Goal: Information Seeking & Learning: Learn about a topic

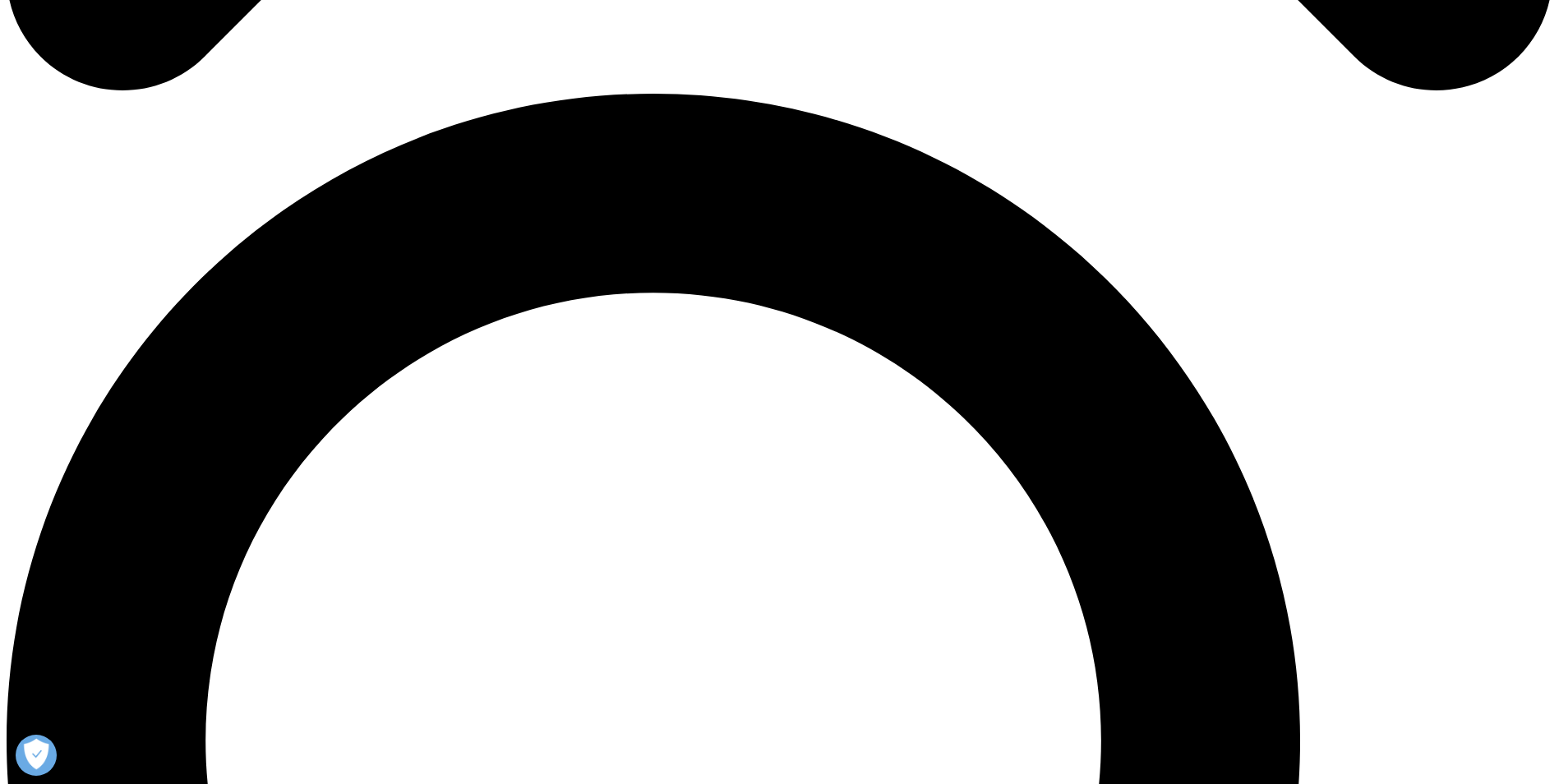
scroll to position [1560, 0]
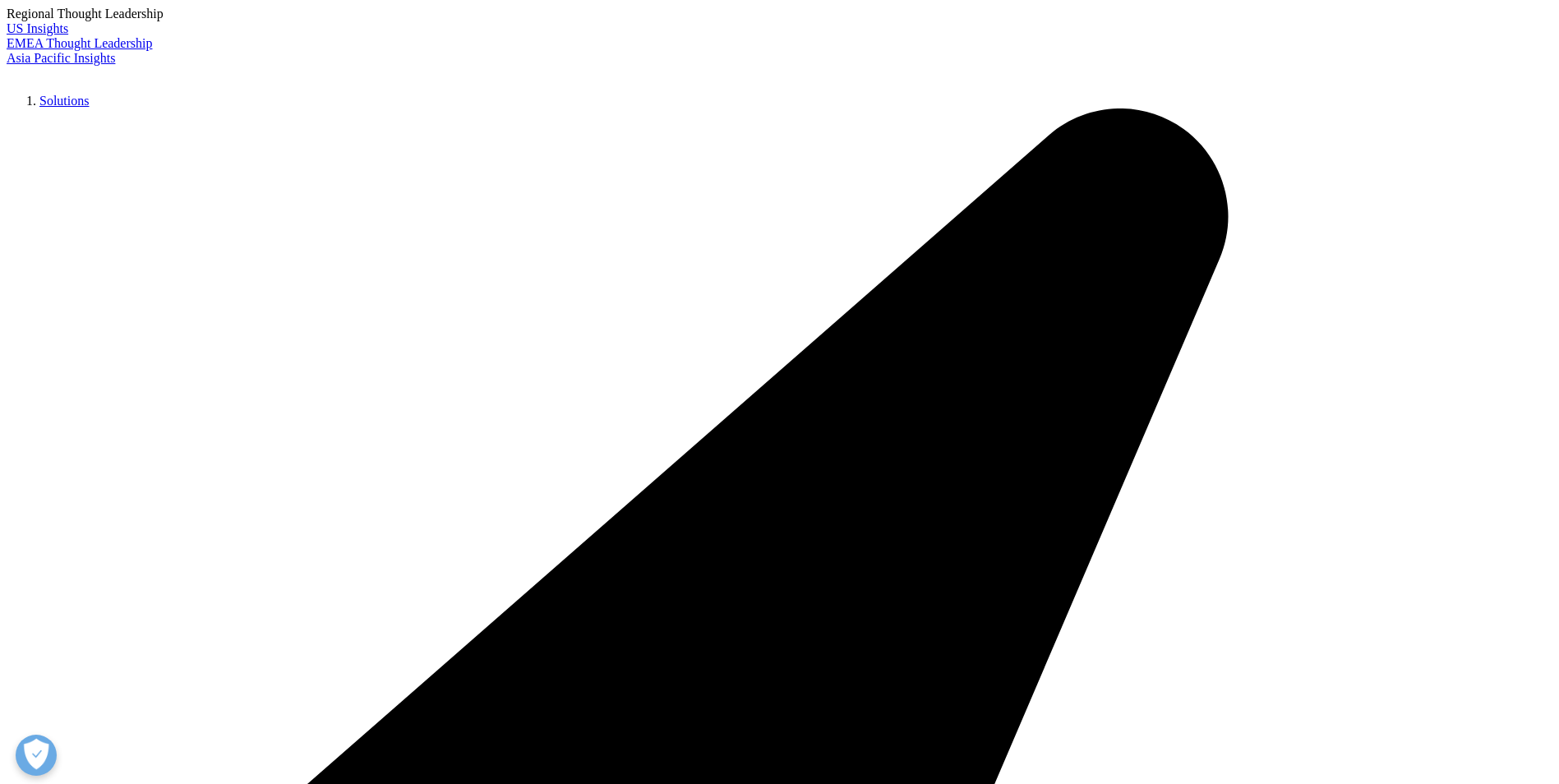
scroll to position [493, 0]
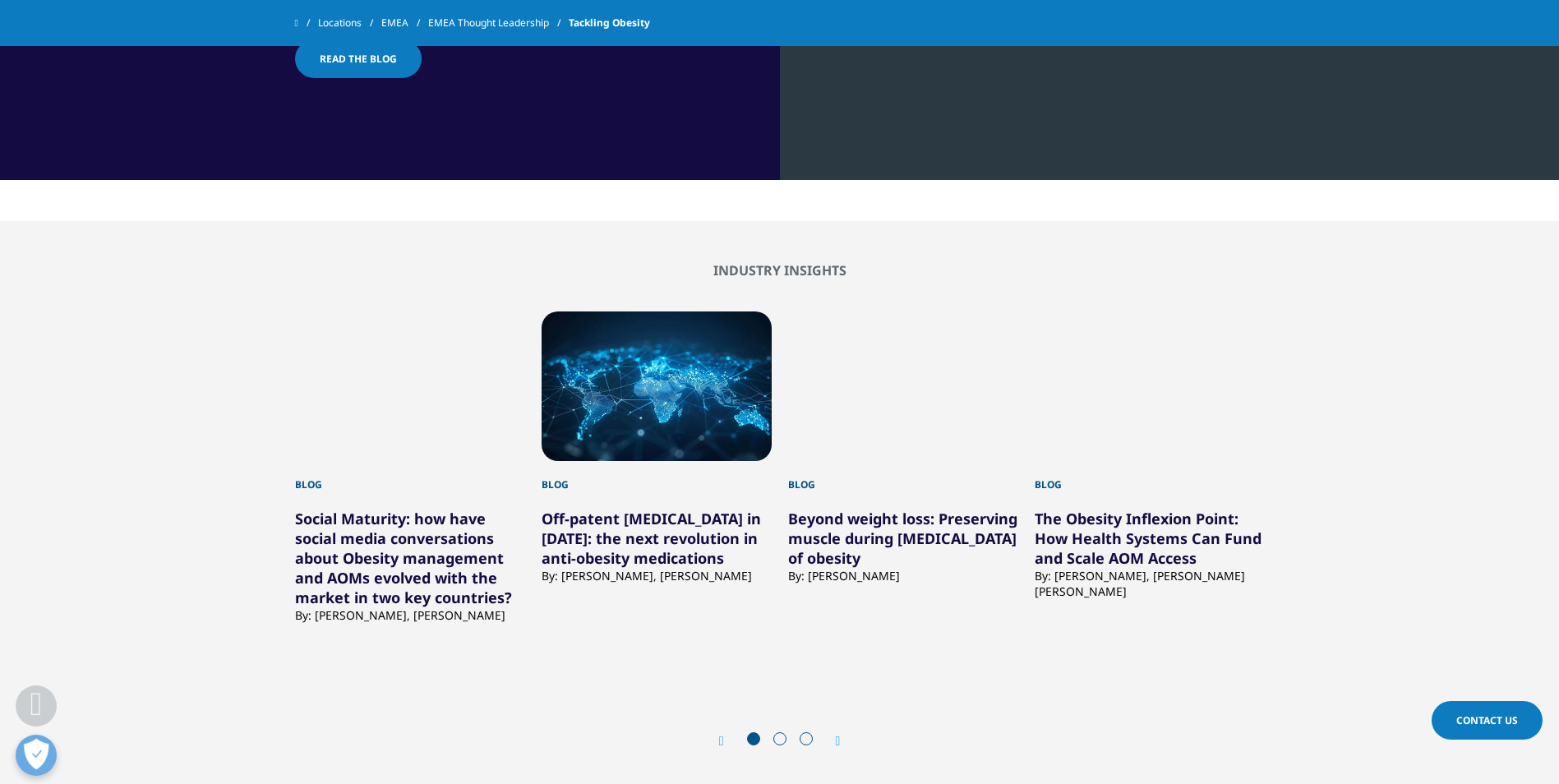
scroll to position [1560, 0]
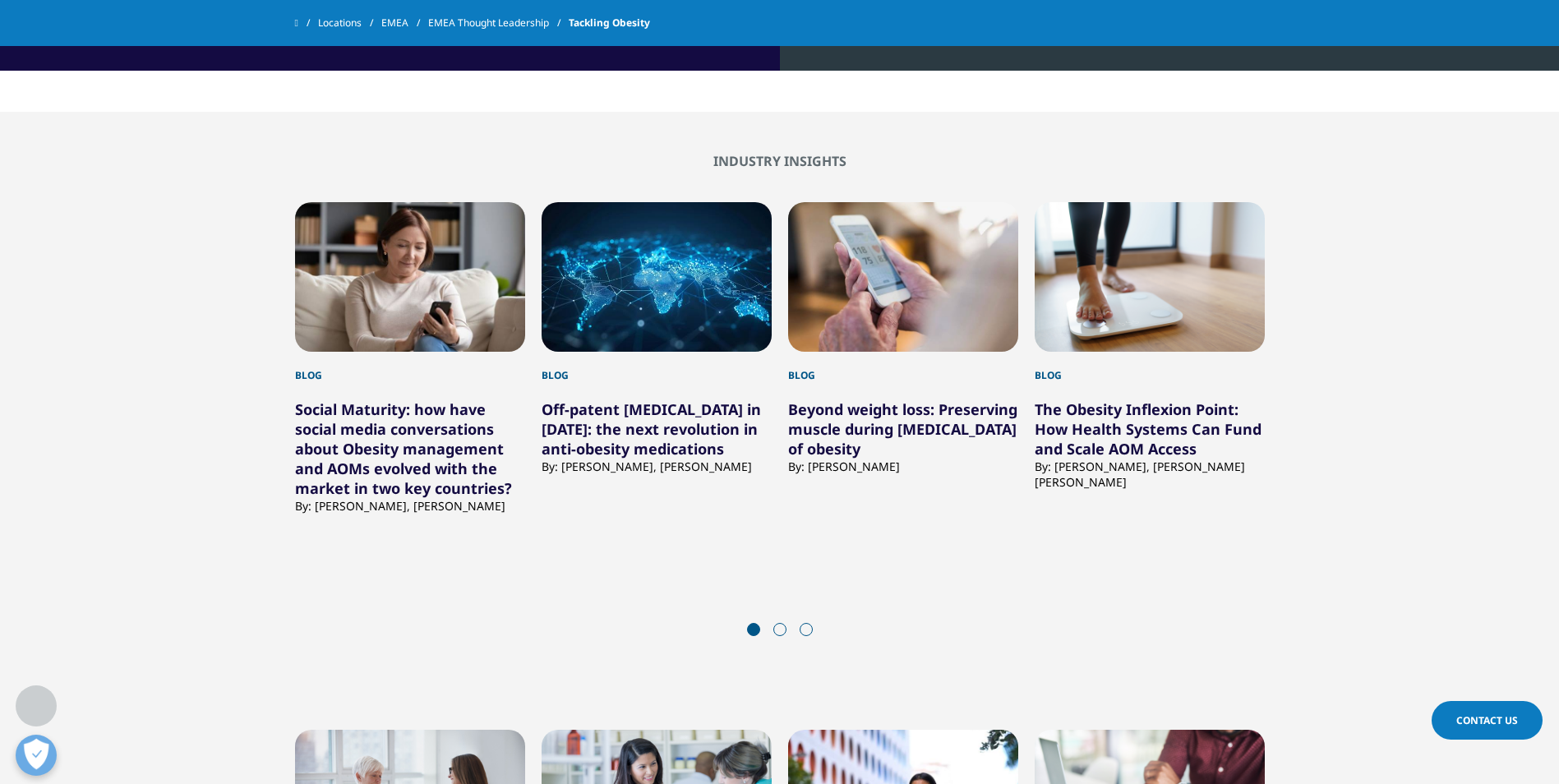
click at [676, 427] on link "Off-patent [MEDICAL_DATA] in [DATE]: the next revolution in anti-obesity medica…" at bounding box center [651, 429] width 219 height 59
click at [673, 432] on link "Off-patent semaglutide in 2026: the next revolution in anti-obesity medications" at bounding box center [651, 429] width 219 height 59
click at [647, 425] on link "Off-patent semaglutide in 2026: the next revolution in anti-obesity medications" at bounding box center [651, 429] width 219 height 59
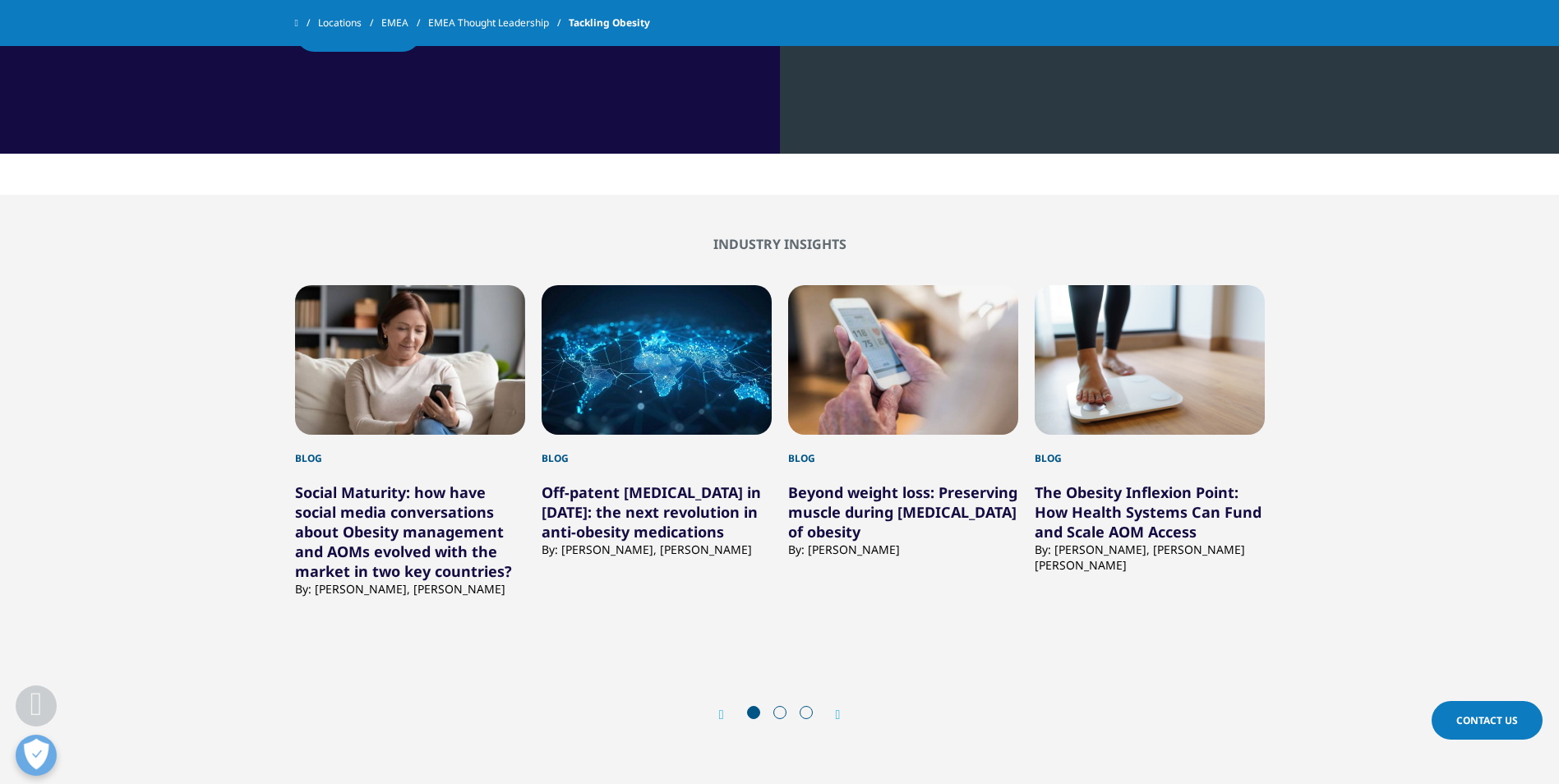
scroll to position [1479, 0]
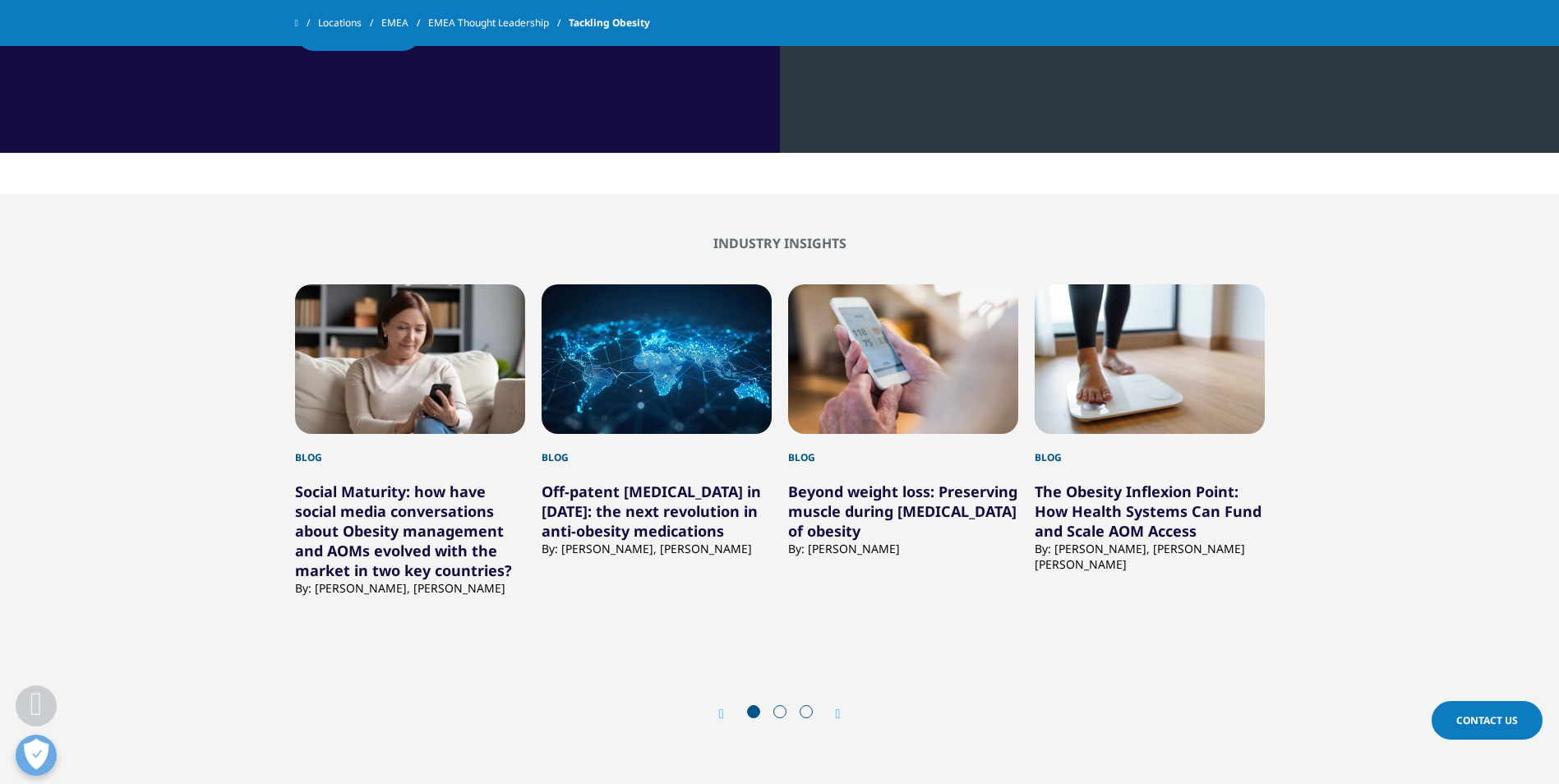
click at [654, 497] on link "Off-patent [MEDICAL_DATA] in [DATE]: the next revolution in anti-obesity medica…" at bounding box center [651, 510] width 219 height 59
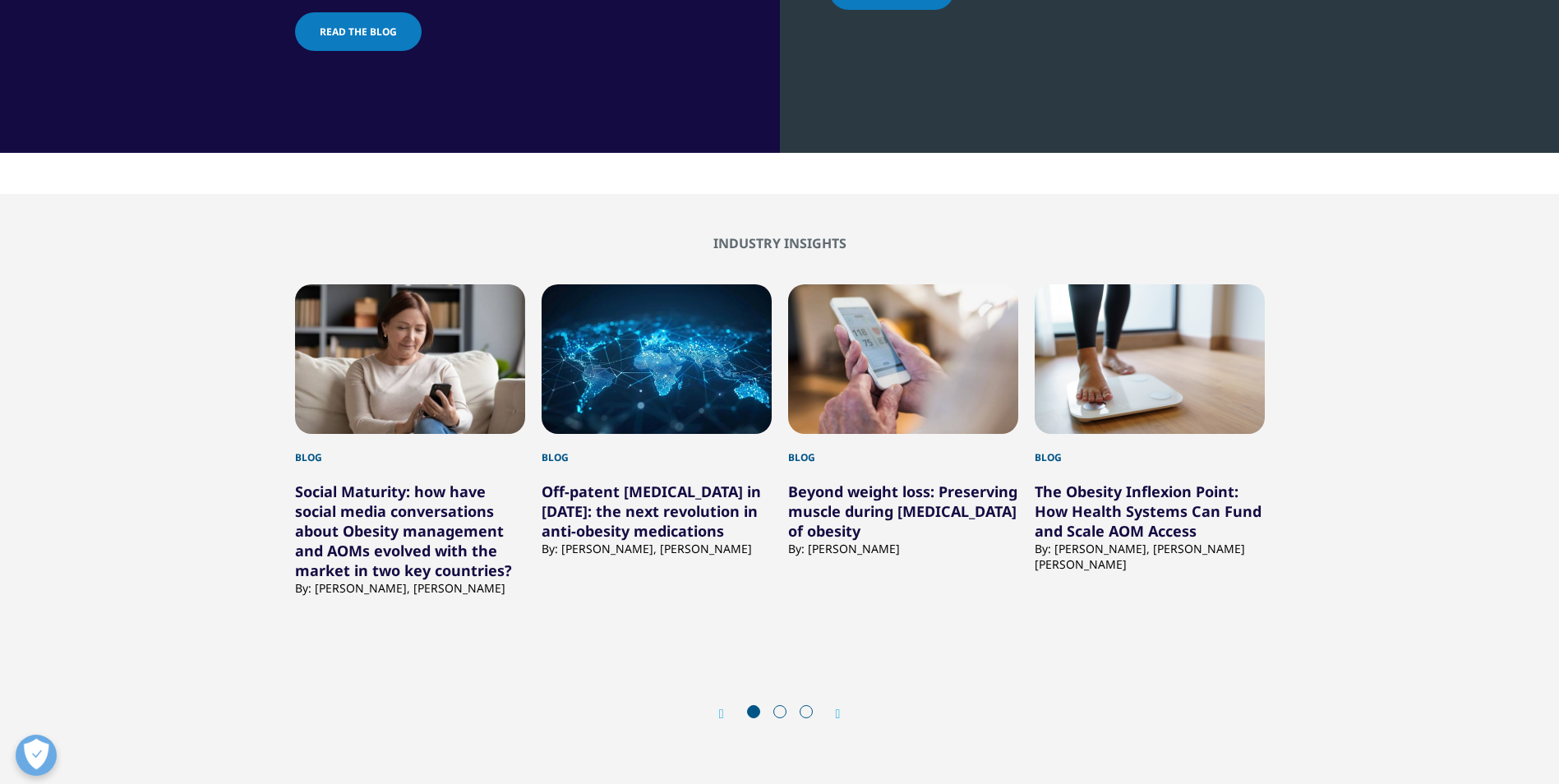
click at [668, 489] on link "Off-patent [MEDICAL_DATA] in [DATE]: the next revolution in anti-obesity medica…" at bounding box center [651, 510] width 219 height 59
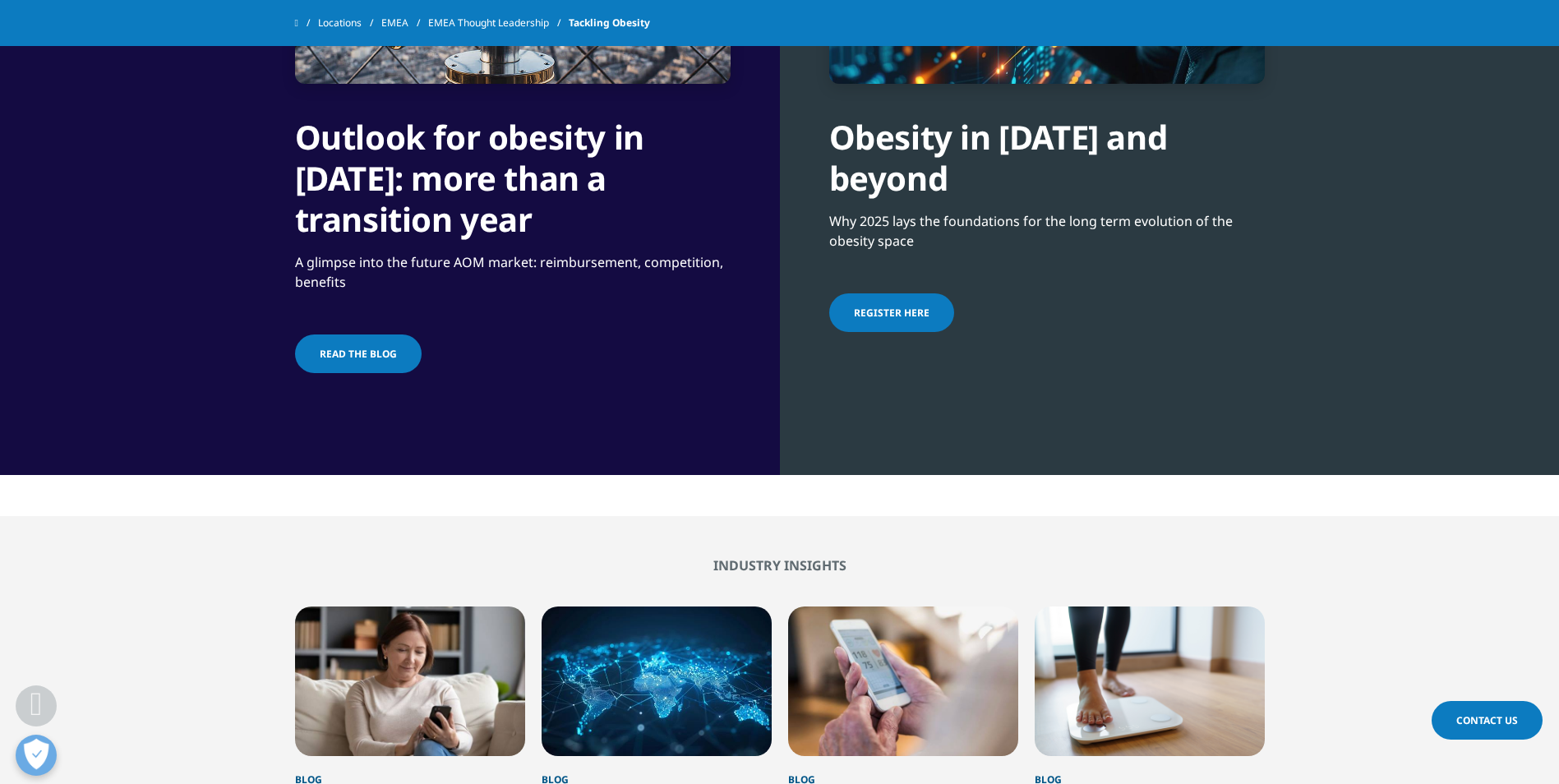
scroll to position [1114, 0]
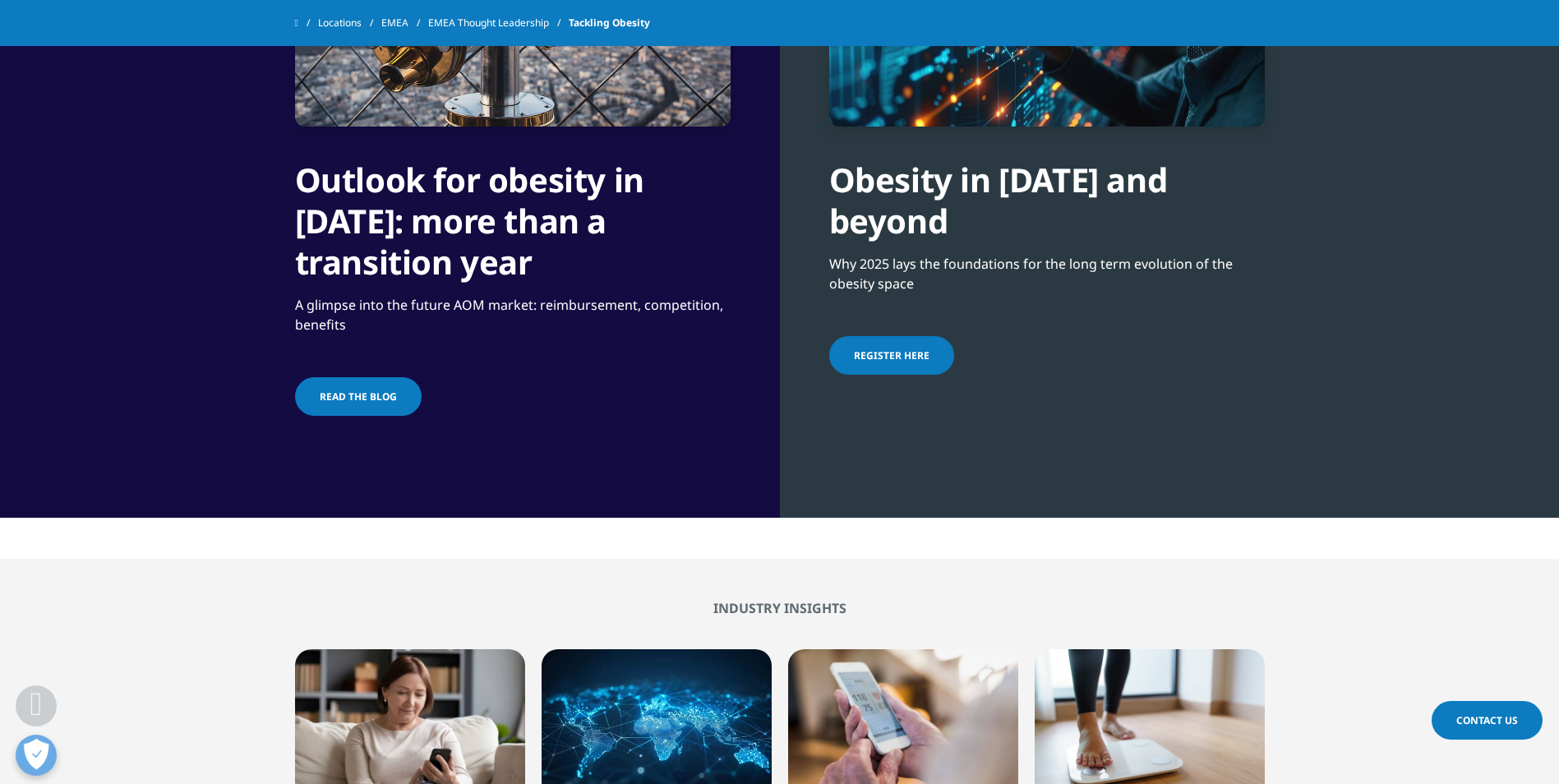
click at [361, 374] on div "Outlook for obesity in 2025: more than a transition year A glimpse into the fut…" at bounding box center [512, 128] width 435 height 582
click at [361, 399] on span "Read the blog" at bounding box center [358, 396] width 77 height 14
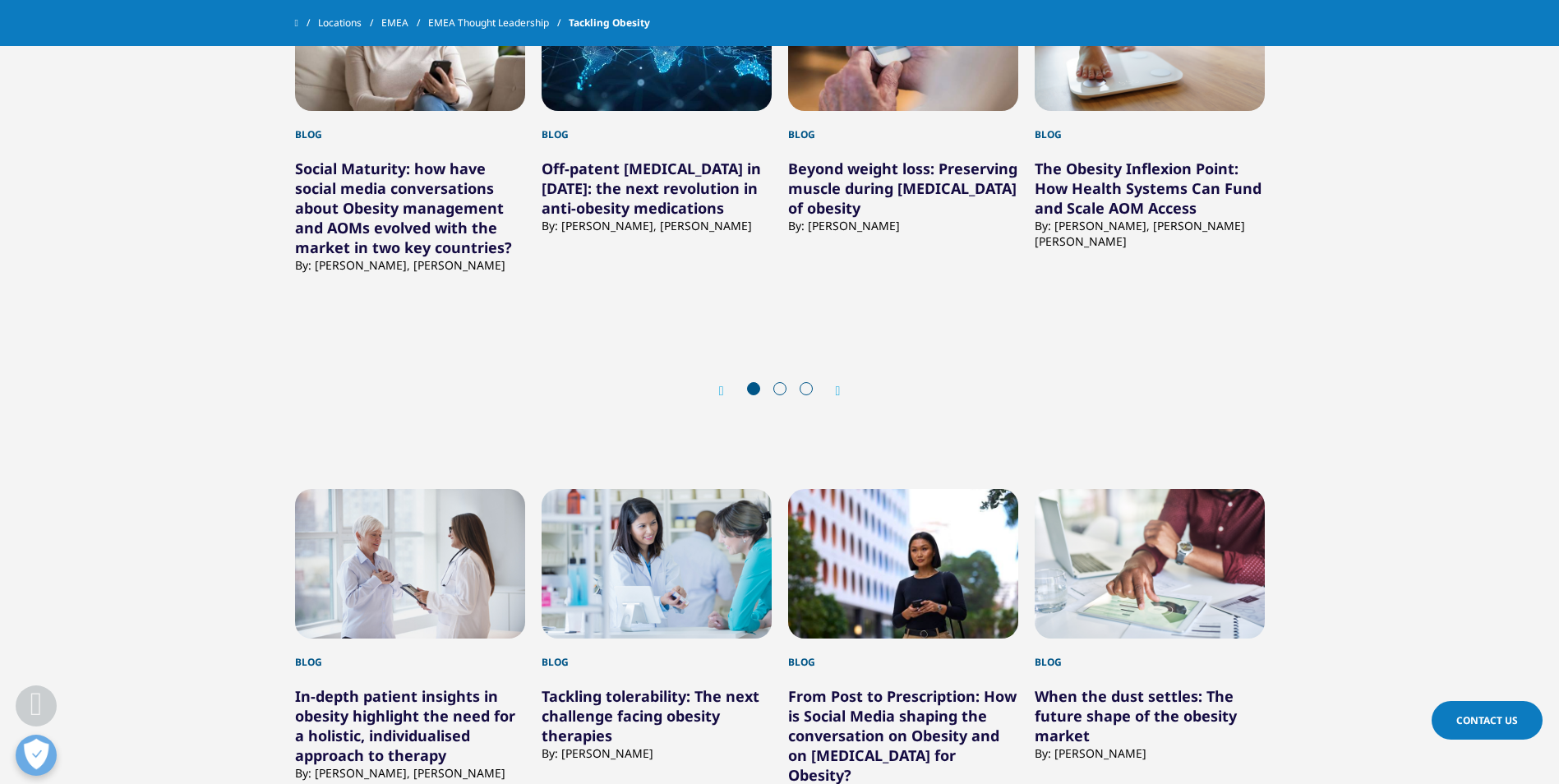
scroll to position [1817, 0]
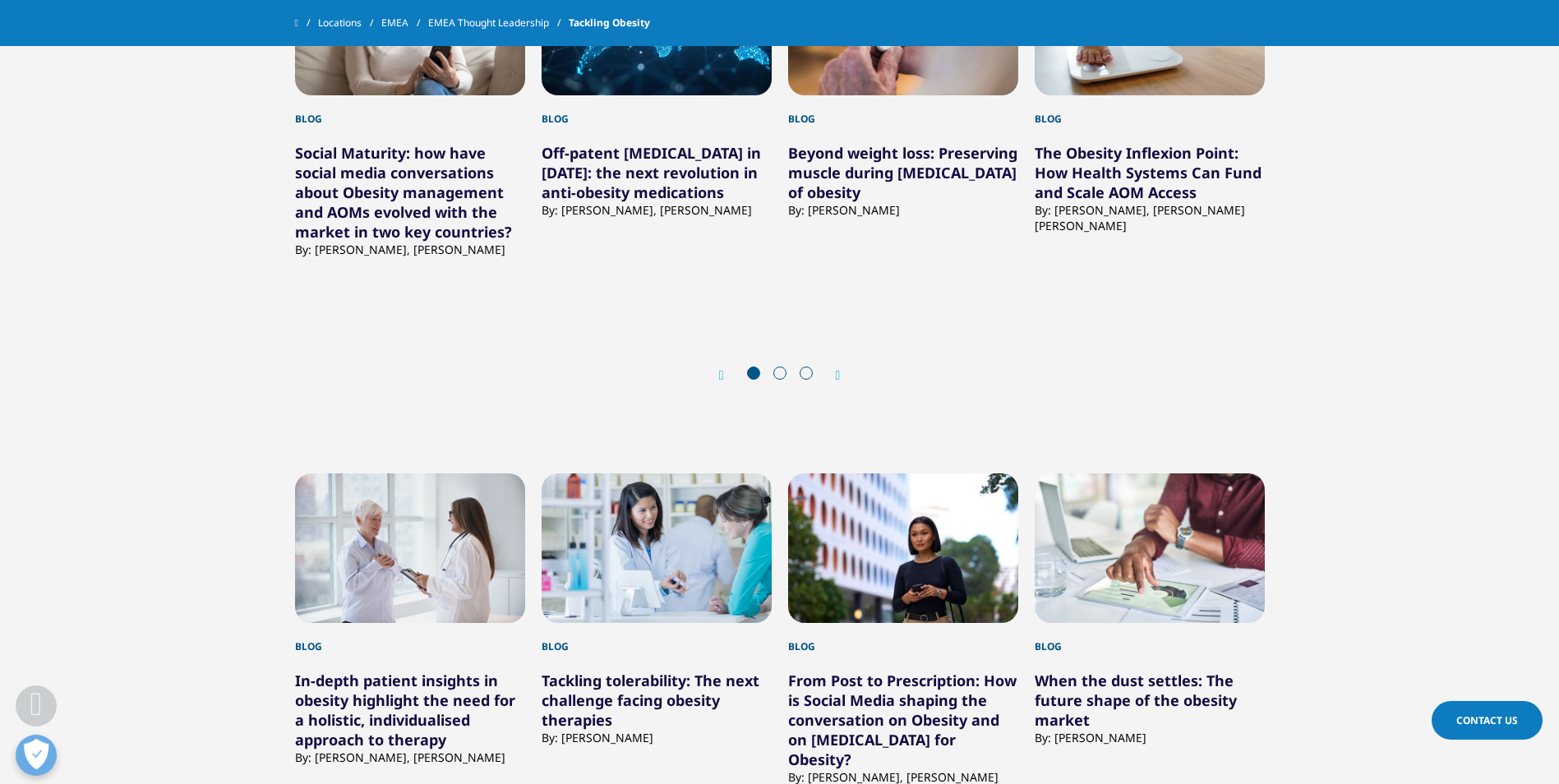
click at [837, 369] on icon "Next slide" at bounding box center [838, 375] width 5 height 13
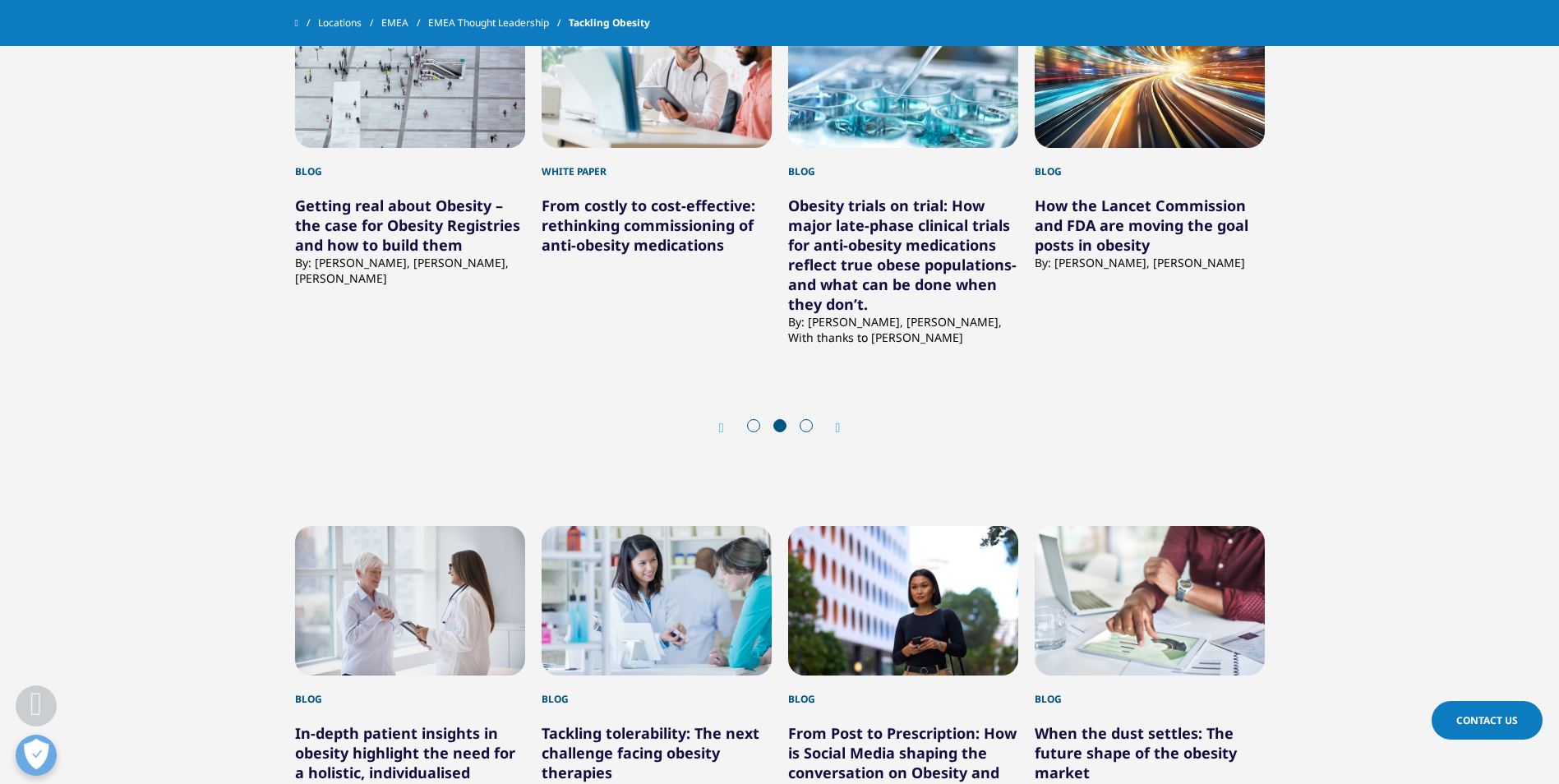
scroll to position [1735, 0]
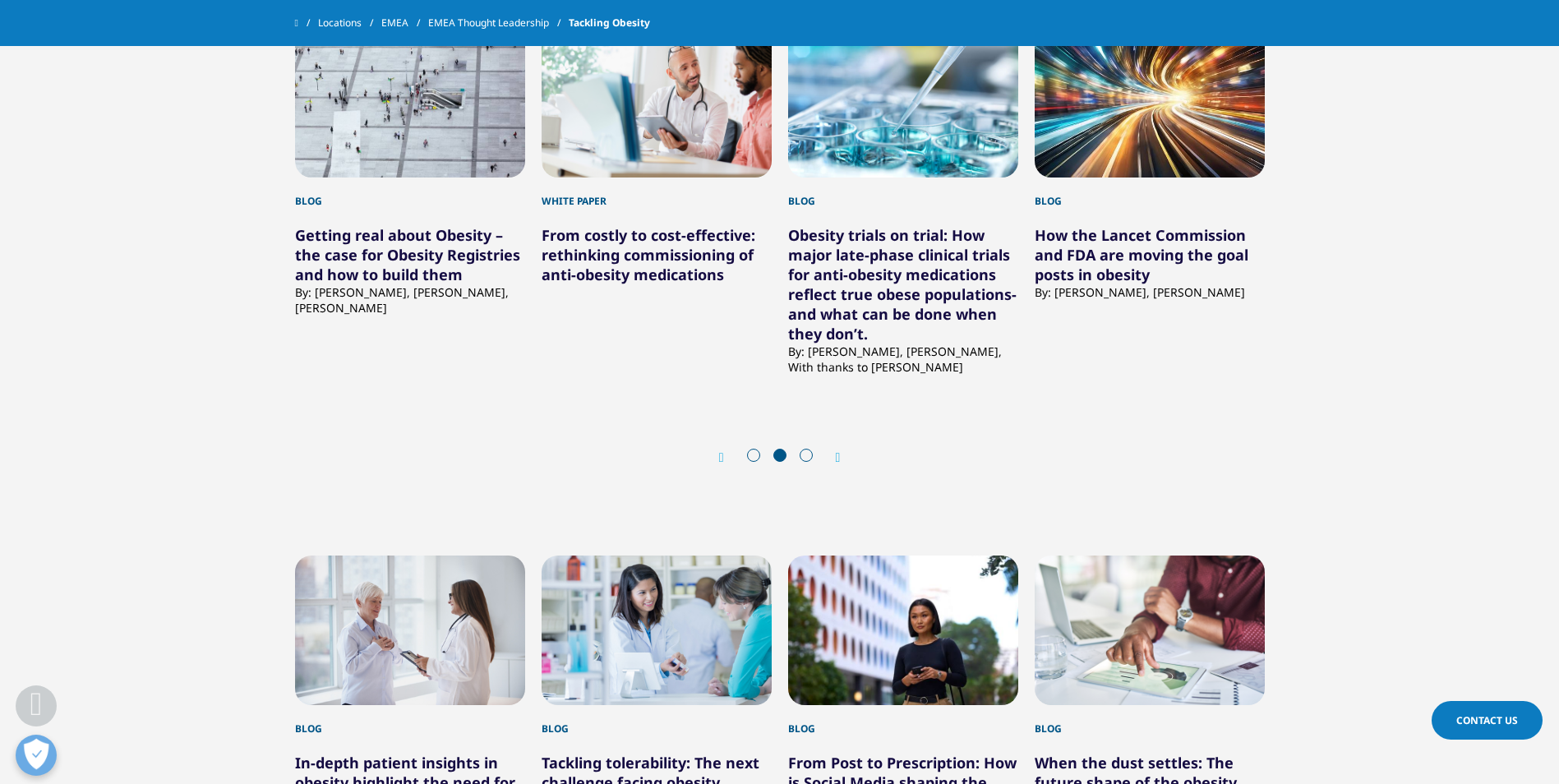
click at [714, 461] on div "Prev Next" at bounding box center [780, 457] width 969 height 49
click at [736, 451] on div "Prev" at bounding box center [730, 457] width 22 height 16
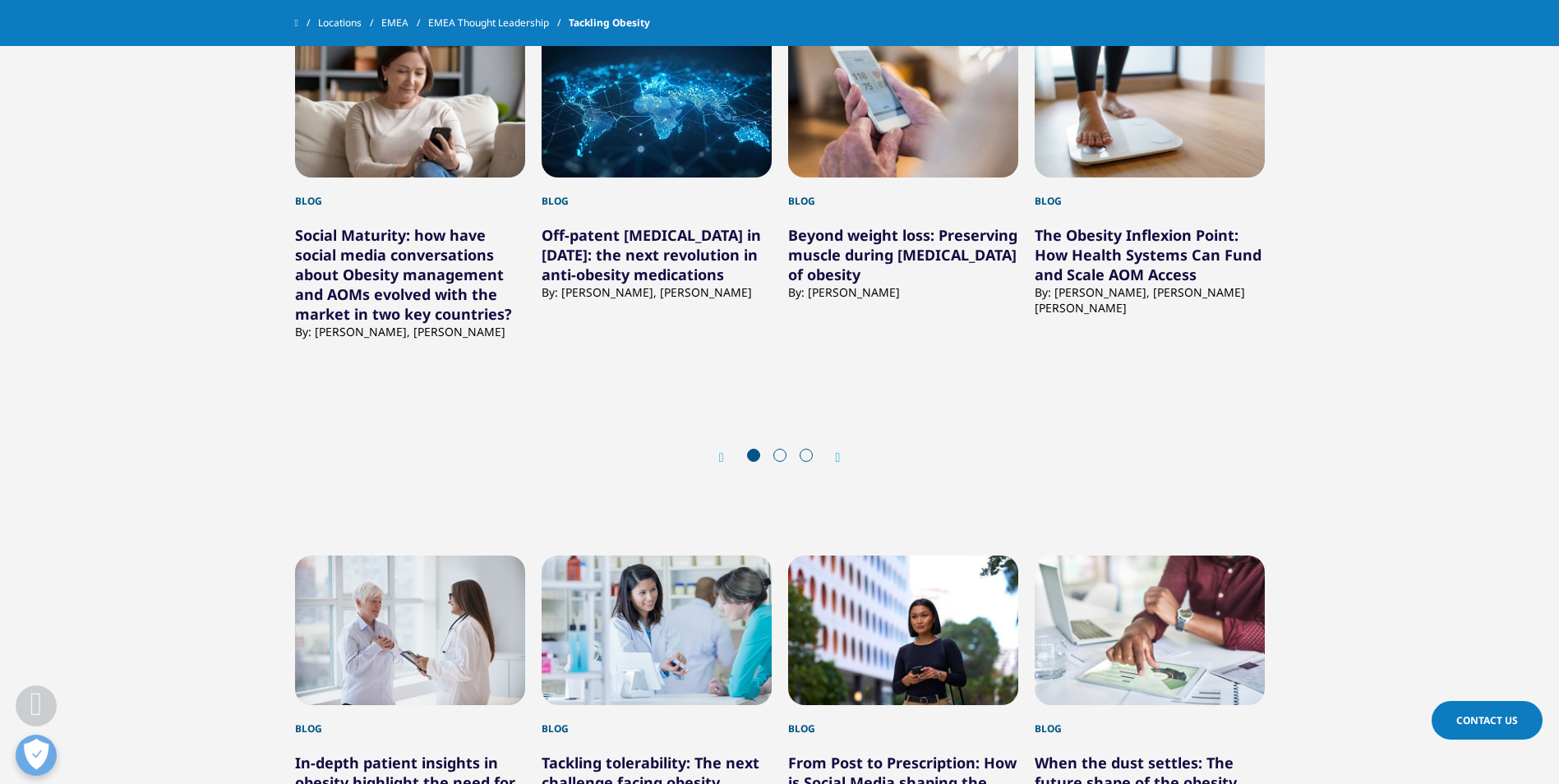
click at [725, 456] on div "Prev" at bounding box center [730, 457] width 22 height 16
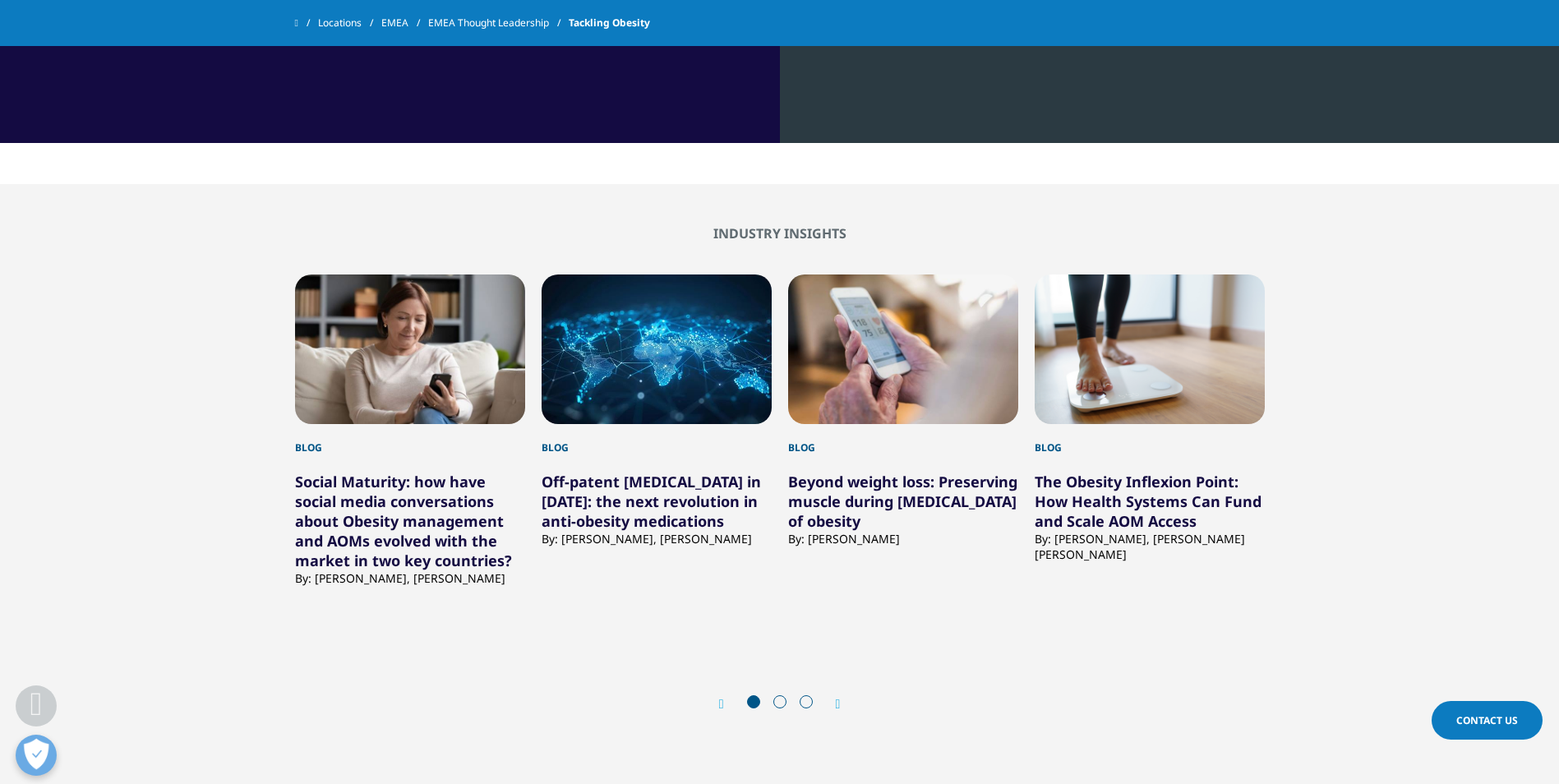
click at [634, 494] on link "Off-patent [MEDICAL_DATA] in [DATE]: the next revolution in anti-obesity medica…" at bounding box center [651, 501] width 219 height 59
click at [702, 495] on link "Off-patent [MEDICAL_DATA] in [DATE]: the next revolution in anti-obesity medica…" at bounding box center [651, 501] width 219 height 59
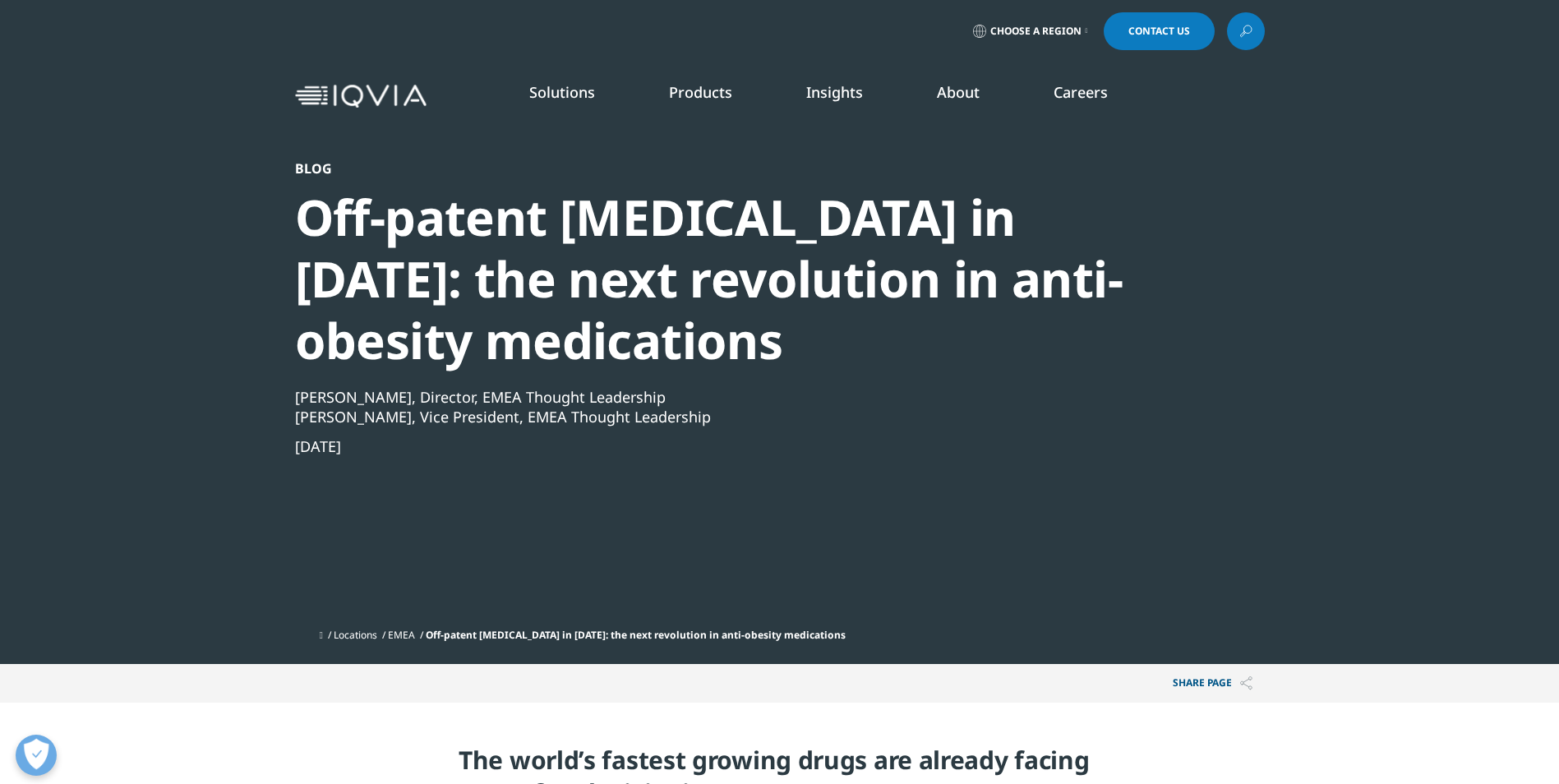
click at [271, 237] on section "Blog Off-patent semaglutide in 2026: the next revolution in anti-obesity medica…" at bounding box center [780, 332] width 1559 height 664
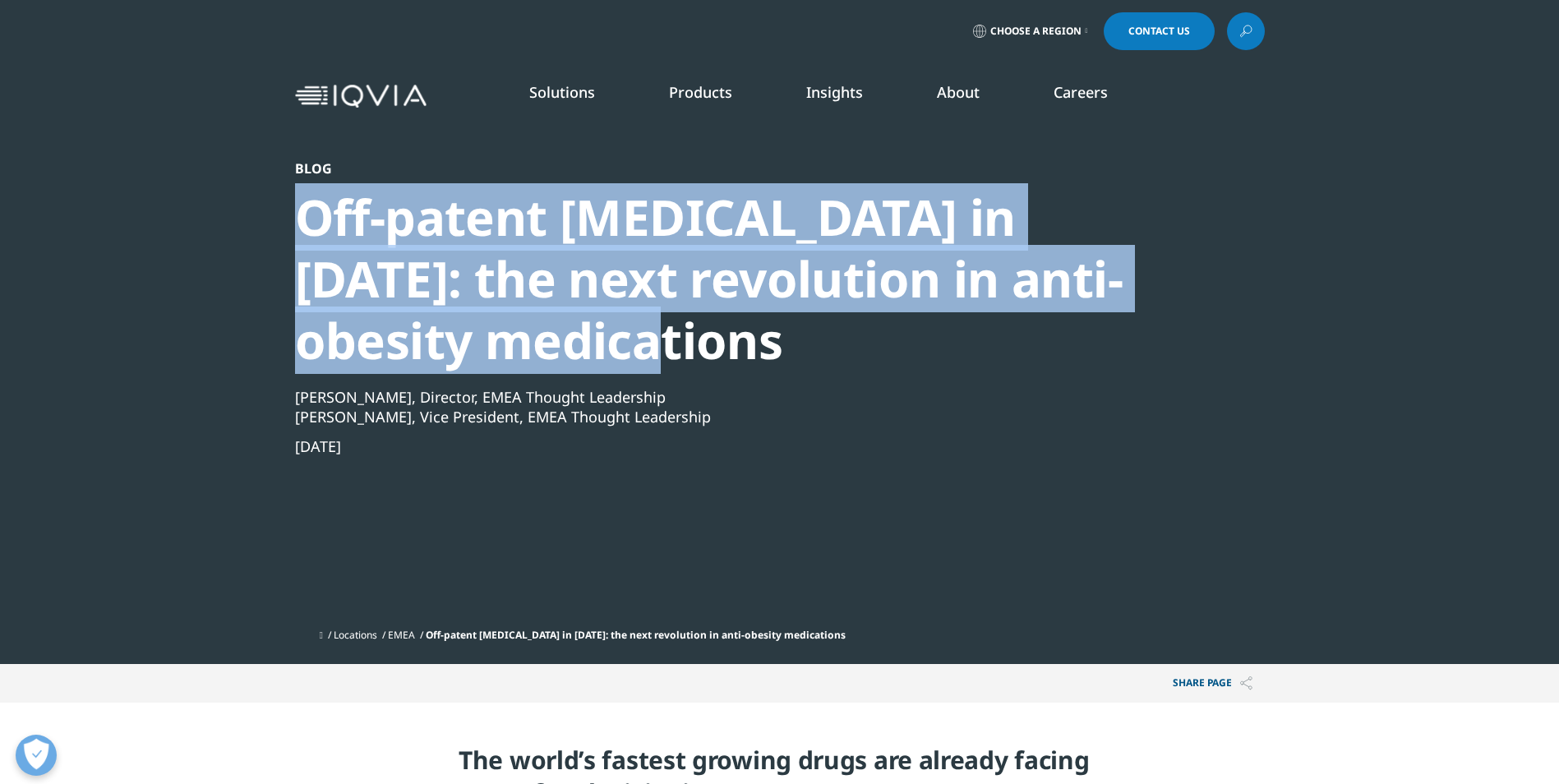
drag, startPoint x: 287, startPoint y: 213, endPoint x: 595, endPoint y: 342, distance: 333.9
click at [595, 342] on section "Blog Off-patent semaglutide in 2026: the next revolution in anti-obesity medica…" at bounding box center [780, 332] width 1559 height 664
copy div "Off-patent [MEDICAL_DATA] in [DATE]: the next revolution in anti-obesity medica…"
drag, startPoint x: 414, startPoint y: 453, endPoint x: 282, endPoint y: 461, distance: 132.2
click at [282, 461] on section "Blog Off-patent semaglutide in 2026: the next revolution in anti-obesity medica…" at bounding box center [780, 332] width 1559 height 664
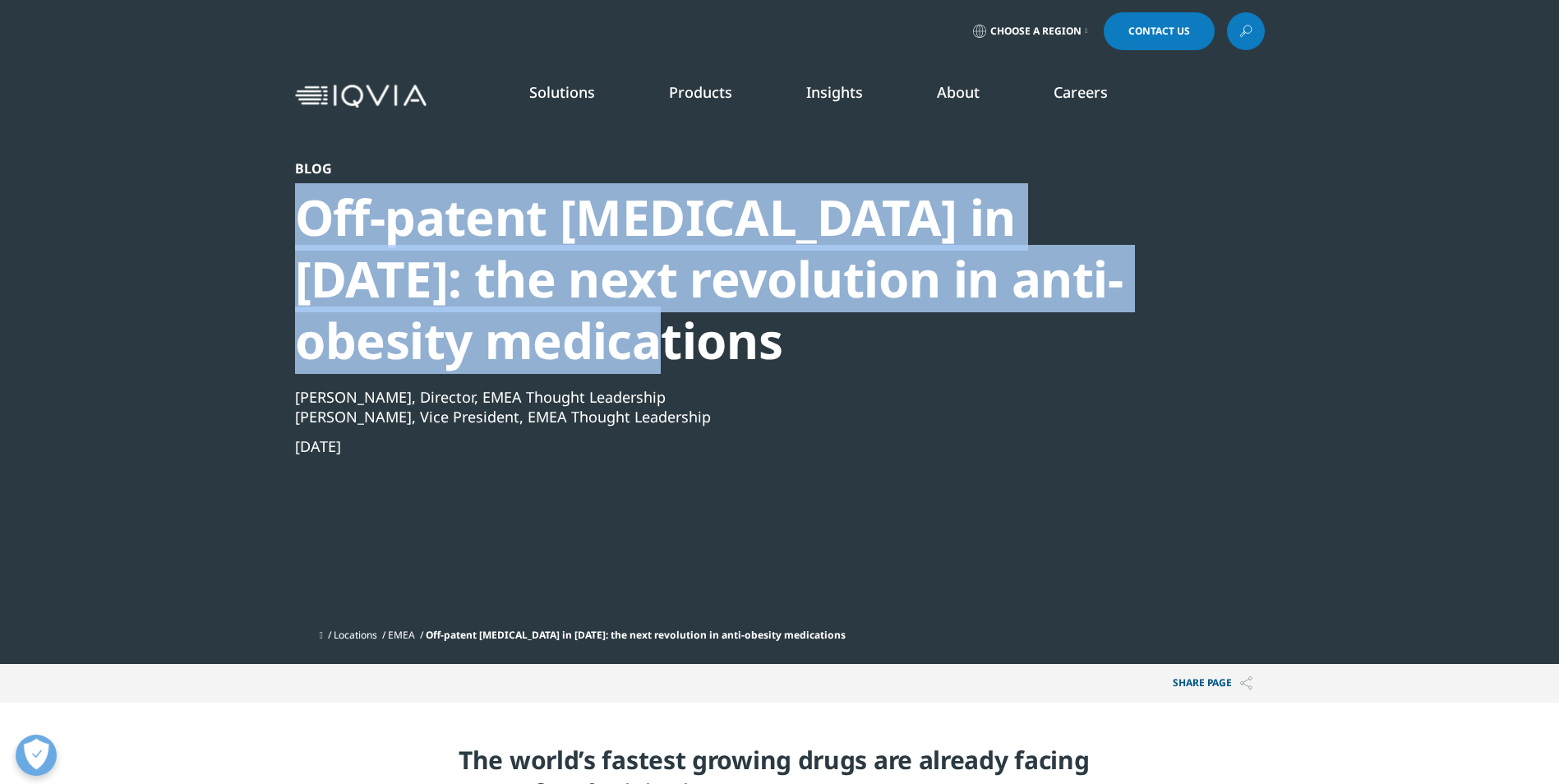
copy div "[DATE]"
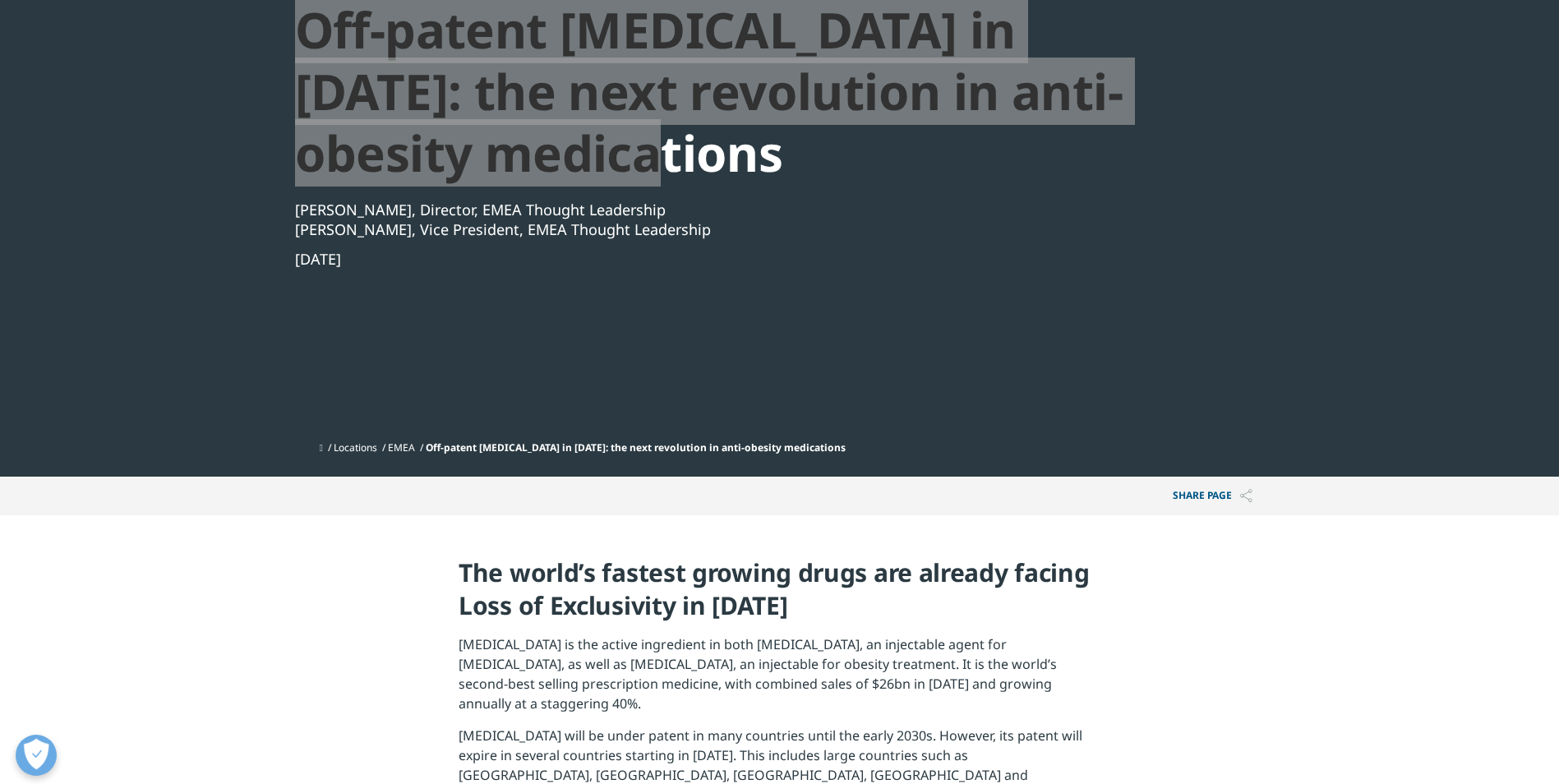
scroll to position [411, 0]
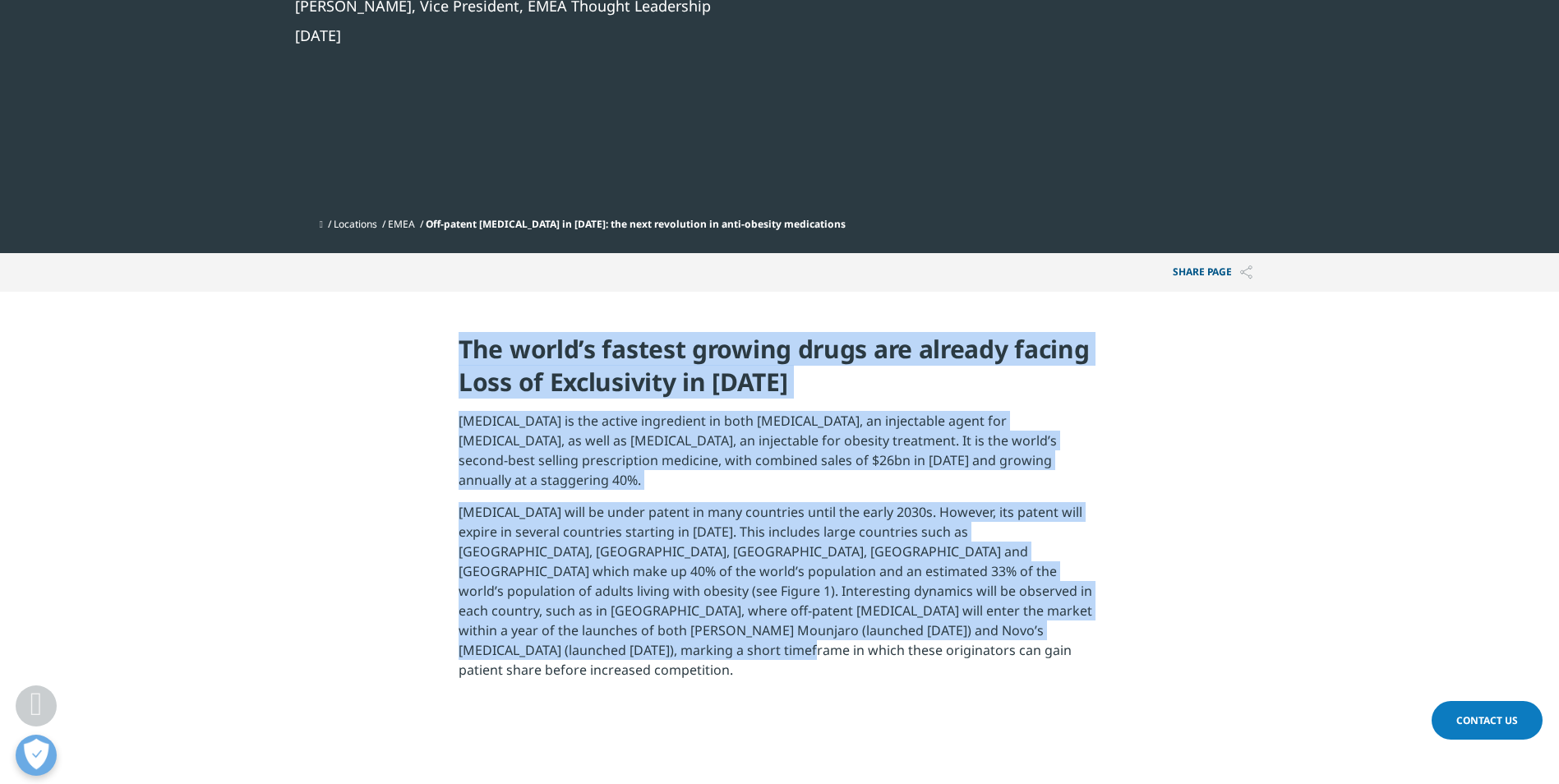
drag, startPoint x: 441, startPoint y: 345, endPoint x: 594, endPoint y: 637, distance: 329.7
click at [594, 637] on section "The world’s fastest growing drugs are already facing Loss of Exclusivity in 202…" at bounding box center [780, 511] width 1559 height 441
copy div "The world’s fastest growing drugs are already facing Loss of Exclusivity in 202…"
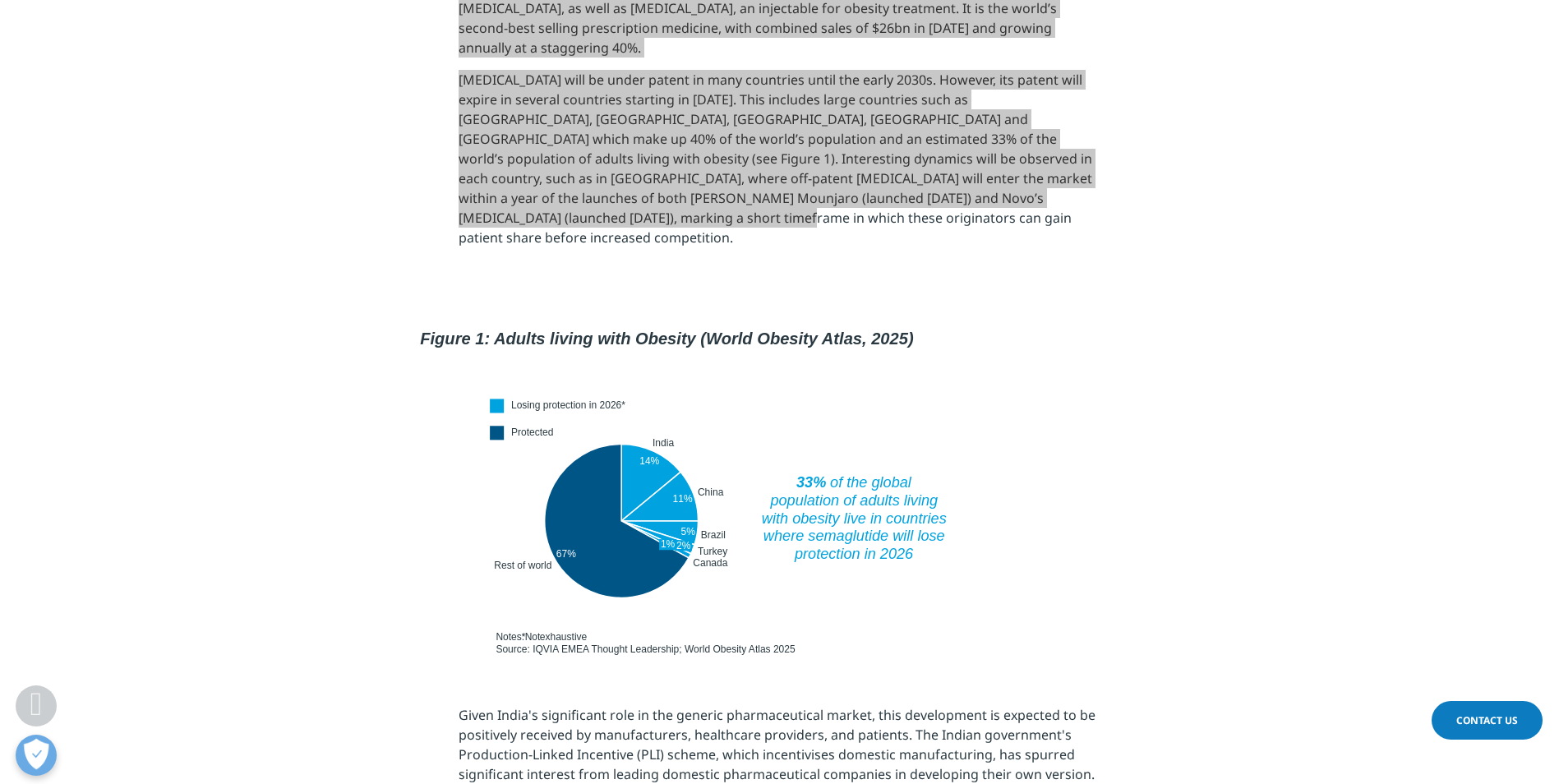
scroll to position [903, 0]
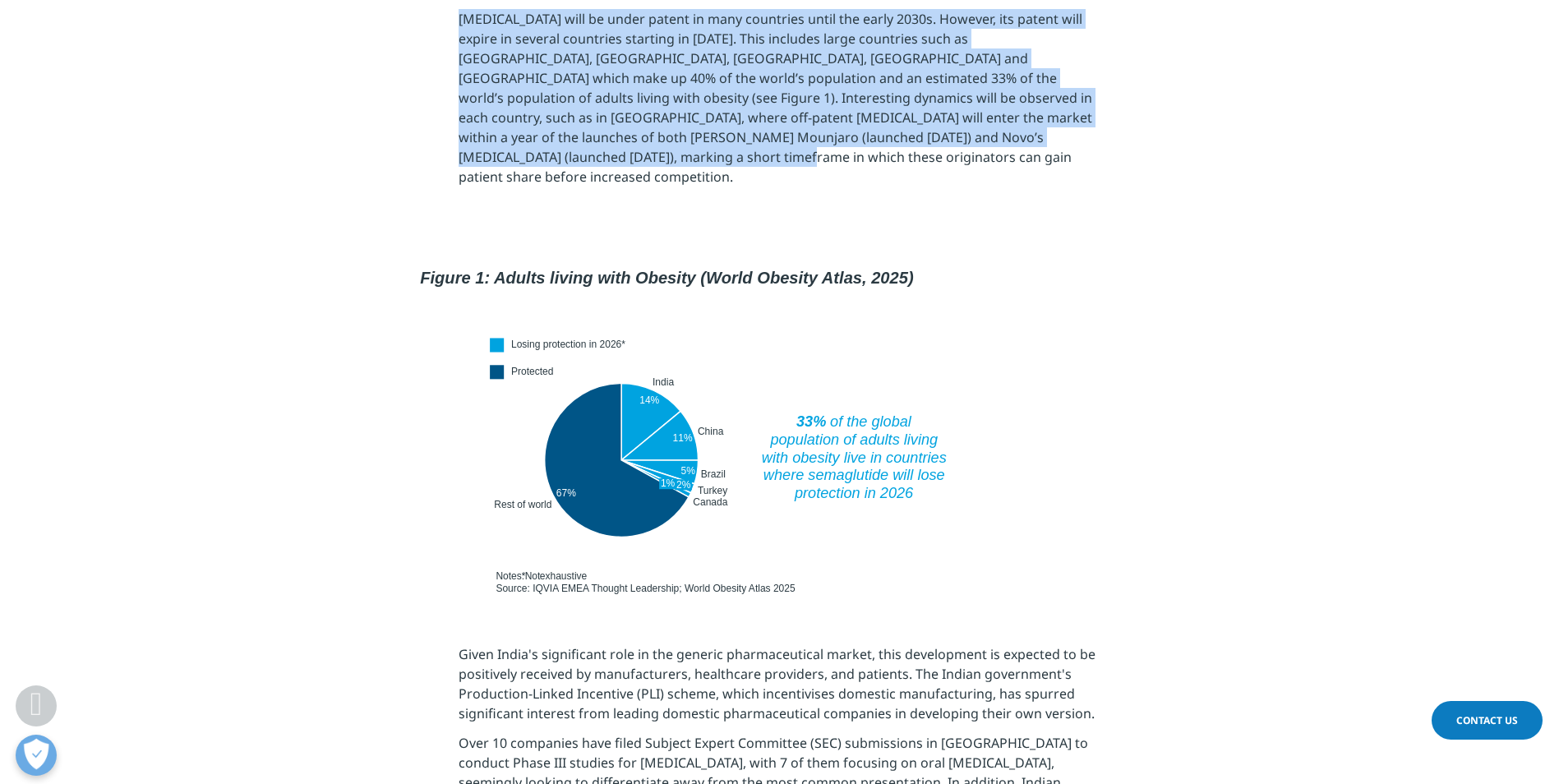
click at [695, 420] on img at bounding box center [780, 419] width 739 height 360
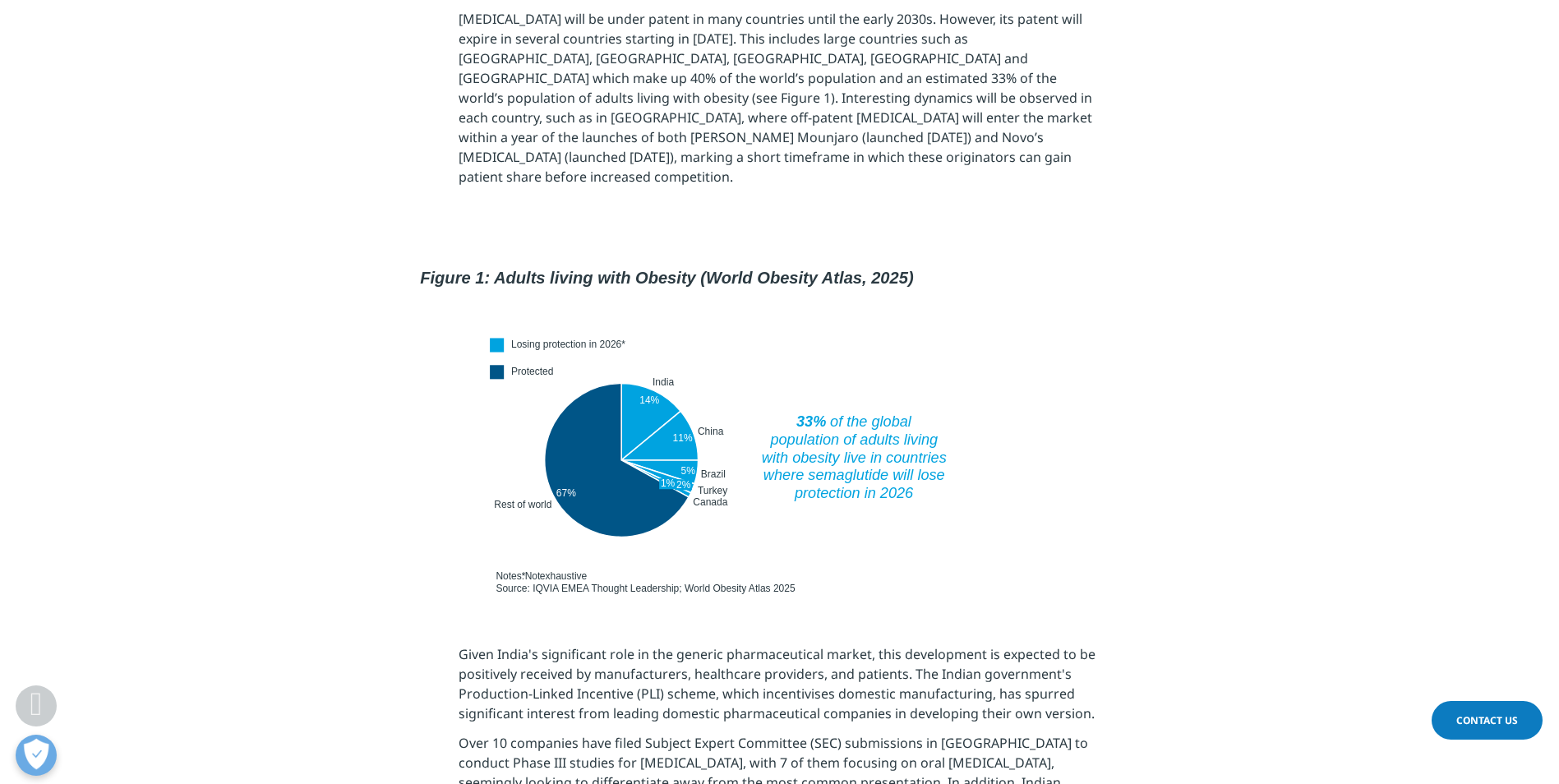
click at [1210, 271] on div at bounding box center [780, 421] width 921 height 363
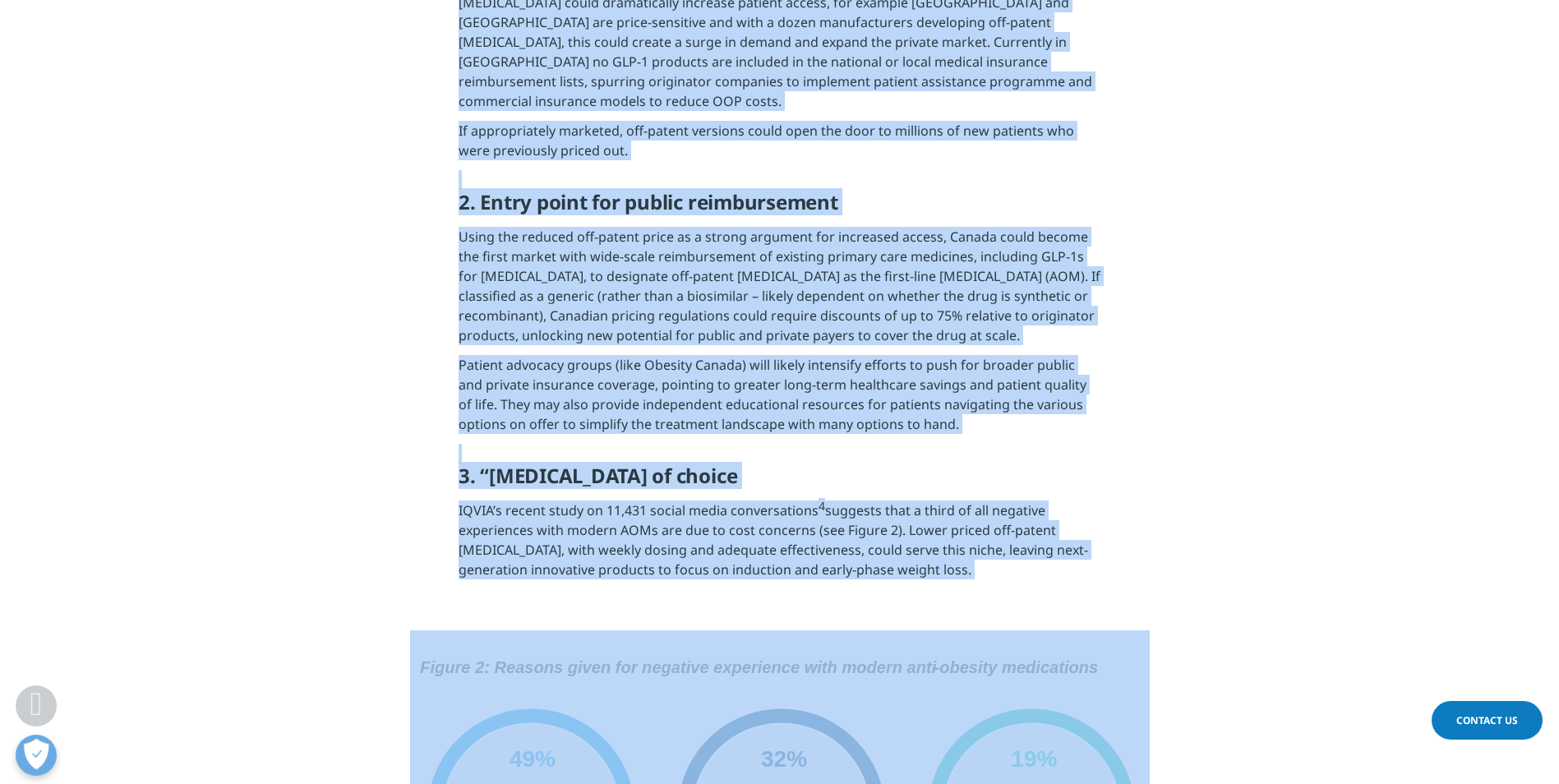
scroll to position [2617, 0]
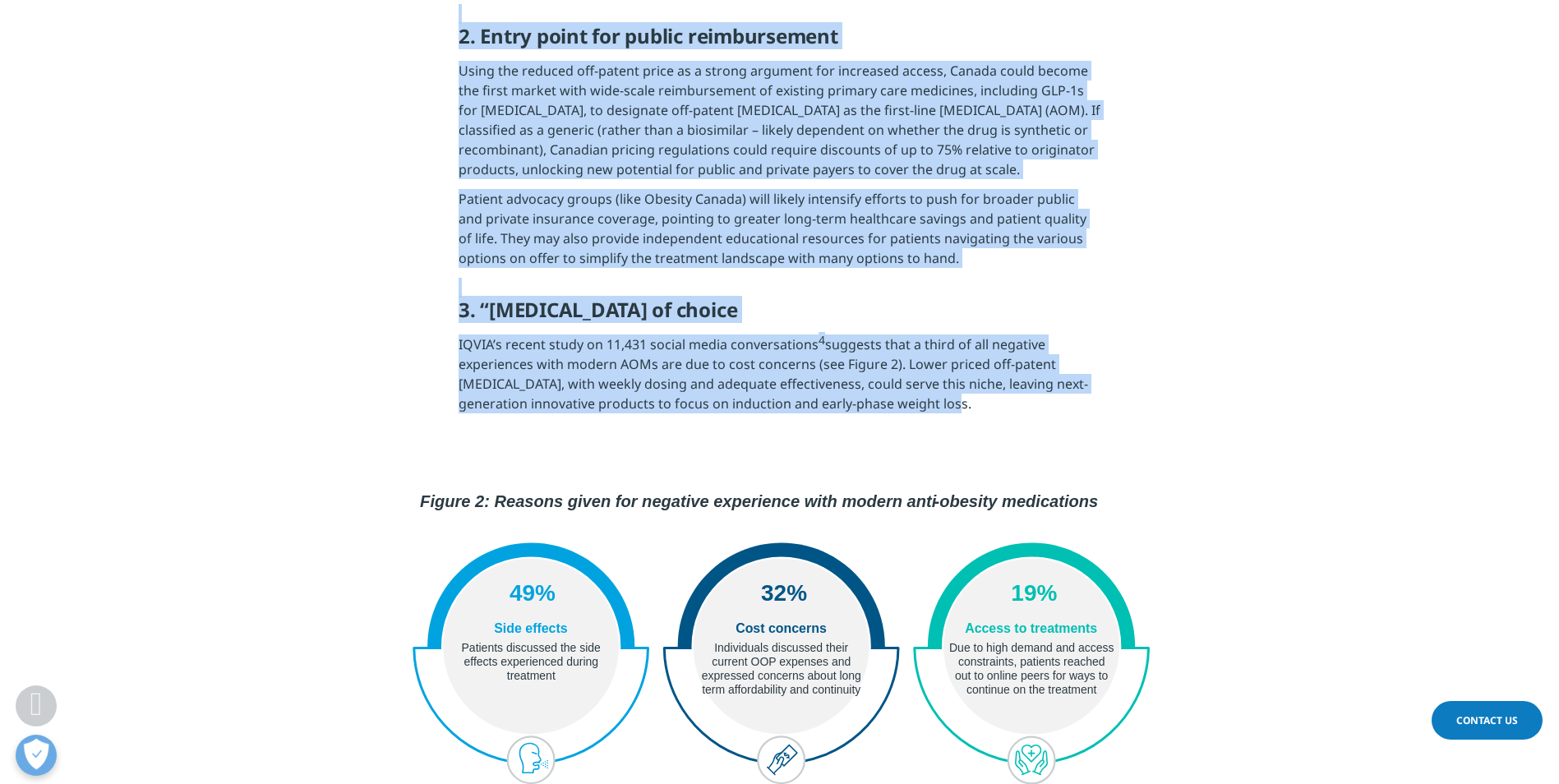
drag, startPoint x: 458, startPoint y: 170, endPoint x: 979, endPoint y: 309, distance: 539.2
copy div "Given India's significant role in the generic pharmaceutical market, this devel…"
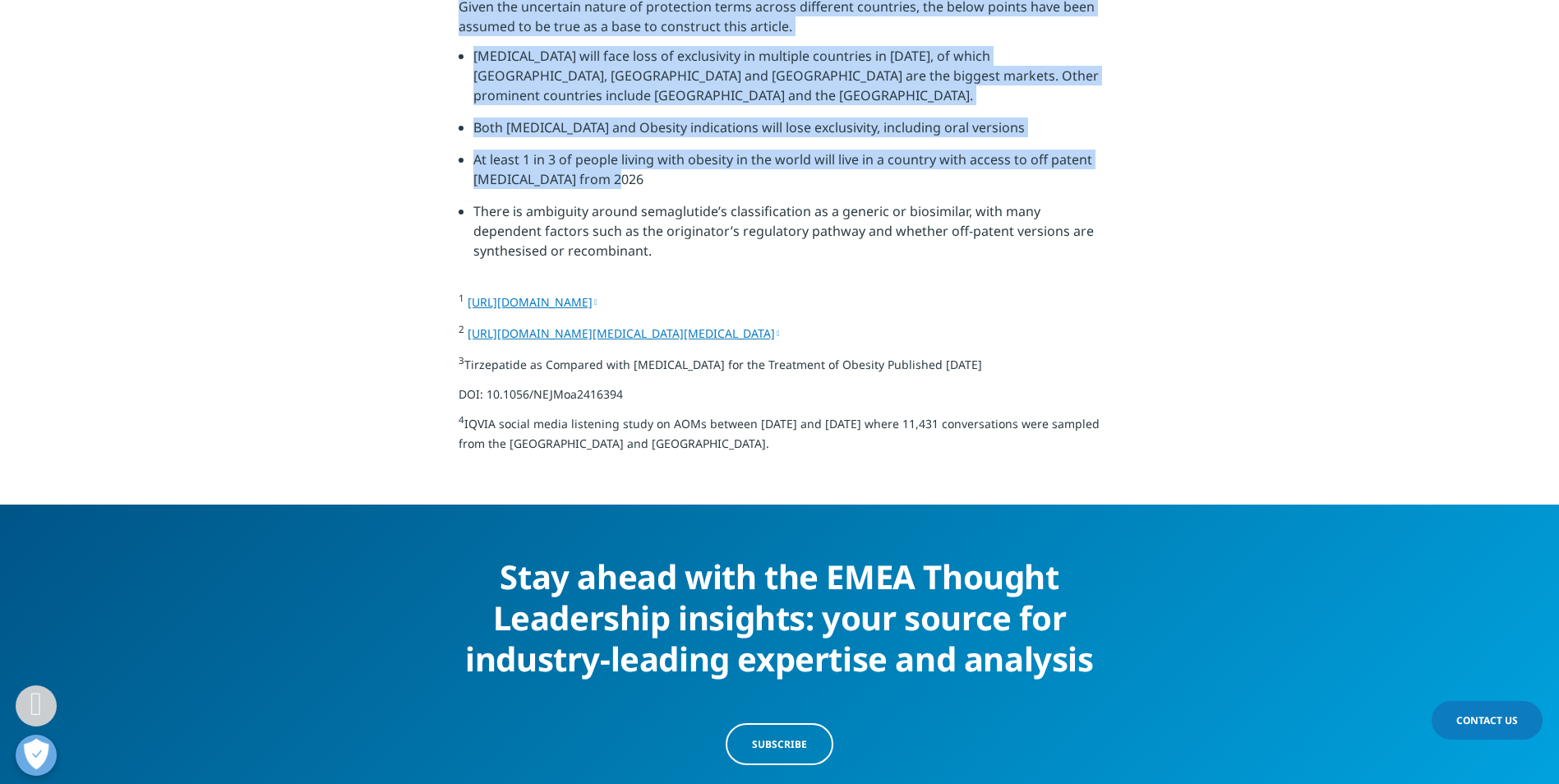
scroll to position [6175, 0]
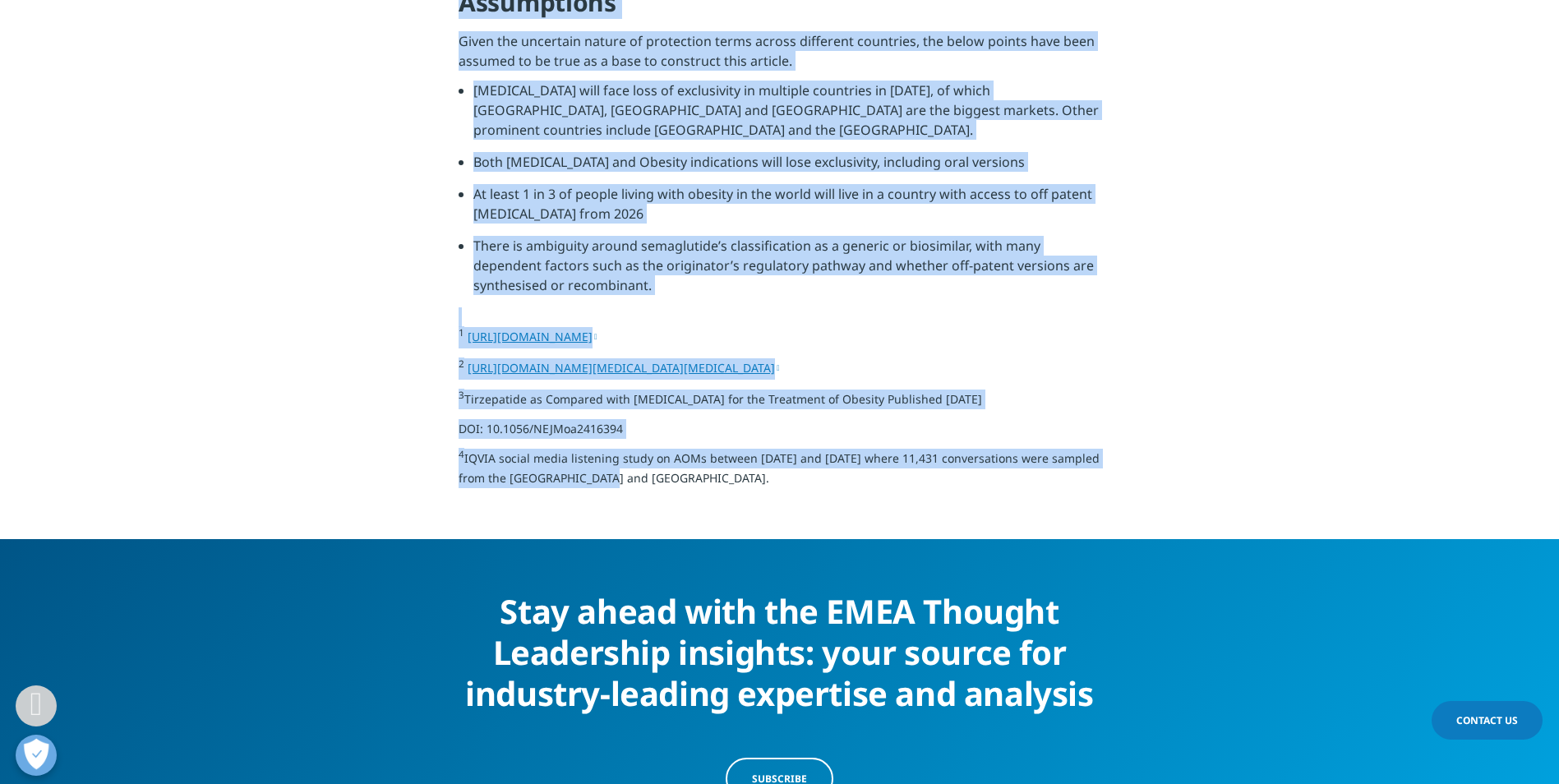
drag, startPoint x: 420, startPoint y: 271, endPoint x: 912, endPoint y: 337, distance: 496.4
copy div "This potential use would be informal initially, as there is very little or no f…"
click at [772, 539] on section "Stay ahead with the EMEA Thought Leadership insights: your source for industry-…" at bounding box center [780, 691] width 1559 height 305
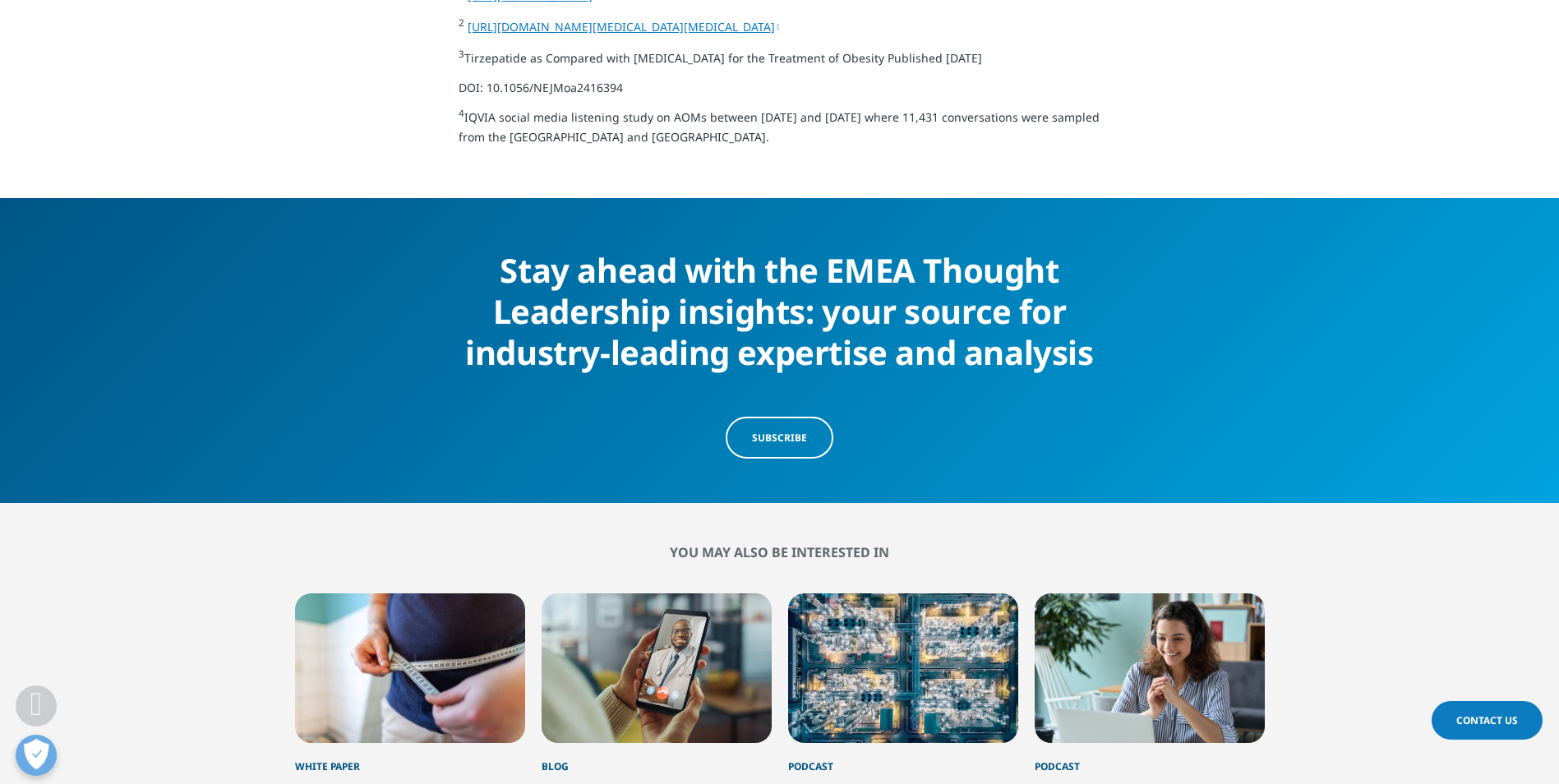
scroll to position [6586, 0]
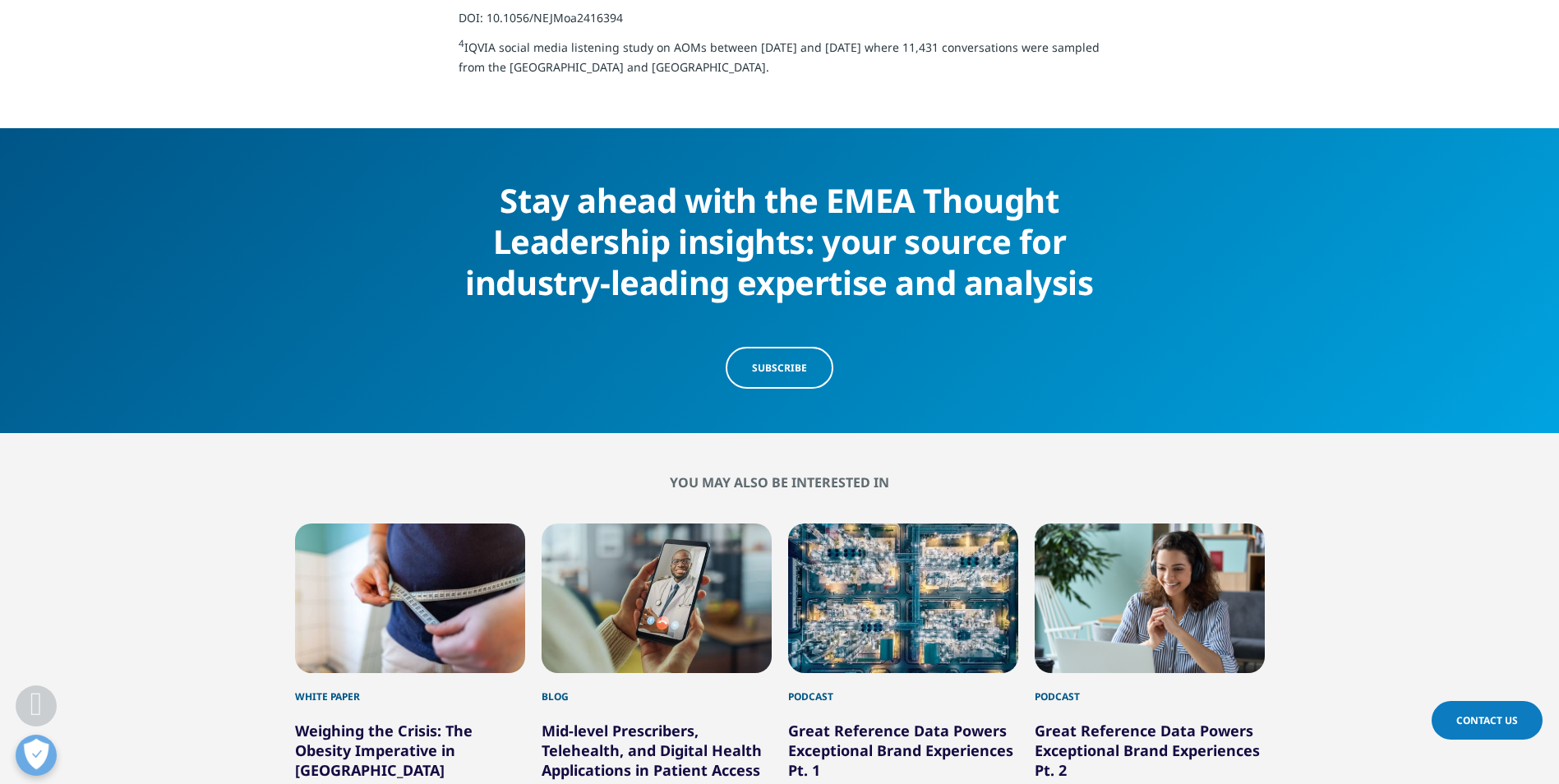
click at [624, 720] on link "Mid-level Prescribers, Telehealth, and Digital Health Applications in Patient A…" at bounding box center [652, 760] width 220 height 79
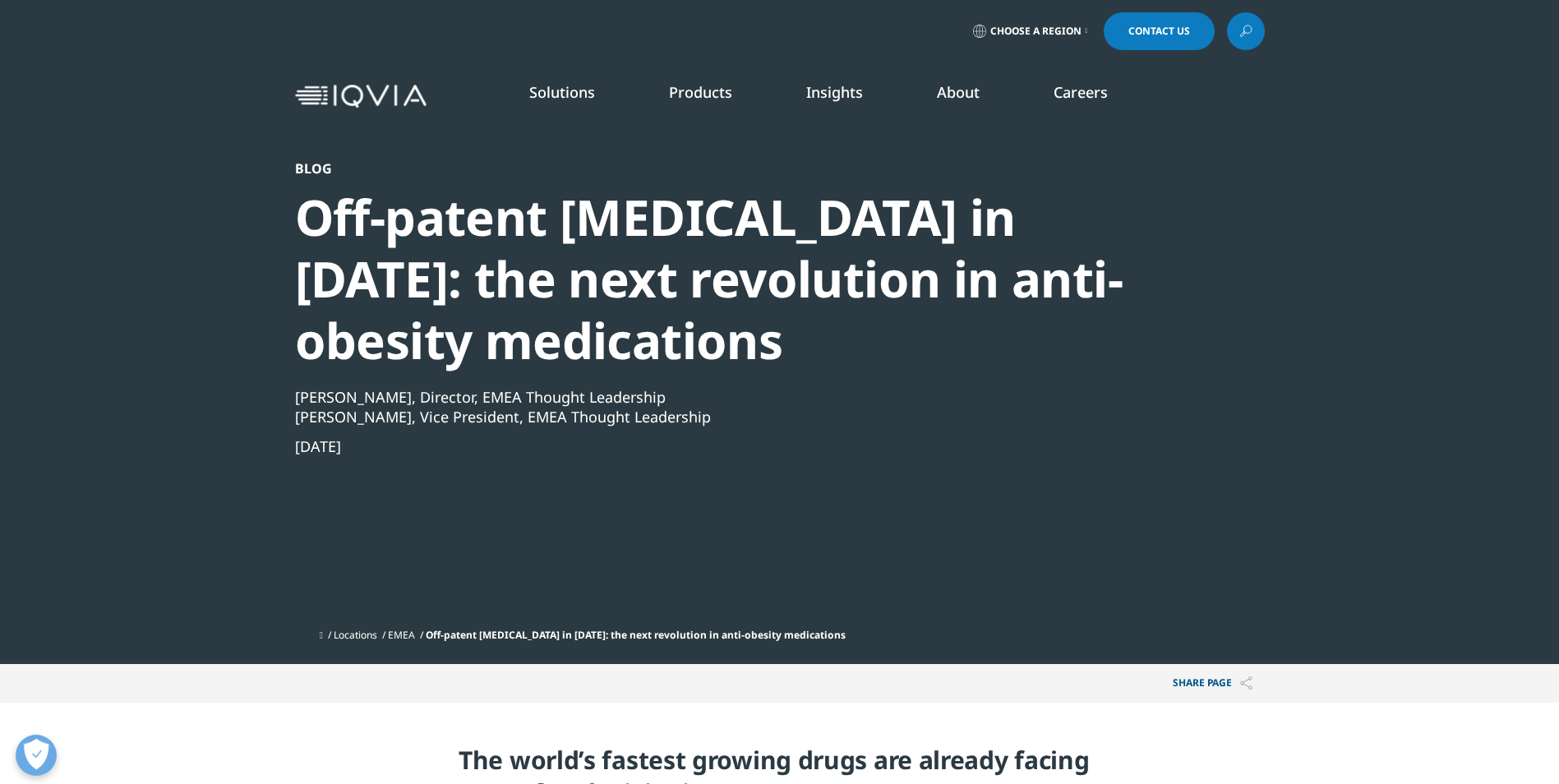
click at [1004, 596] on div "Blog Off-patent [MEDICAL_DATA] in [DATE]: the next revolution in anti-obesity m…" at bounding box center [735, 389] width 881 height 460
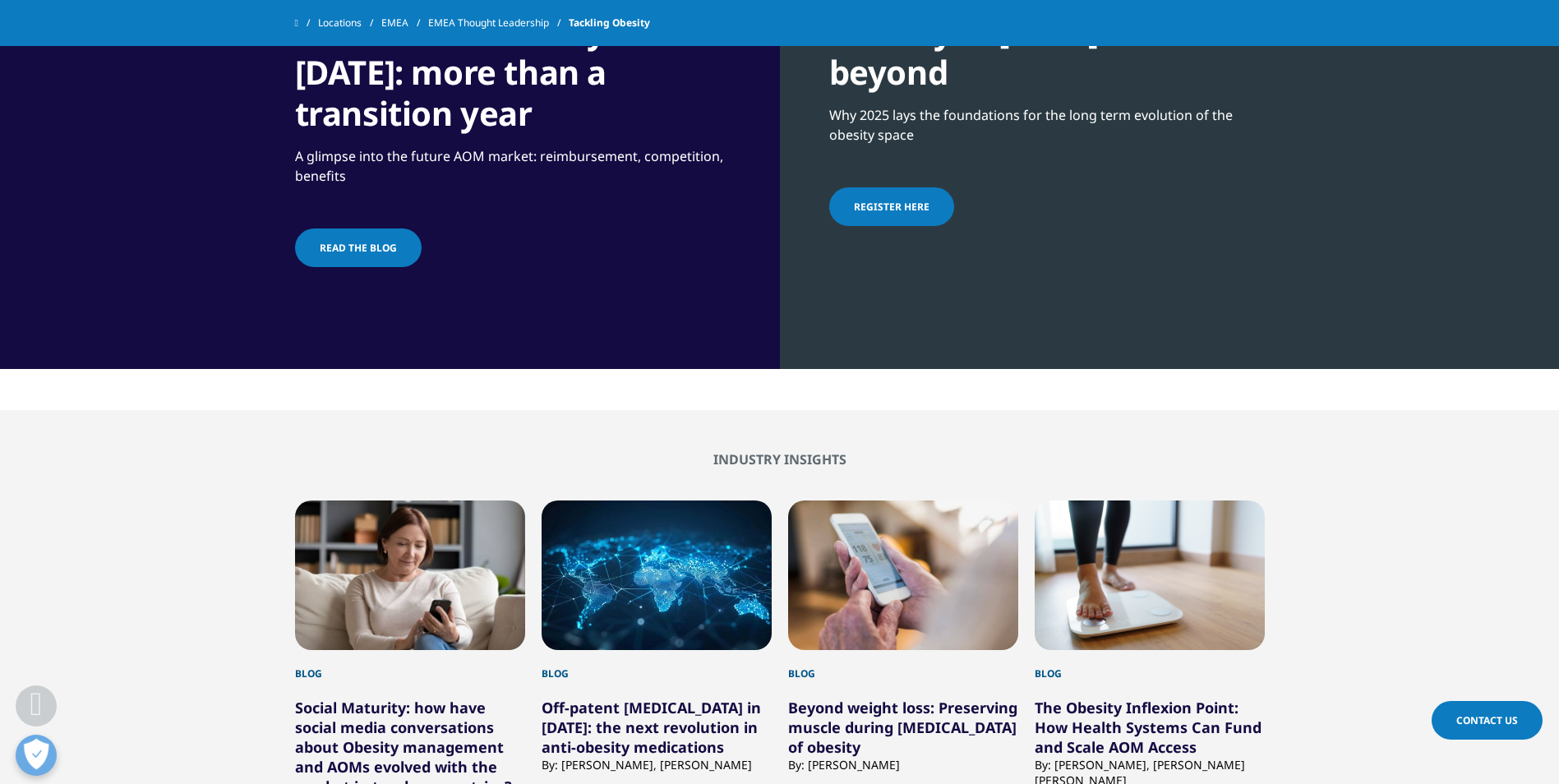
scroll to position [1397, 0]
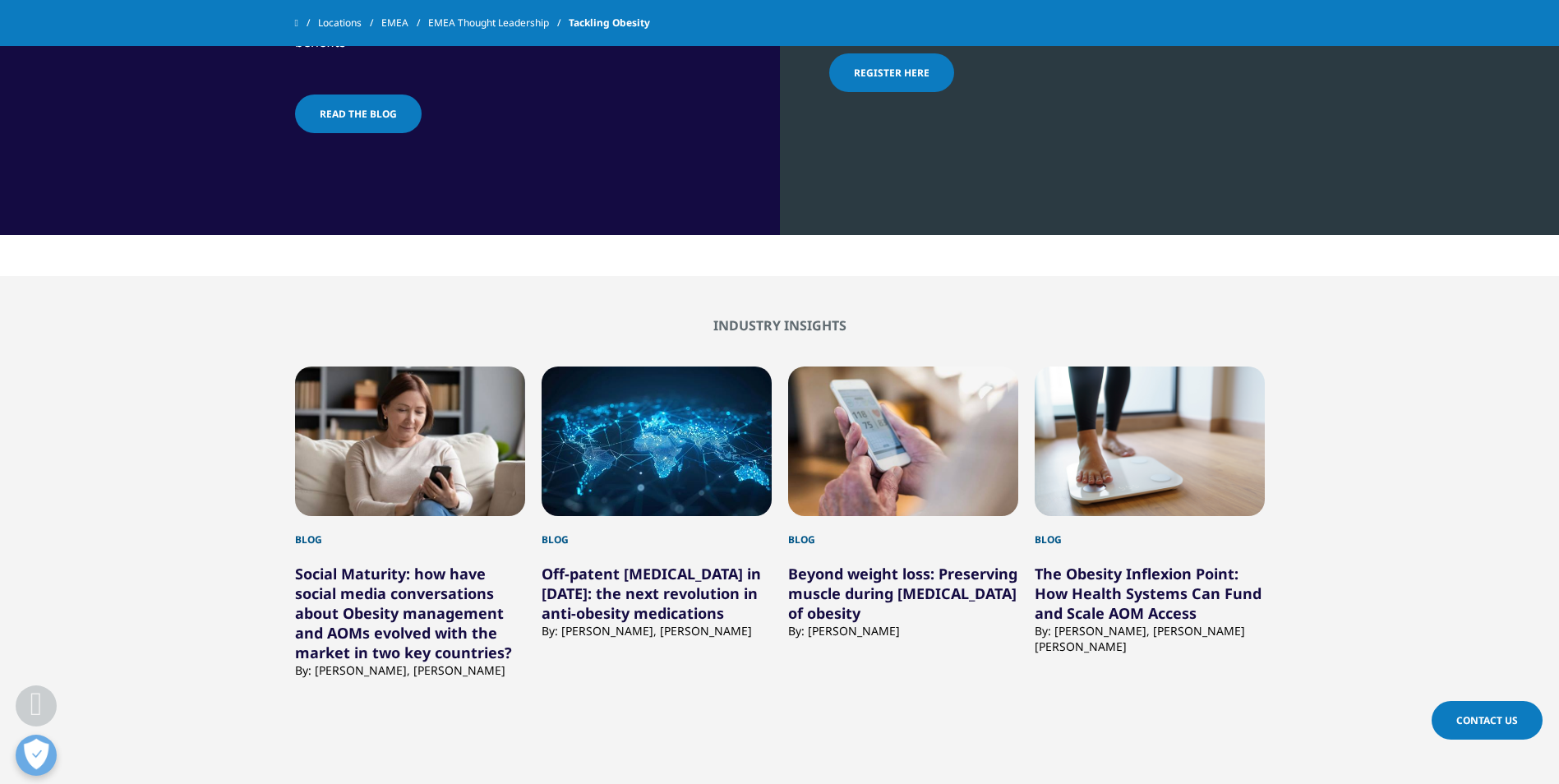
click at [383, 602] on link "Social Maturity: how have social media conversations about Obesity management a…" at bounding box center [403, 612] width 217 height 99
click at [395, 591] on link "Social Maturity: how have social media conversations about Obesity management a…" at bounding box center [403, 612] width 217 height 99
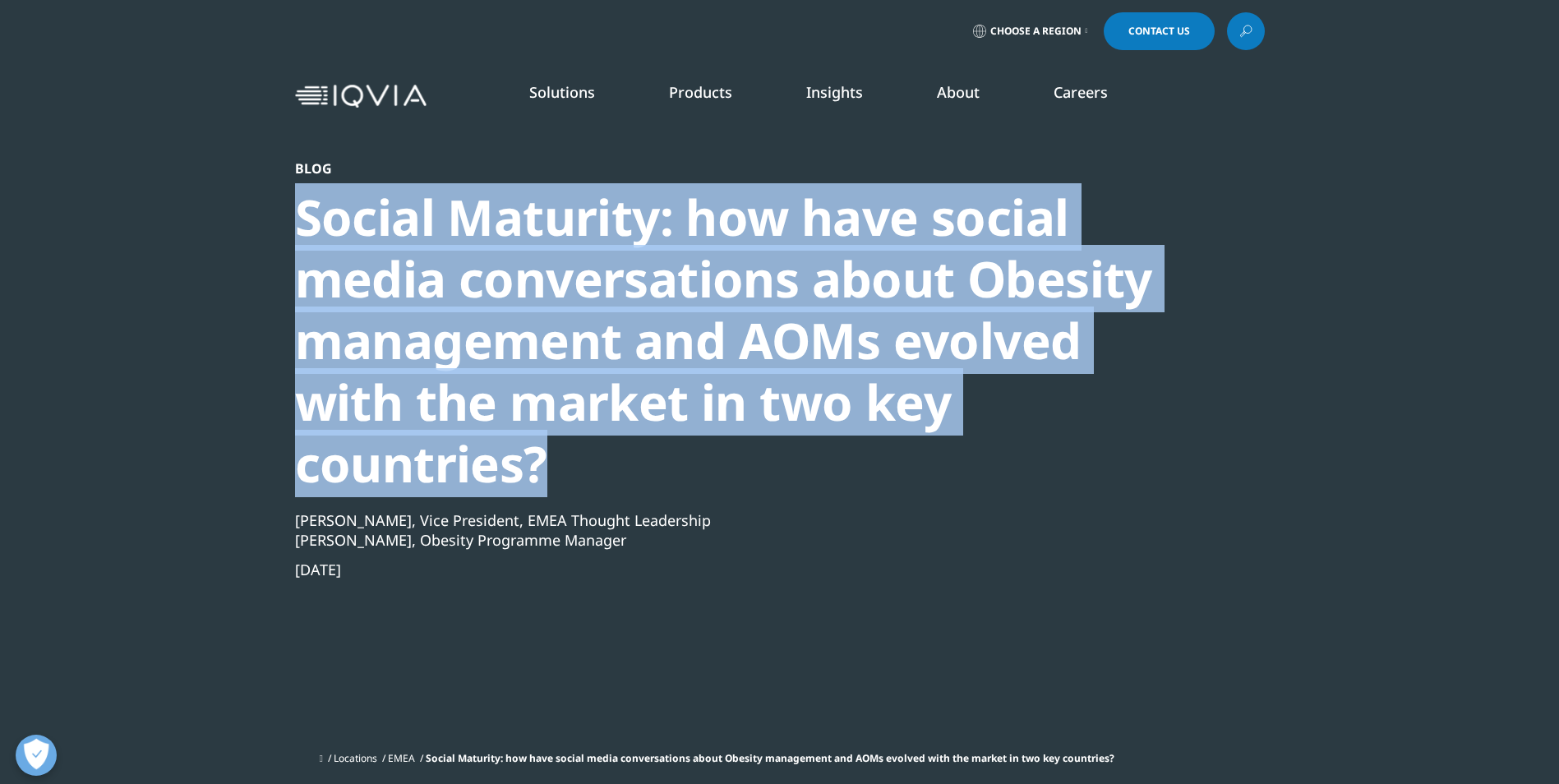
drag, startPoint x: 296, startPoint y: 225, endPoint x: 551, endPoint y: 470, distance: 353.6
click at [551, 470] on div "Social Maturity: how have social media conversations about Obesity management a…" at bounding box center [735, 340] width 881 height 308
copy div "Social Maturity: how have social media conversations about Obesity management a…"
drag, startPoint x: 415, startPoint y: 577, endPoint x: 290, endPoint y: 569, distance: 125.3
click at [290, 569] on section "Blog Social Maturity: how have social media conversations about Obesity managem…" at bounding box center [780, 393] width 1559 height 787
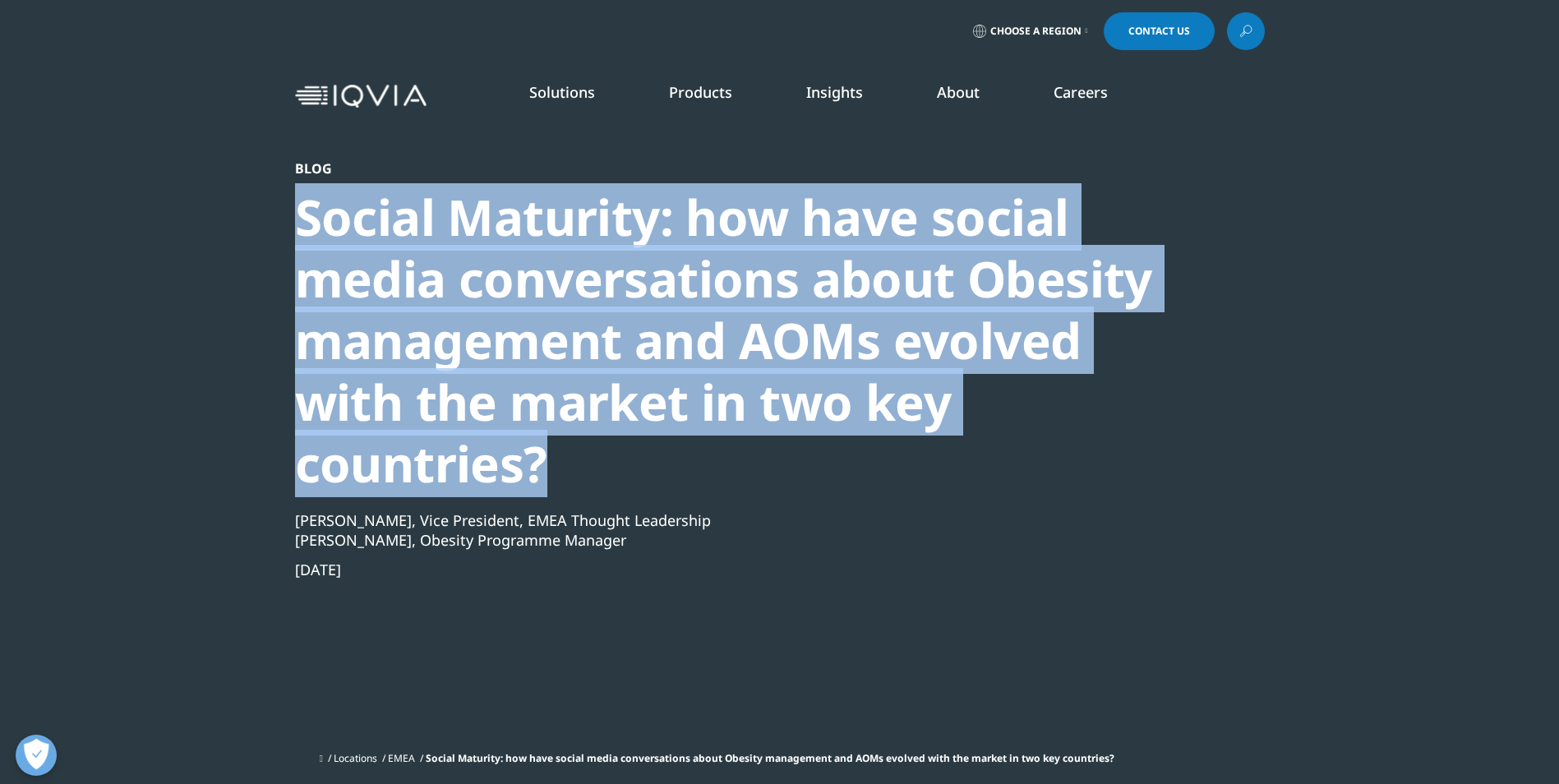
copy div "[DATE]"
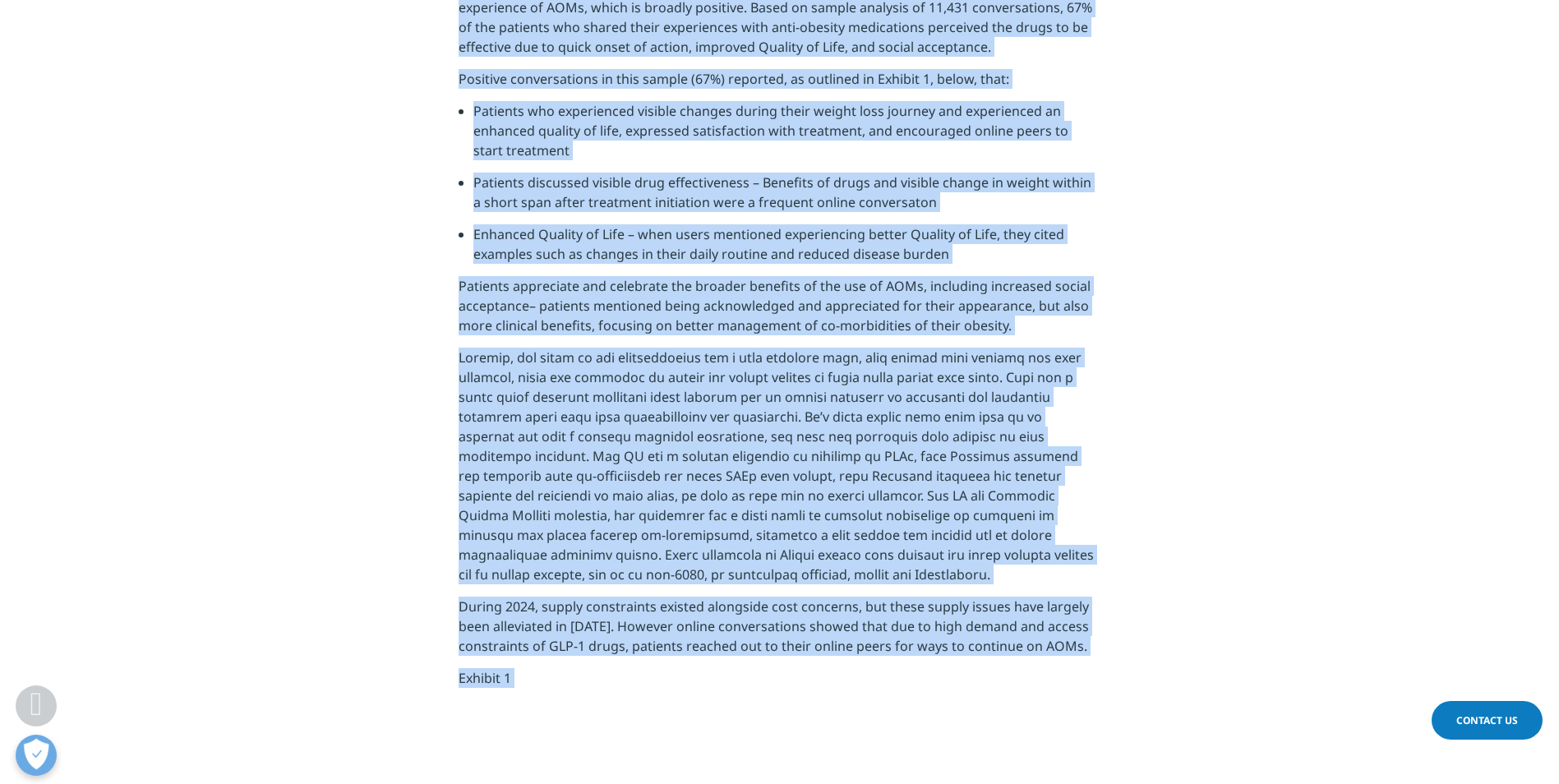
scroll to position [2099, 0]
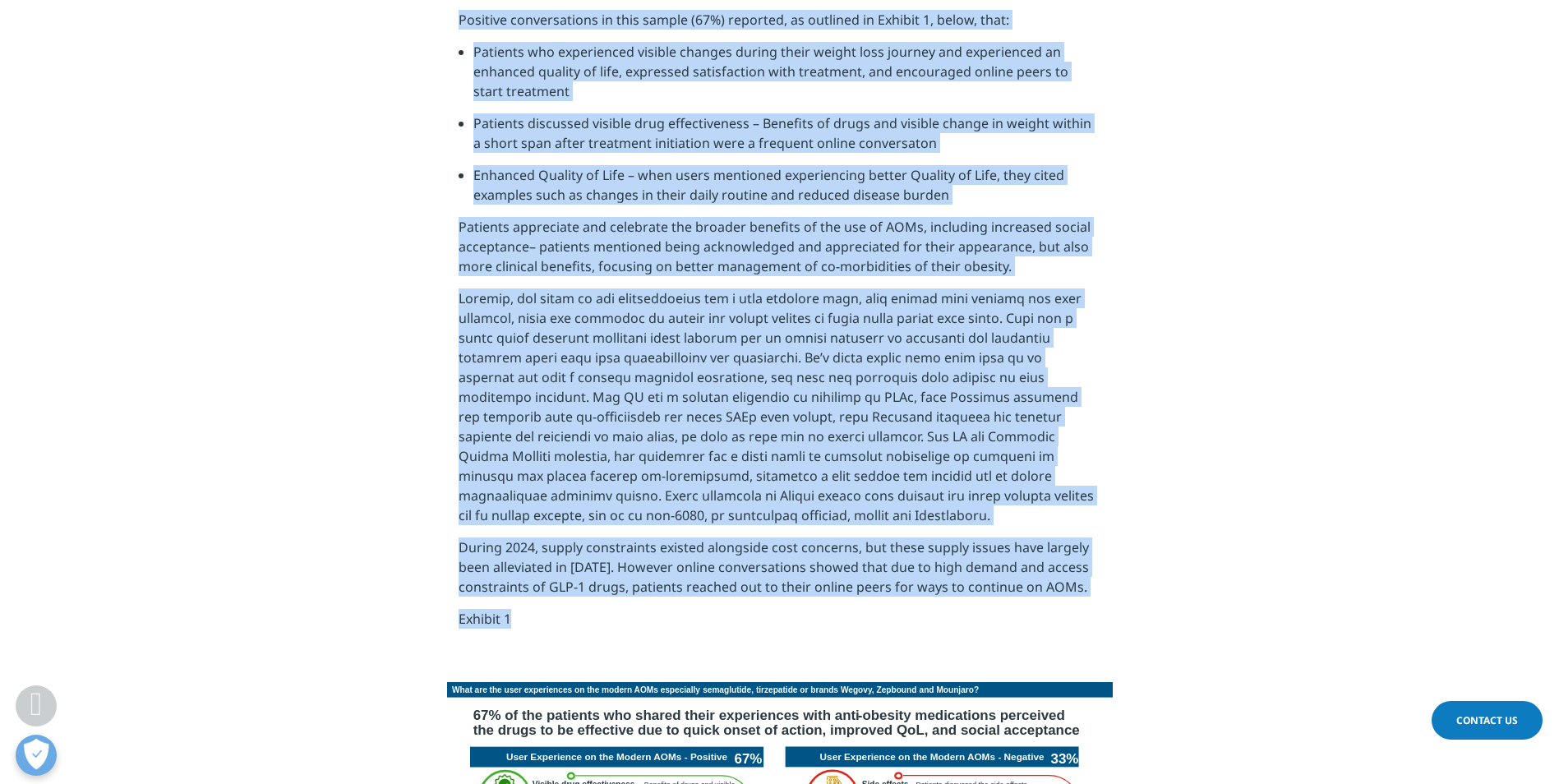
drag, startPoint x: 433, startPoint y: 289, endPoint x: 952, endPoint y: 557, distance: 584.1
copy div "In the fast-moving landscape of obesity management, social media has emerged as…"
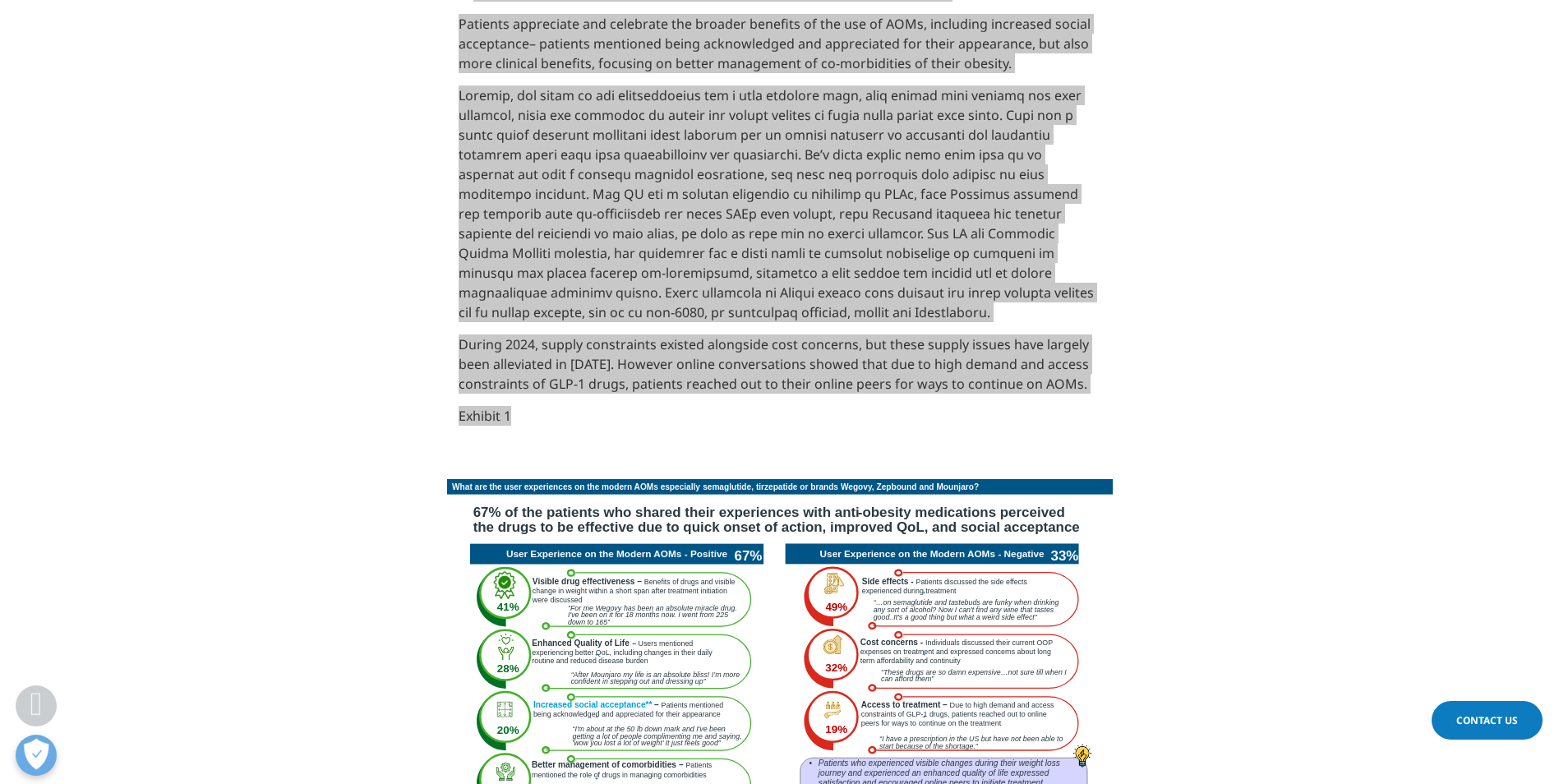
scroll to position [2345, 0]
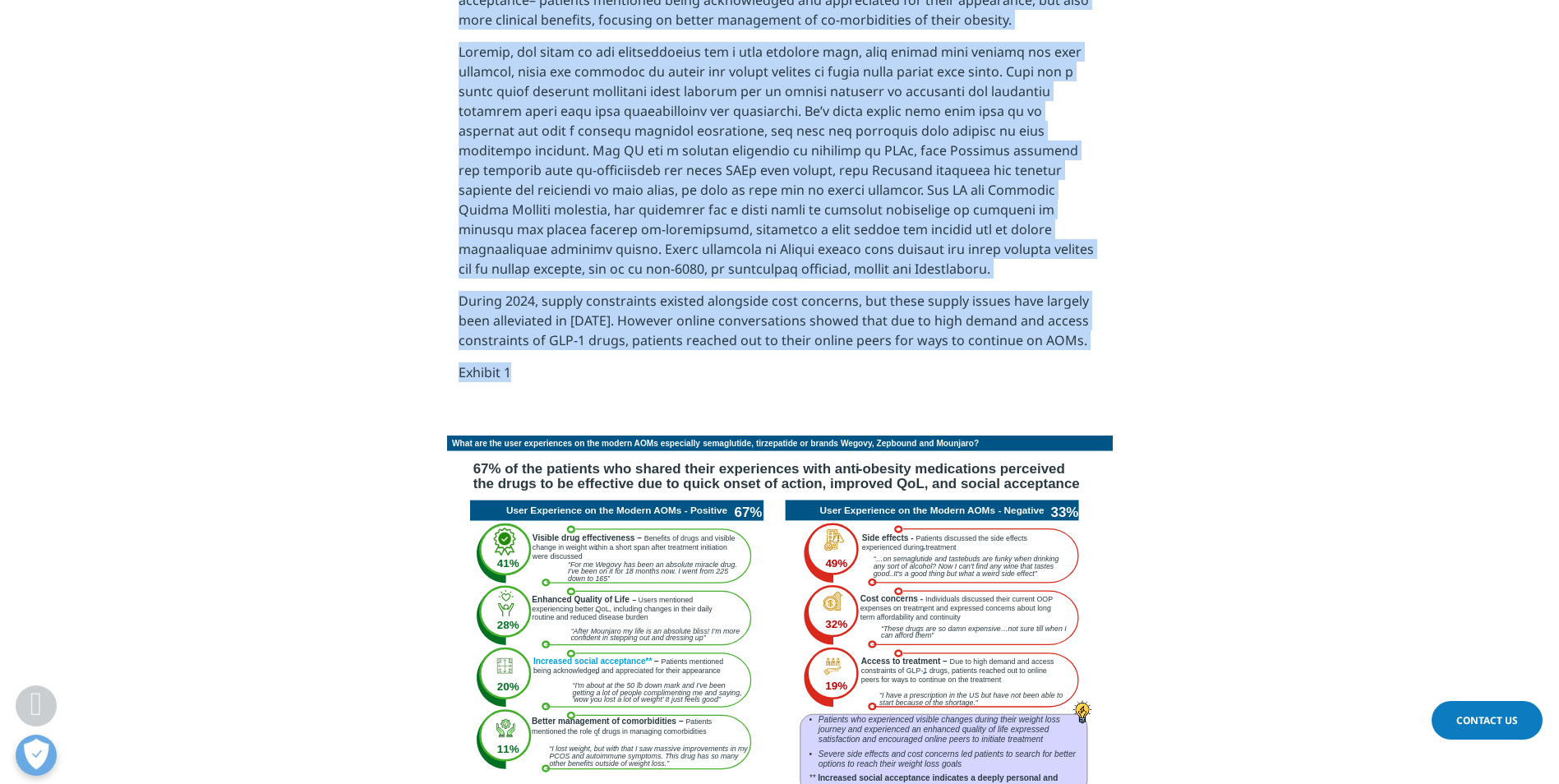
click at [668, 479] on img at bounding box center [780, 622] width 666 height 375
click at [694, 492] on img at bounding box center [780, 622] width 666 height 375
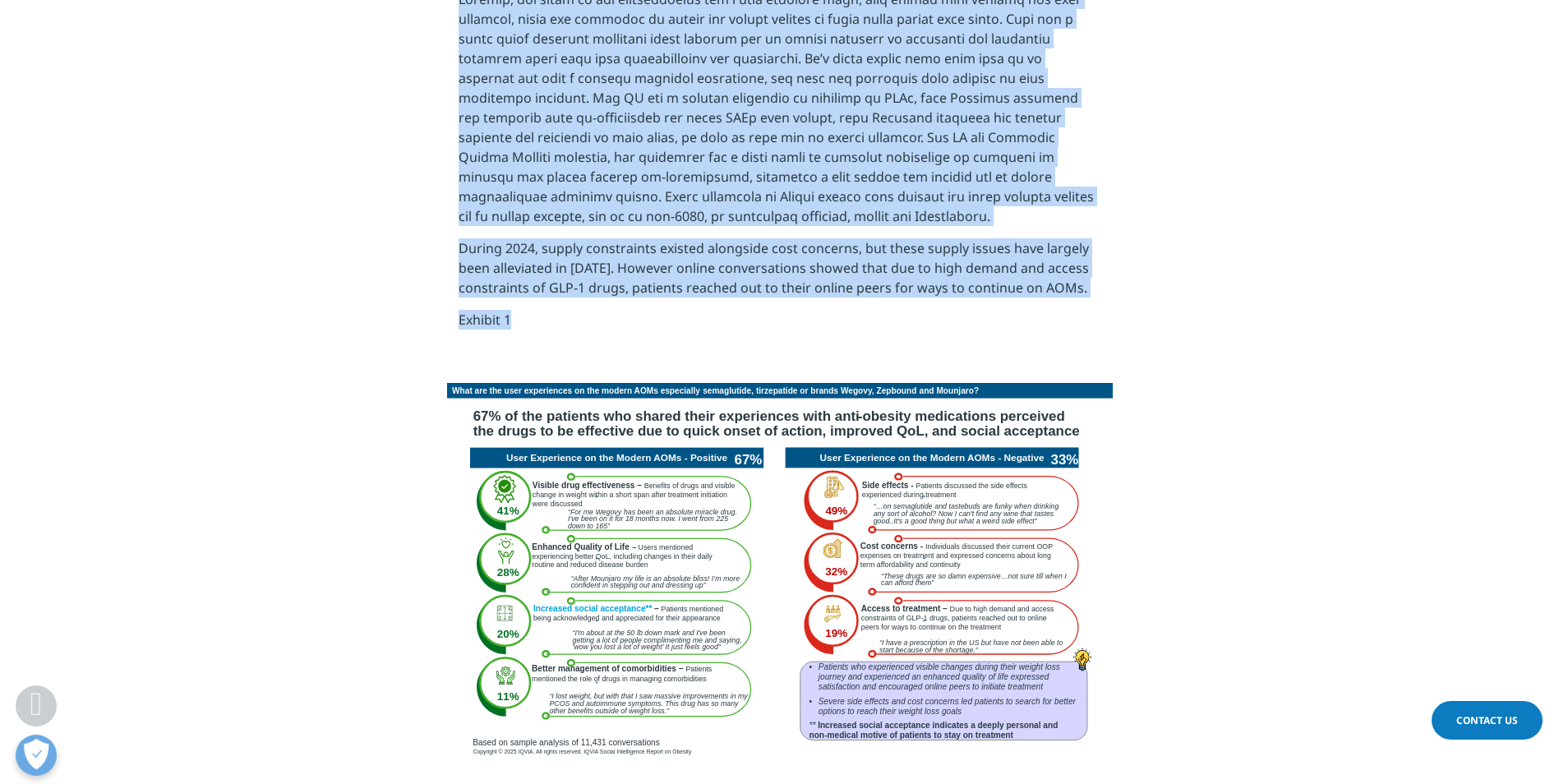
scroll to position [2427, 0]
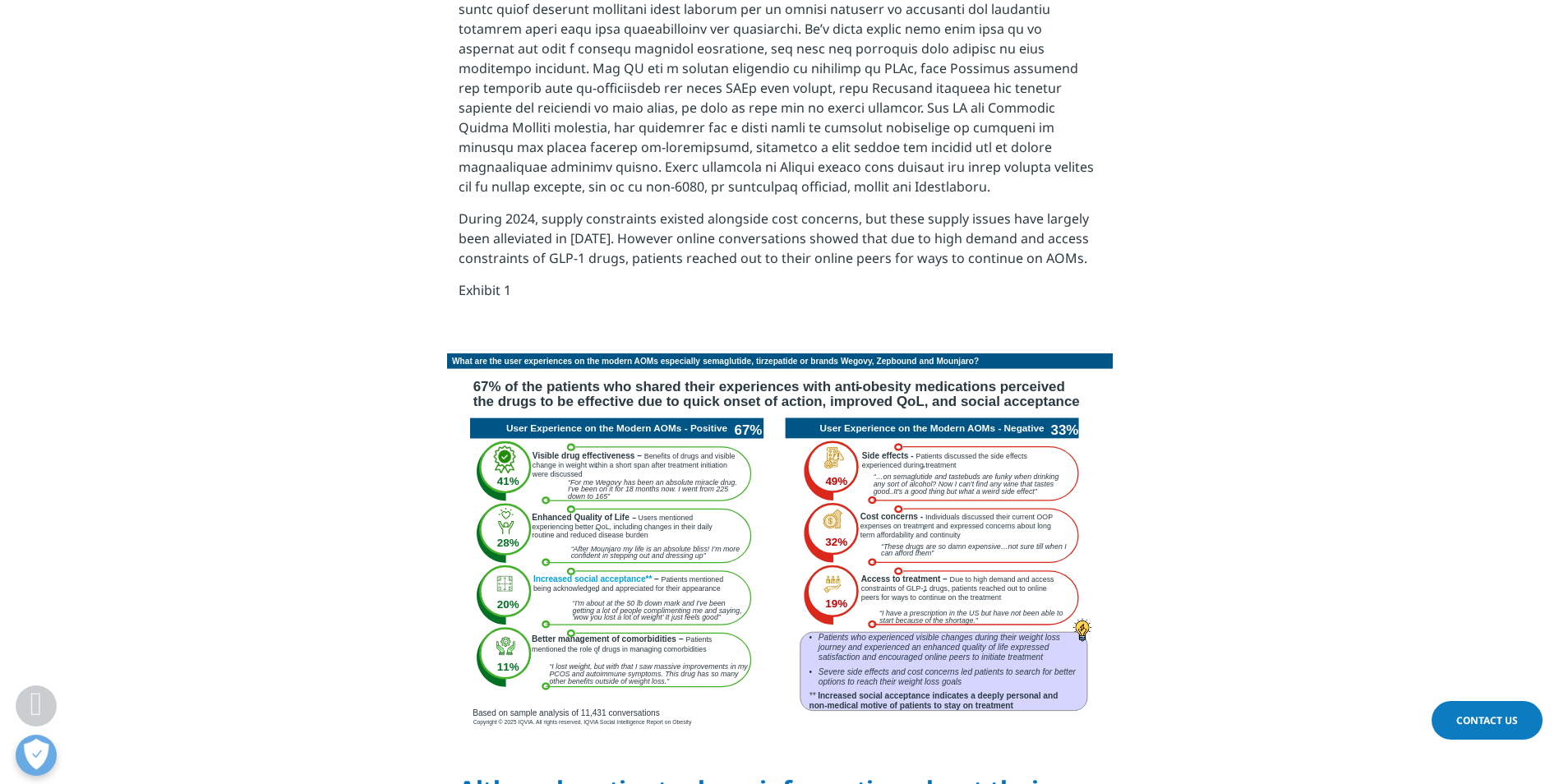
click at [1274, 353] on section at bounding box center [780, 542] width 1559 height 379
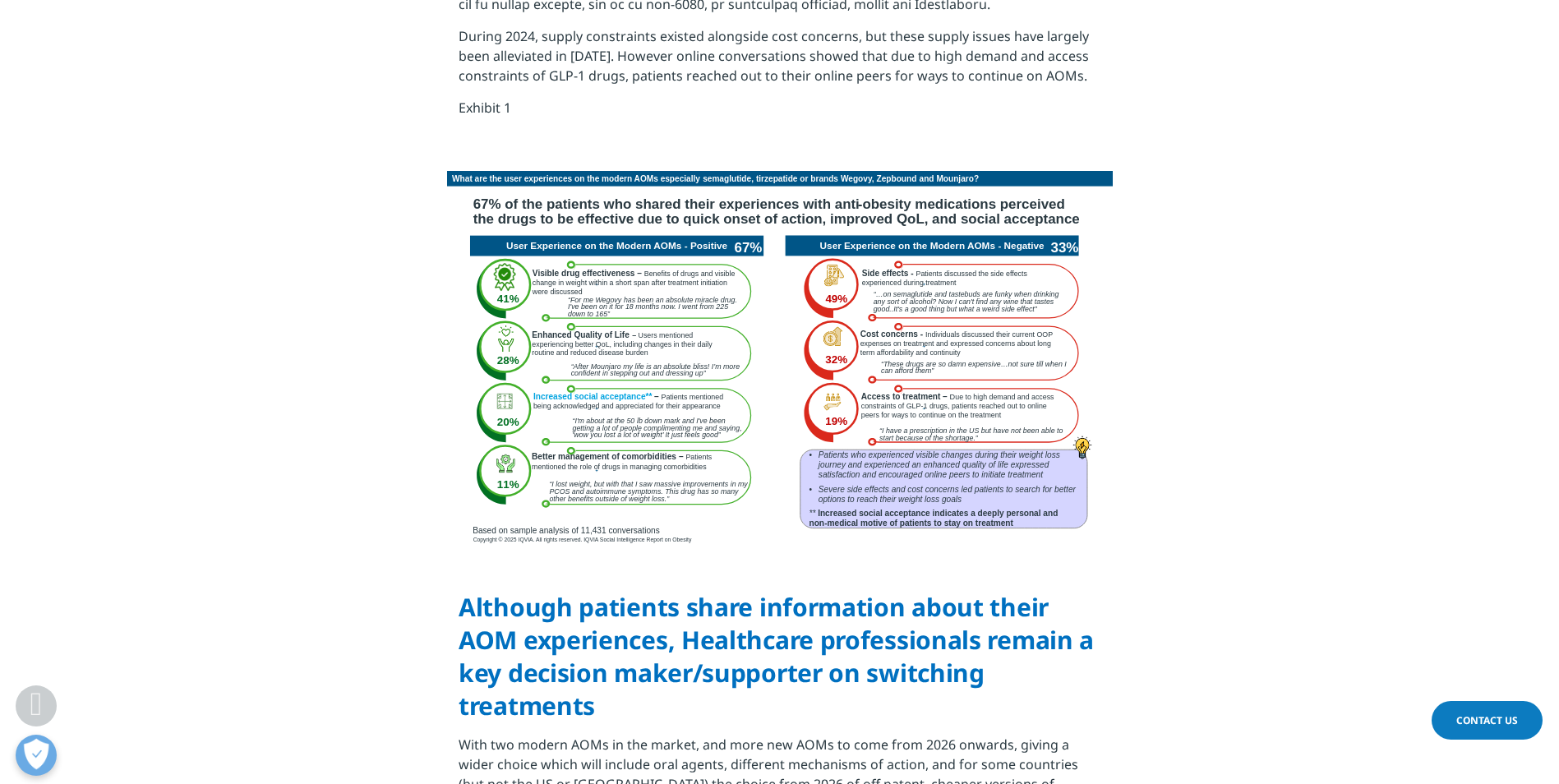
scroll to position [2673, 0]
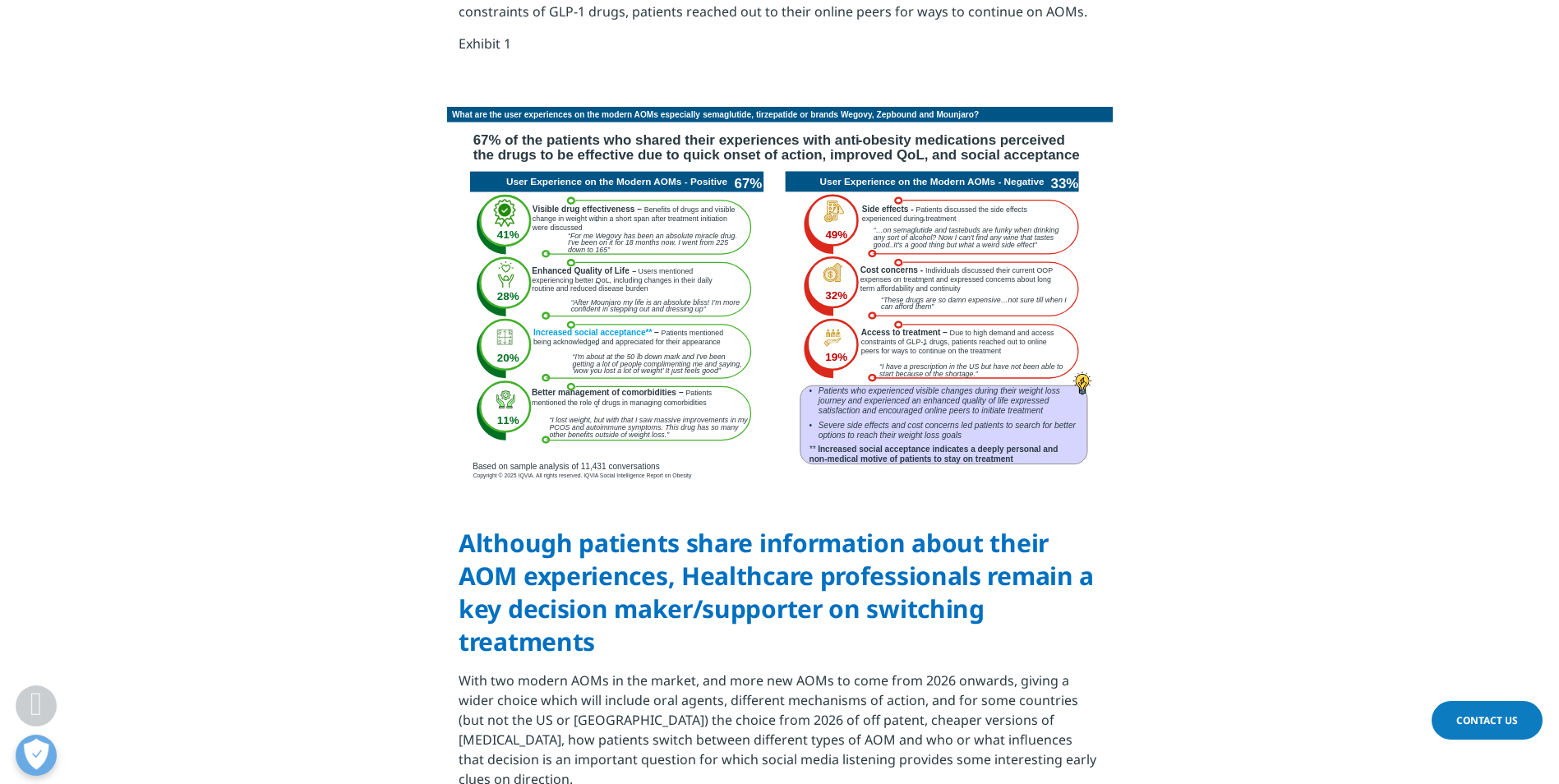
click at [432, 485] on section "Although patients share information about their AOM experiences, Healthcare pro…" at bounding box center [780, 770] width 1559 height 571
click at [460, 525] on strong "Although patients share information about their AOM experiences, Healthcare pro…" at bounding box center [777, 591] width 636 height 133
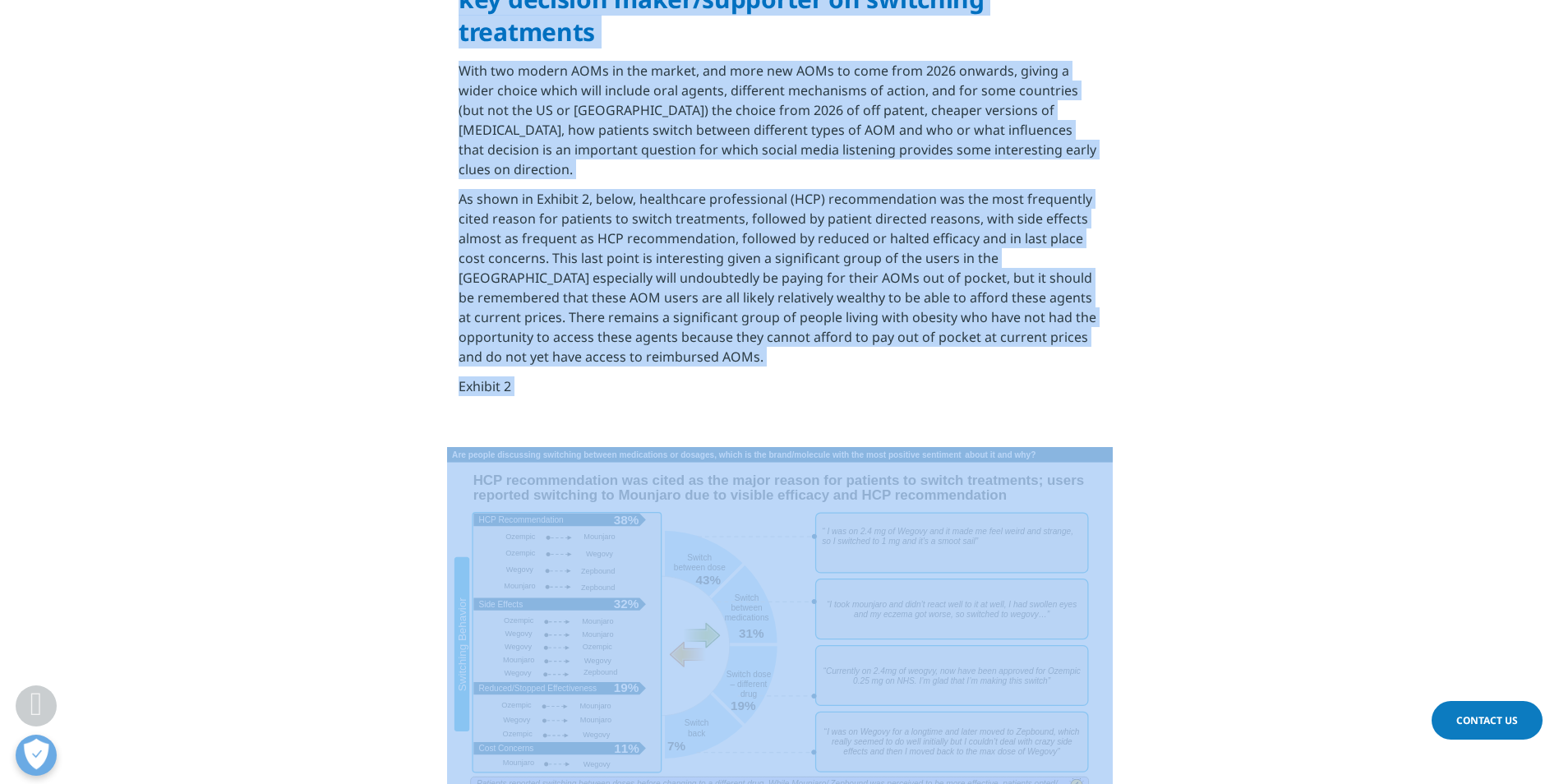
scroll to position [3304, 0]
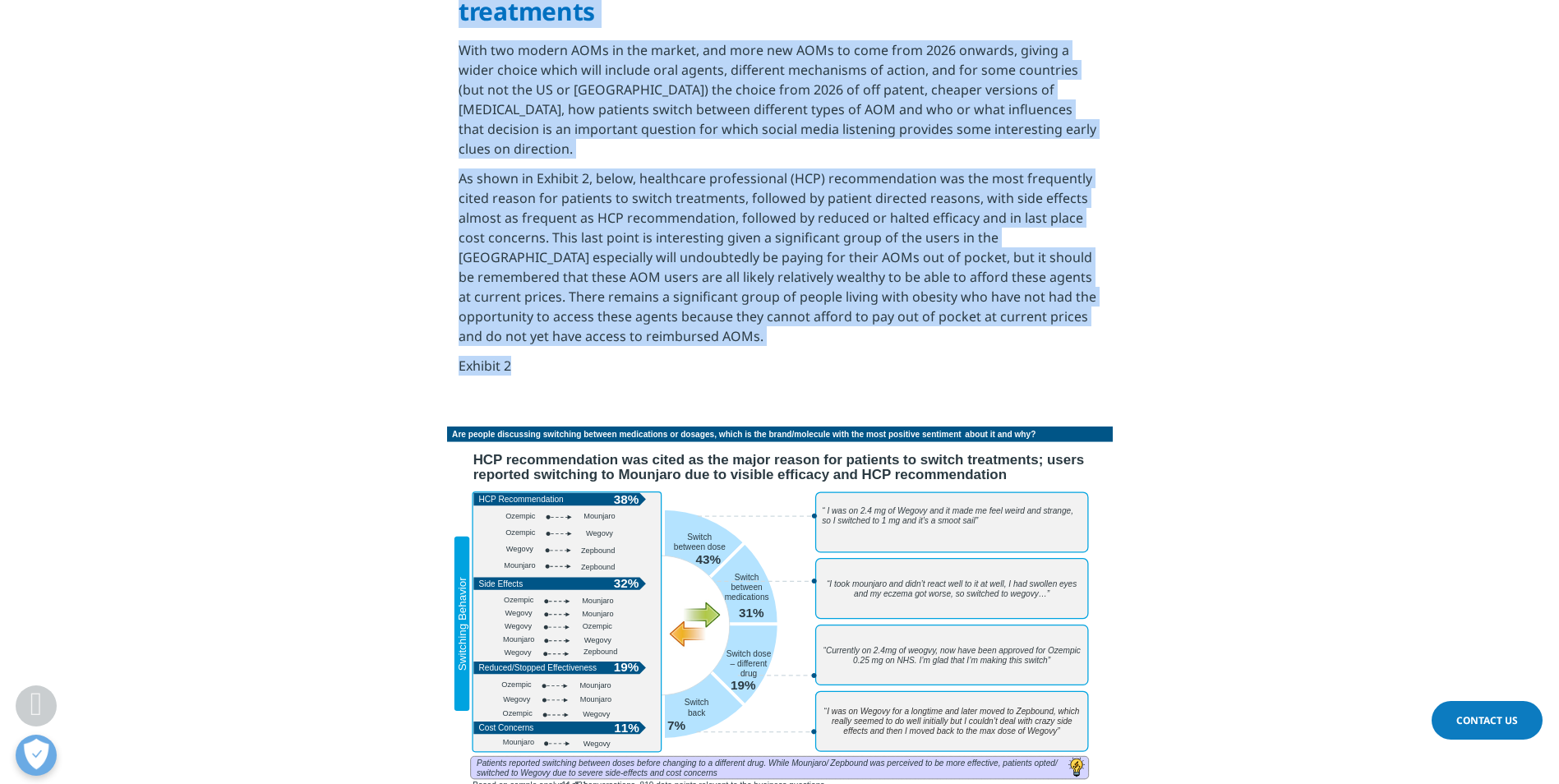
drag, startPoint x: 456, startPoint y: 463, endPoint x: 596, endPoint y: 322, distance: 198.7
click at [596, 322] on section "Although patients share information about their AOM experiences, Healthcare pro…" at bounding box center [780, 140] width 1559 height 571
copy div "Although patients share information about their AOM experiences, Healthcare pro…"
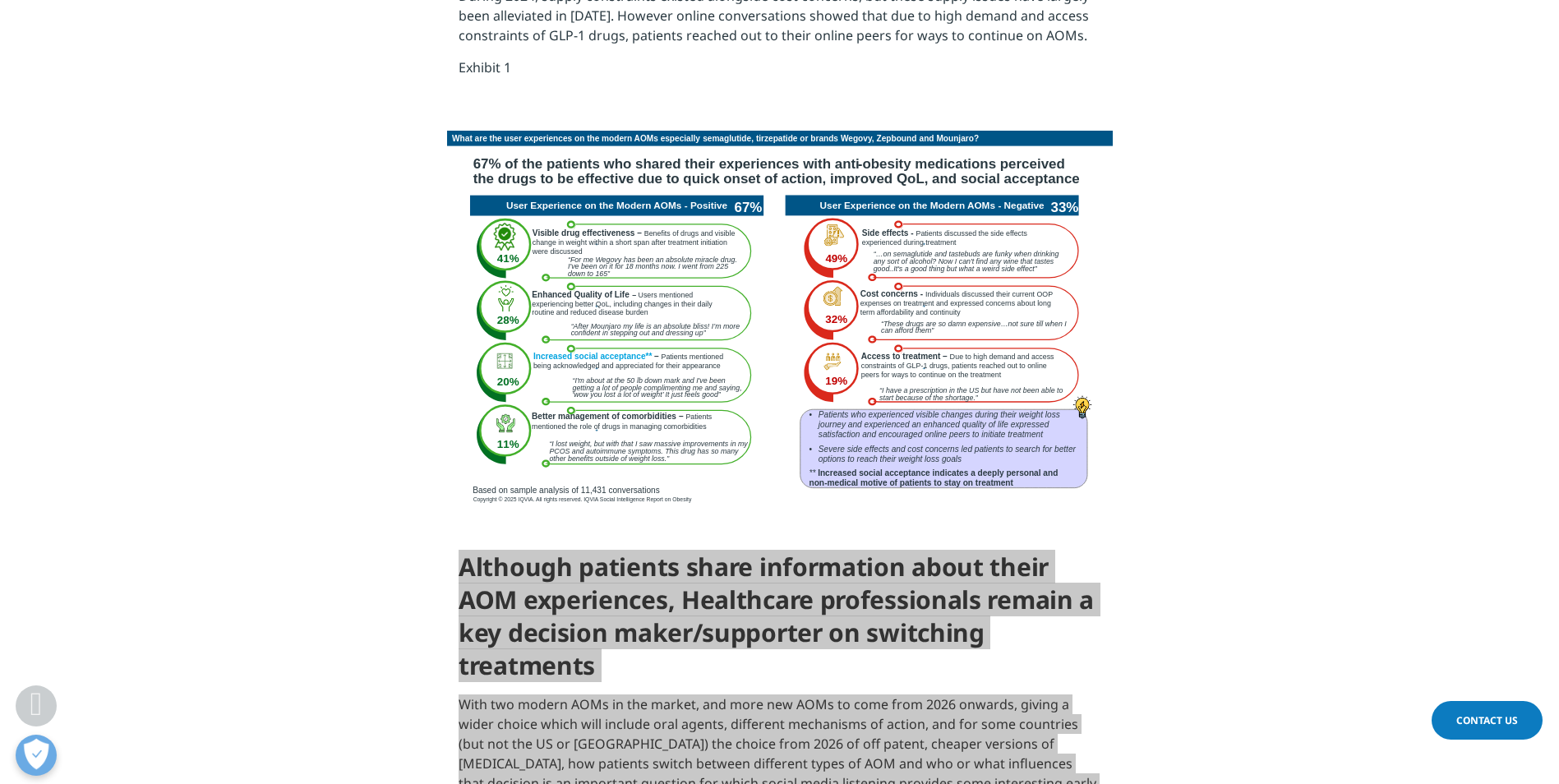
scroll to position [2729, 0]
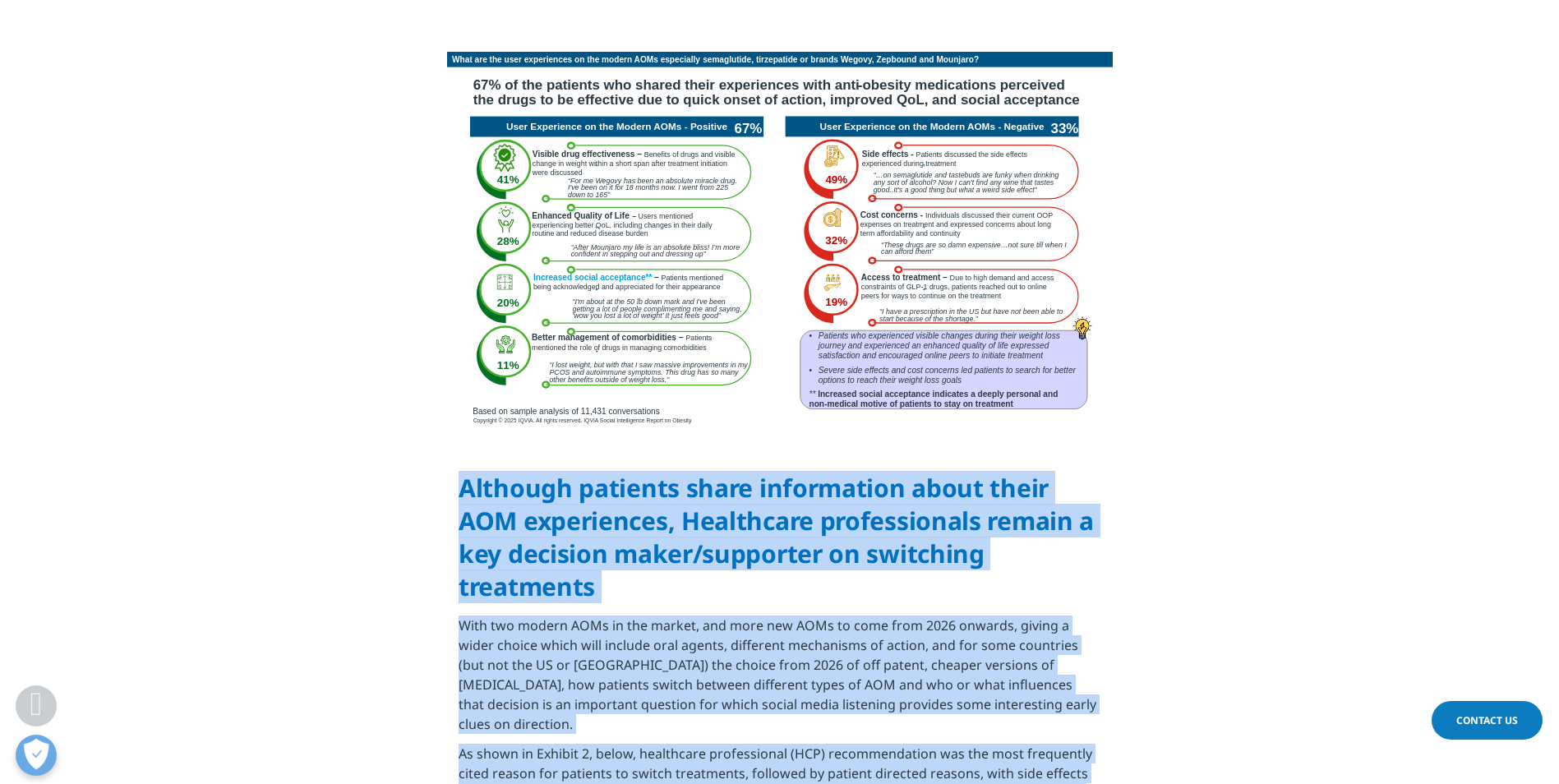
click at [336, 431] on section "Although patients share information about their AOM experiences, Healthcare pro…" at bounding box center [780, 715] width 1559 height 571
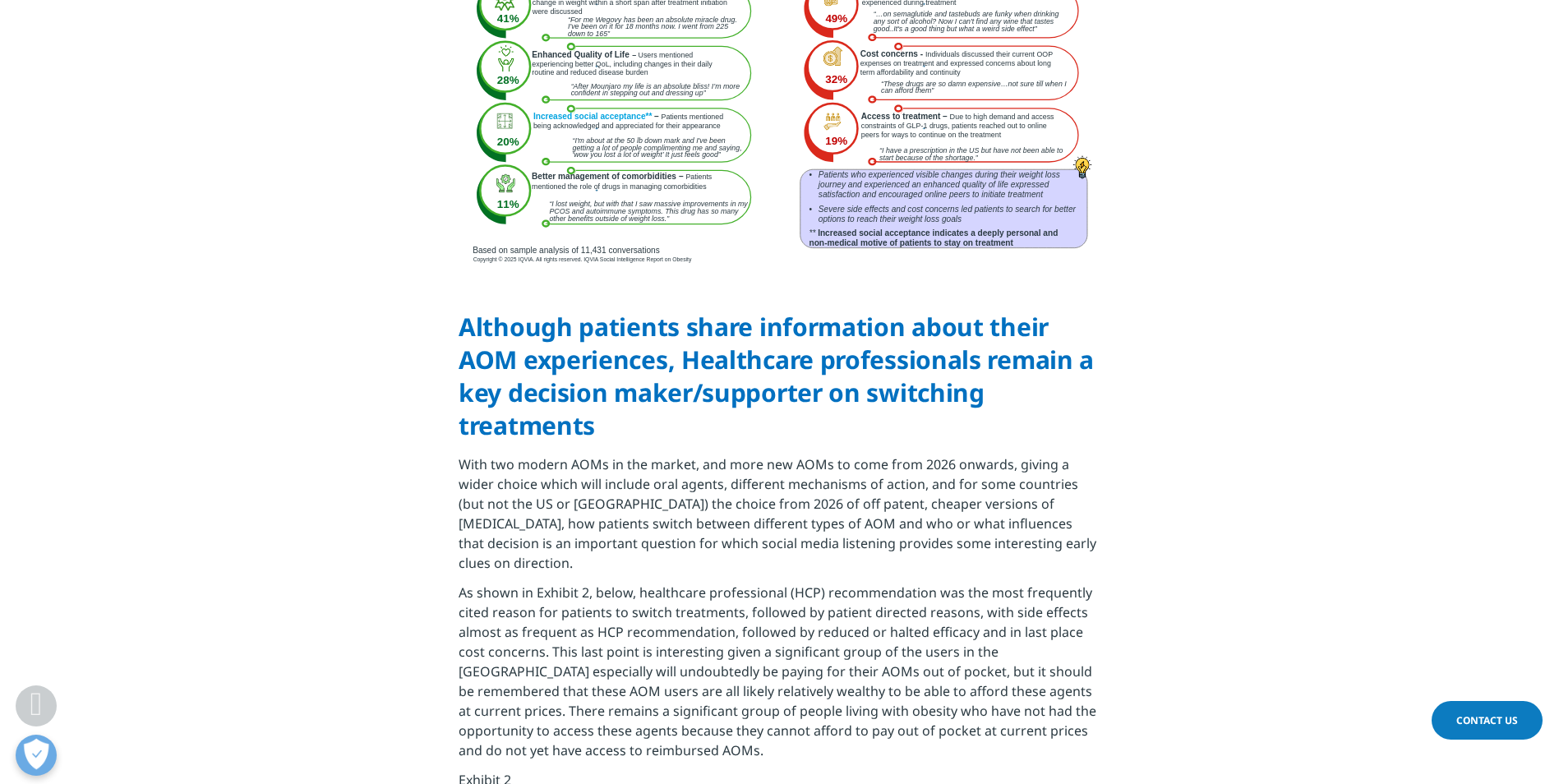
scroll to position [2893, 0]
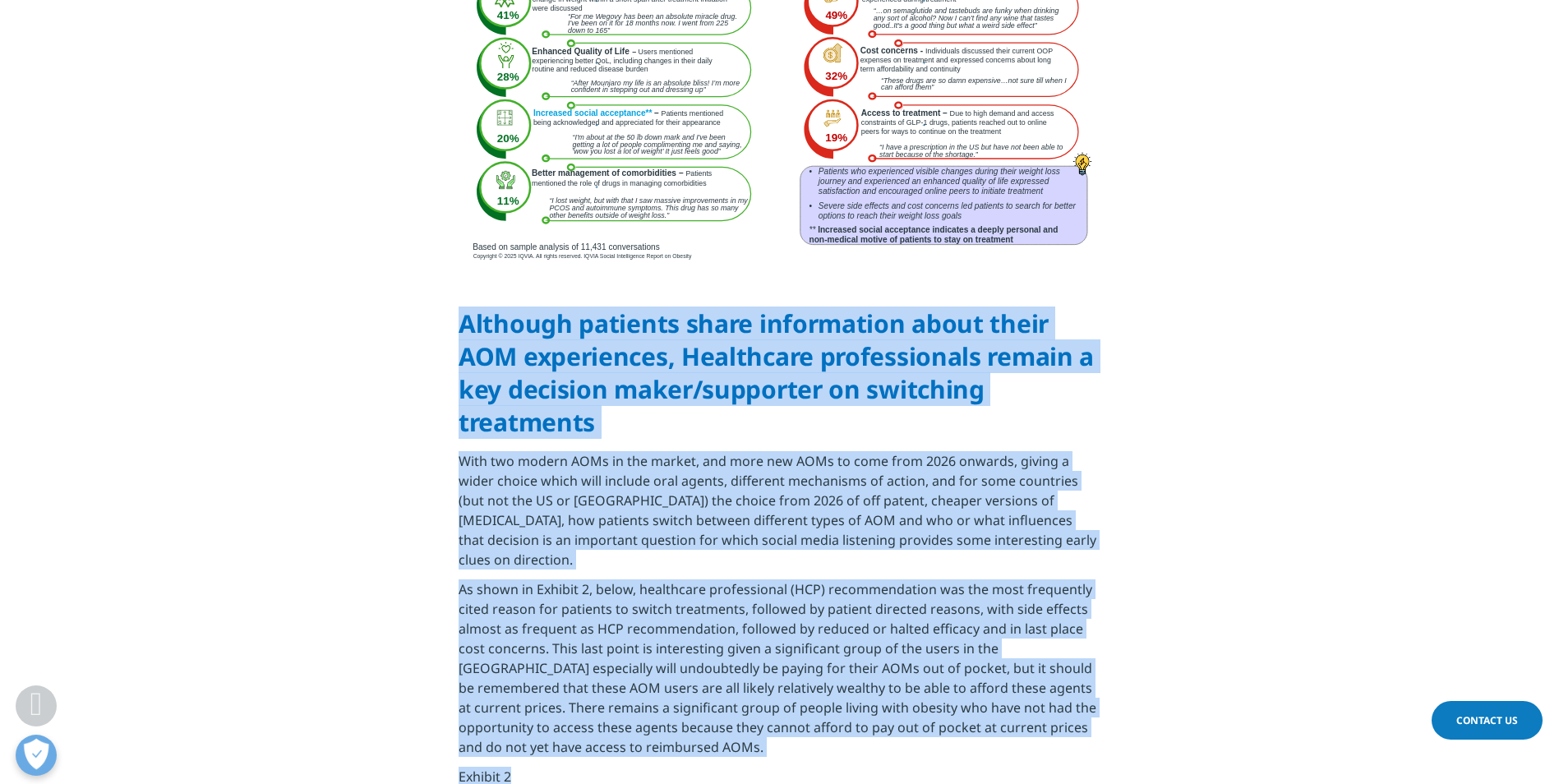
drag, startPoint x: 452, startPoint y: 236, endPoint x: 634, endPoint y: 686, distance: 485.4
click at [634, 686] on section "Although patients share information about their AOM experiences, Healthcare pro…" at bounding box center [780, 551] width 1559 height 571
copy div "Although patients share information about their AOM experiences, Healthcare pro…"
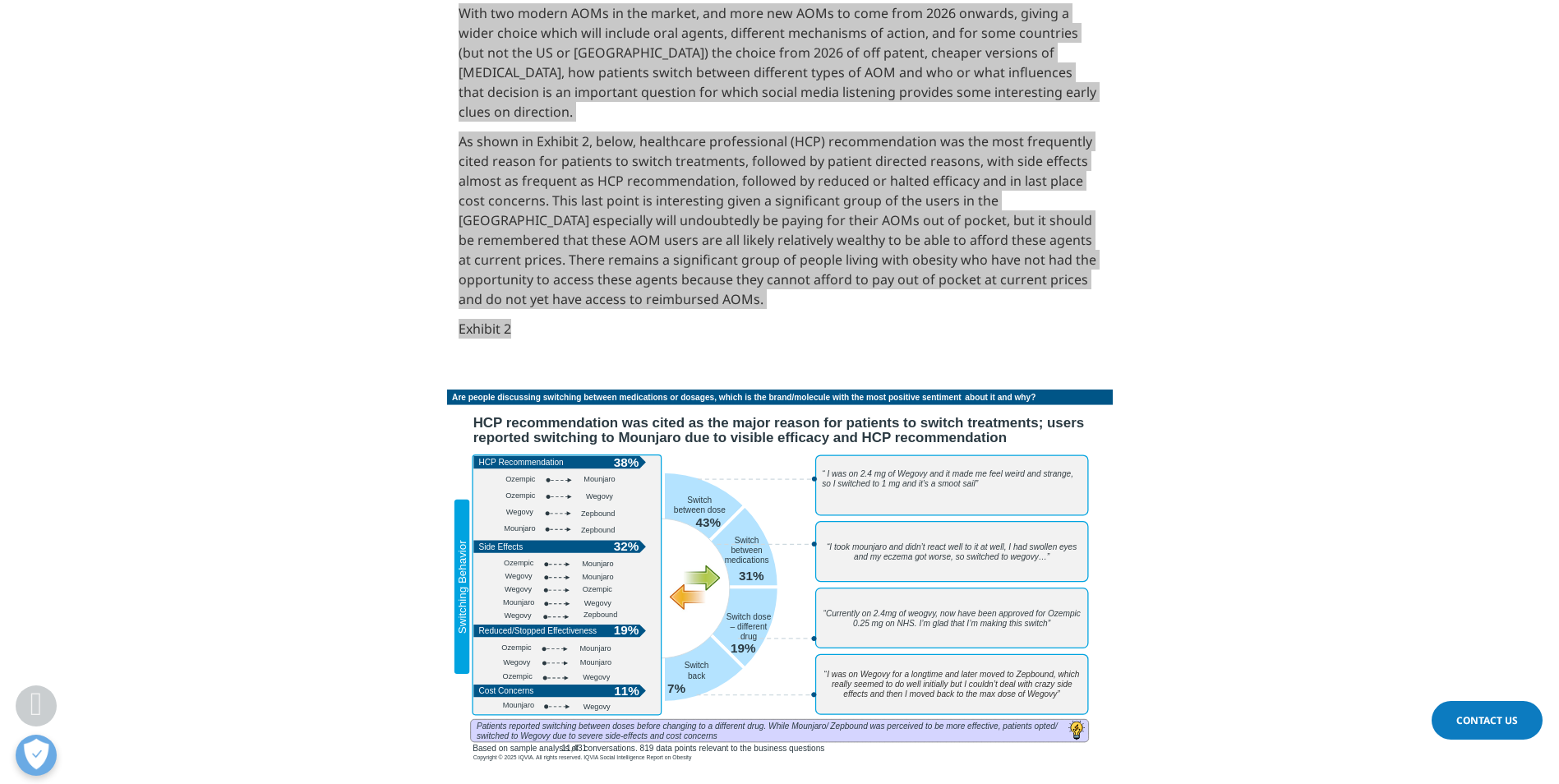
scroll to position [3386, 0]
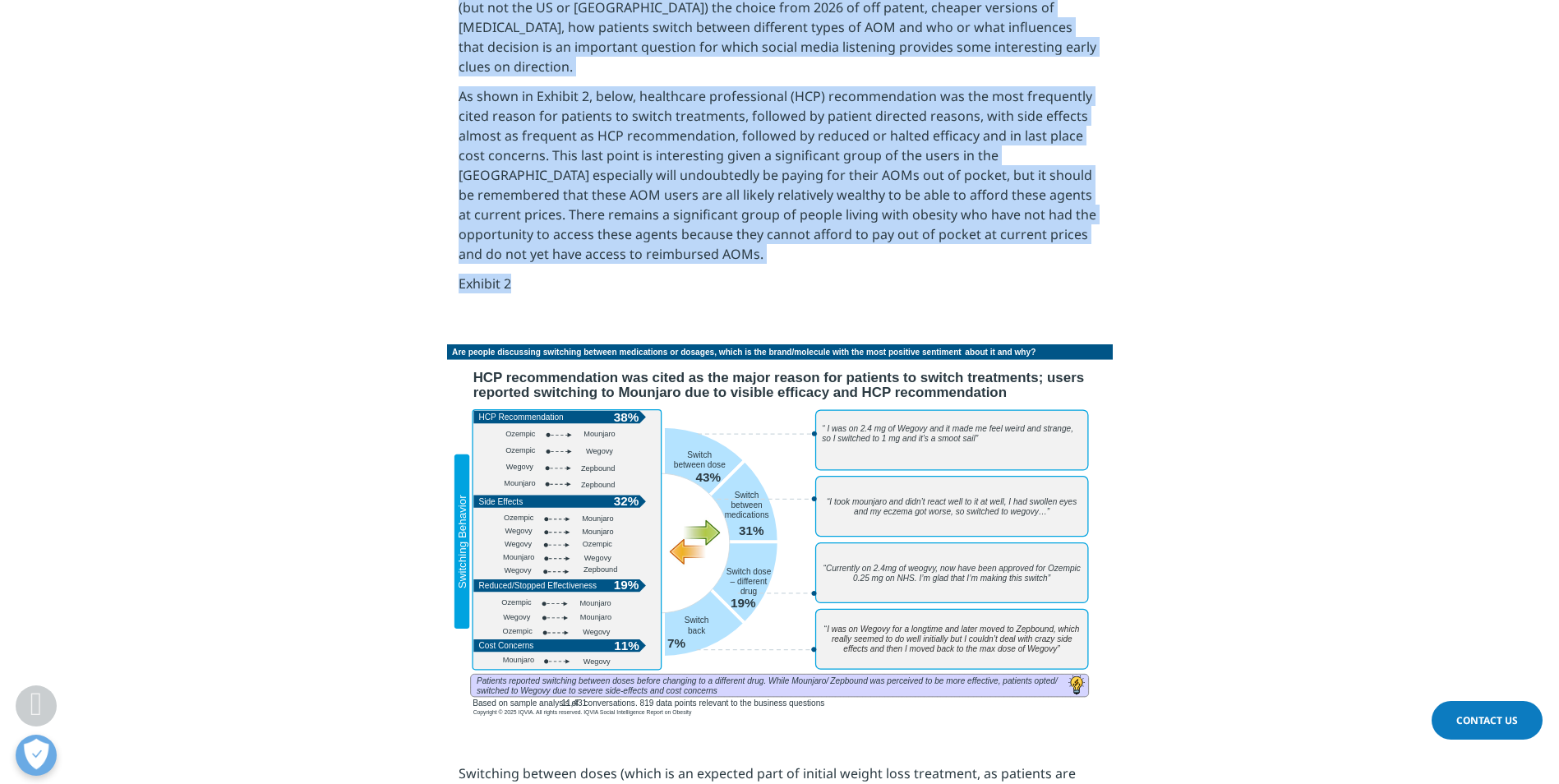
click at [576, 438] on img at bounding box center [780, 531] width 666 height 375
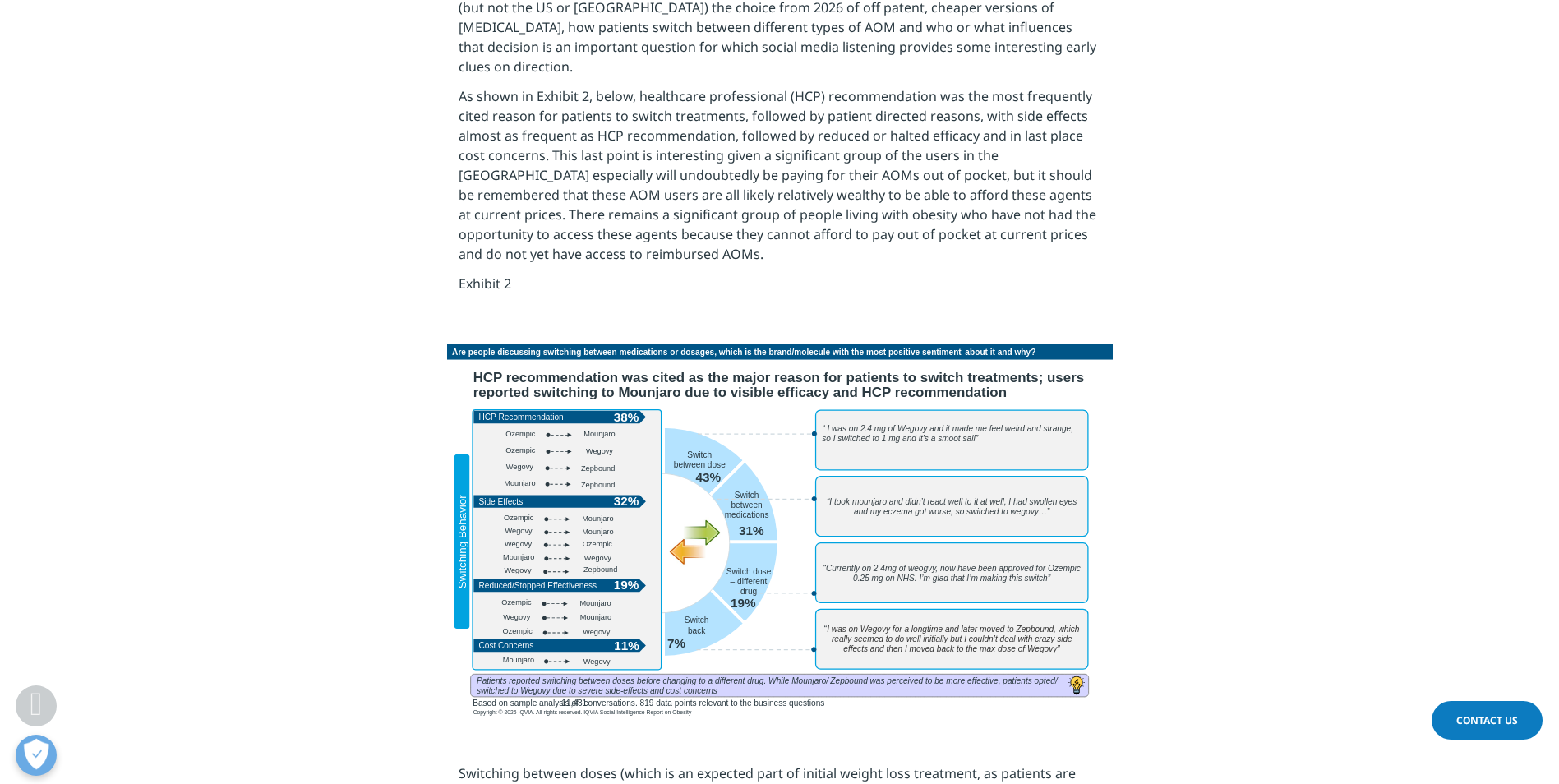
click at [0, 669] on html "Clear Search Loading Choose a Region Contact Us" at bounding box center [780, 273] width 1559 height 7318
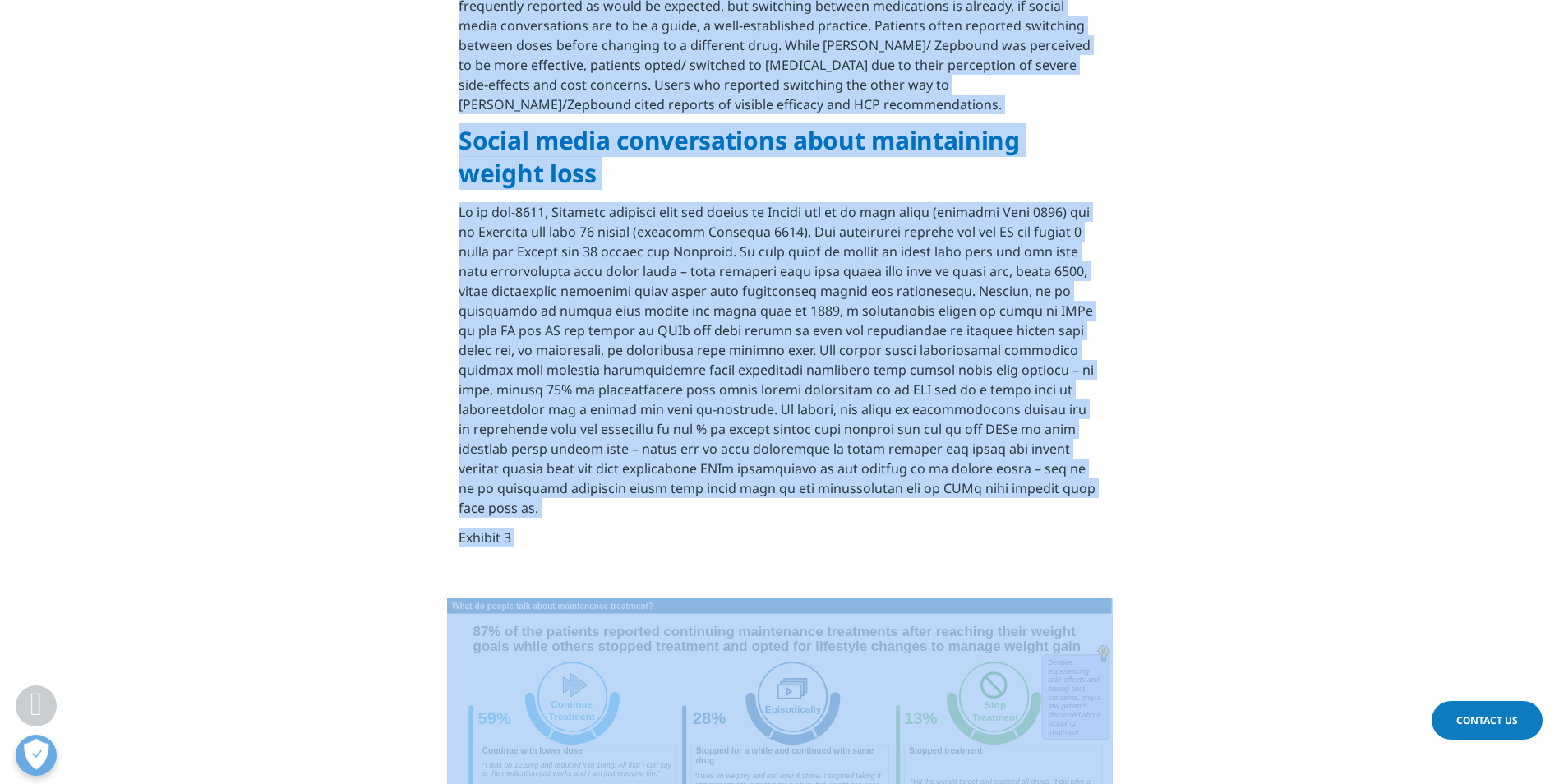
scroll to position [4336, 0]
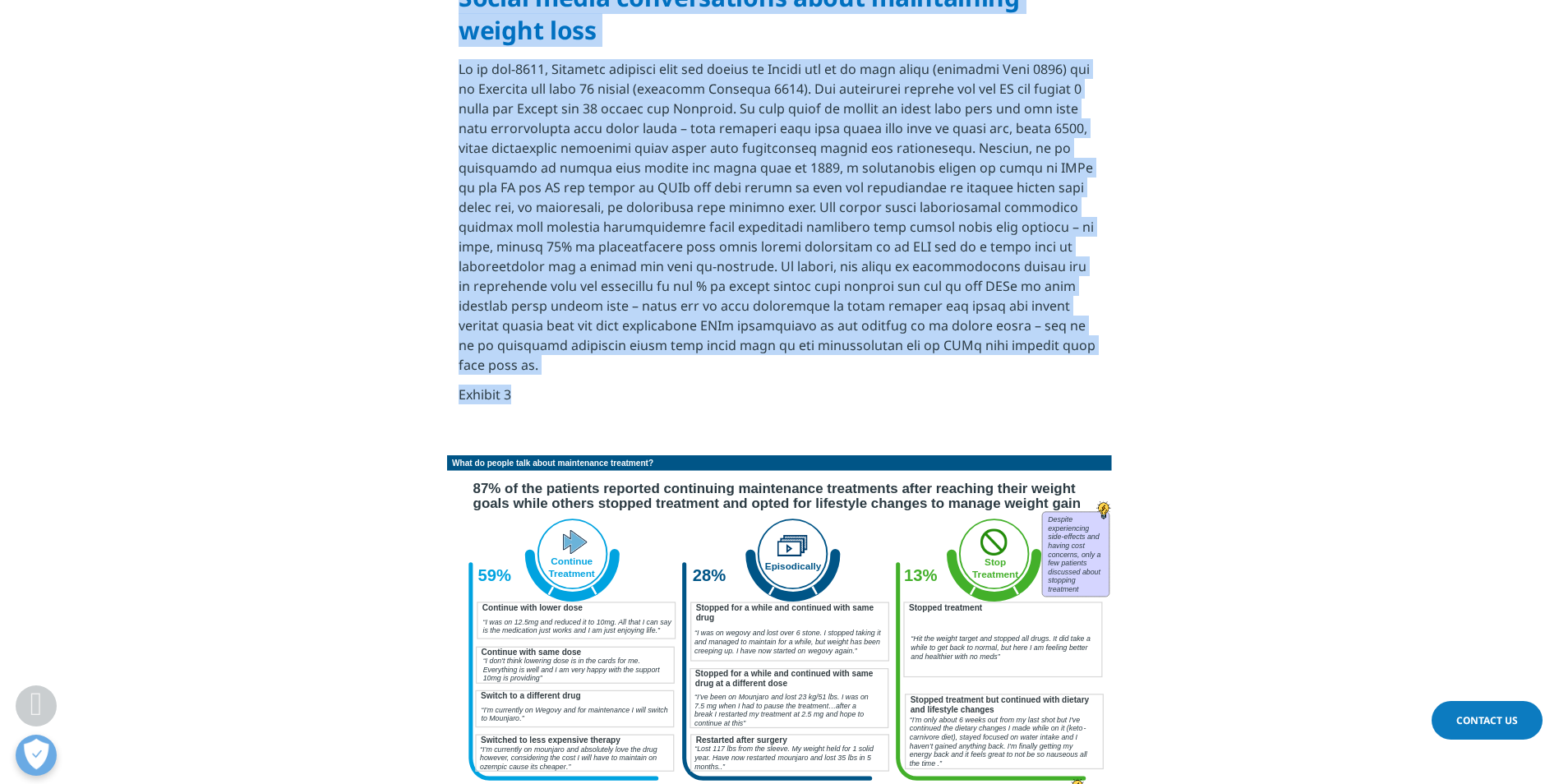
drag, startPoint x: 357, startPoint y: 251, endPoint x: 688, endPoint y: 309, distance: 336.0
click at [688, 309] on section "Switching between doses (which is an expected part of initial weight loss treat…" at bounding box center [780, 114] width 1559 height 682
copy div "Switching between doses (which is an expected part of initial weight loss treat…"
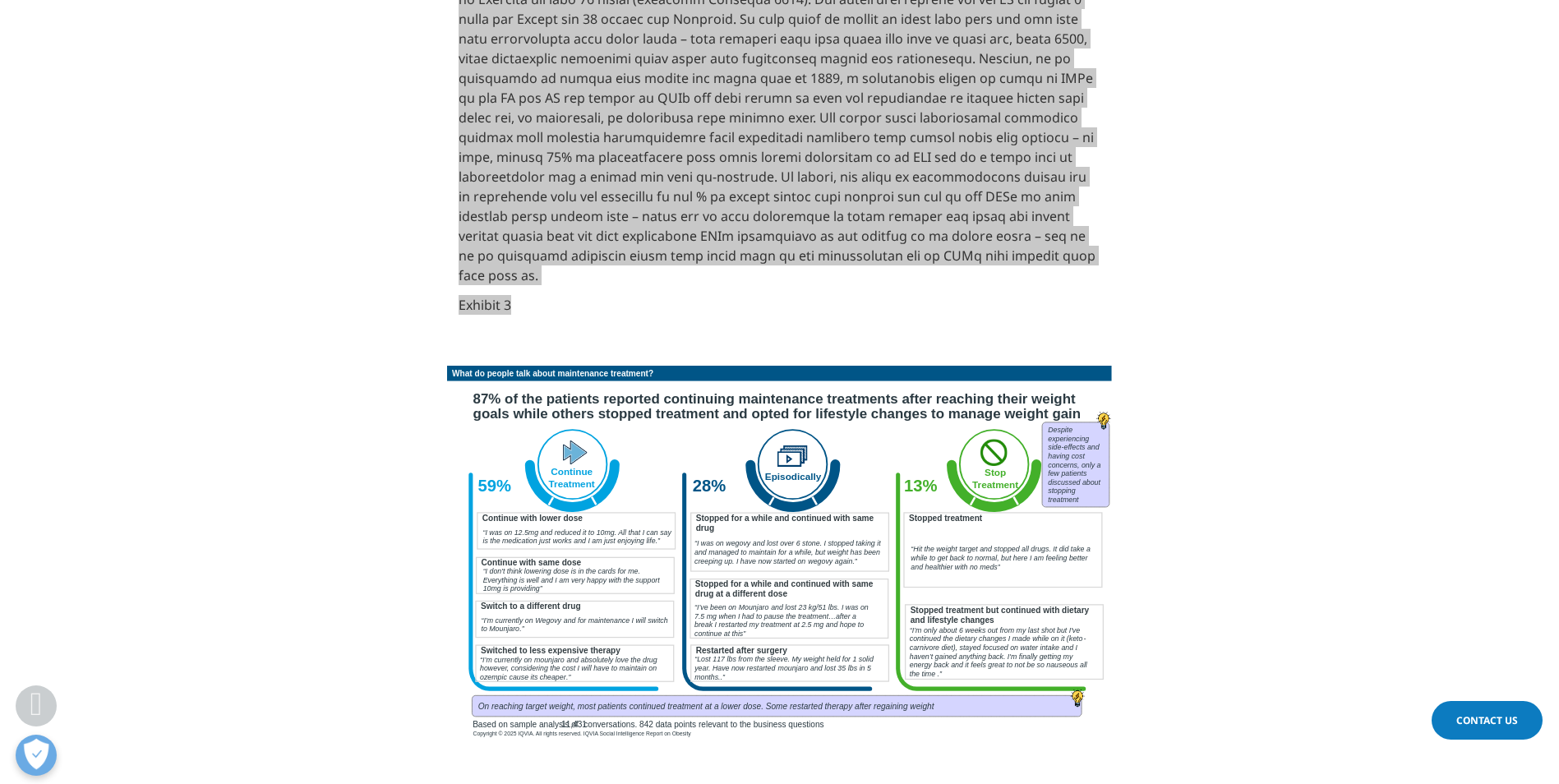
scroll to position [4583, 0]
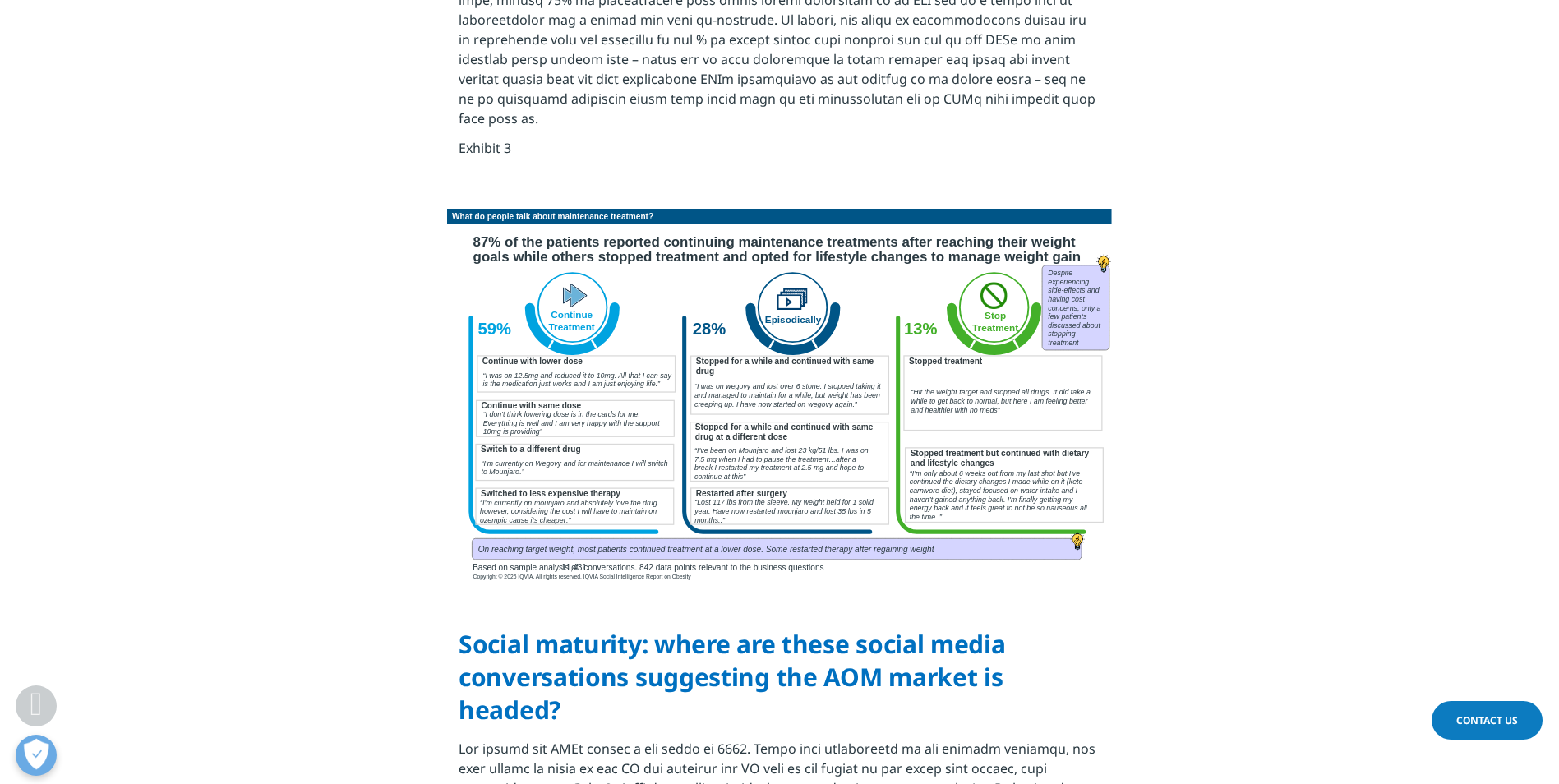
drag, startPoint x: 55, startPoint y: 425, endPoint x: 107, endPoint y: 422, distance: 52.1
click at [55, 425] on section at bounding box center [780, 398] width 1559 height 378
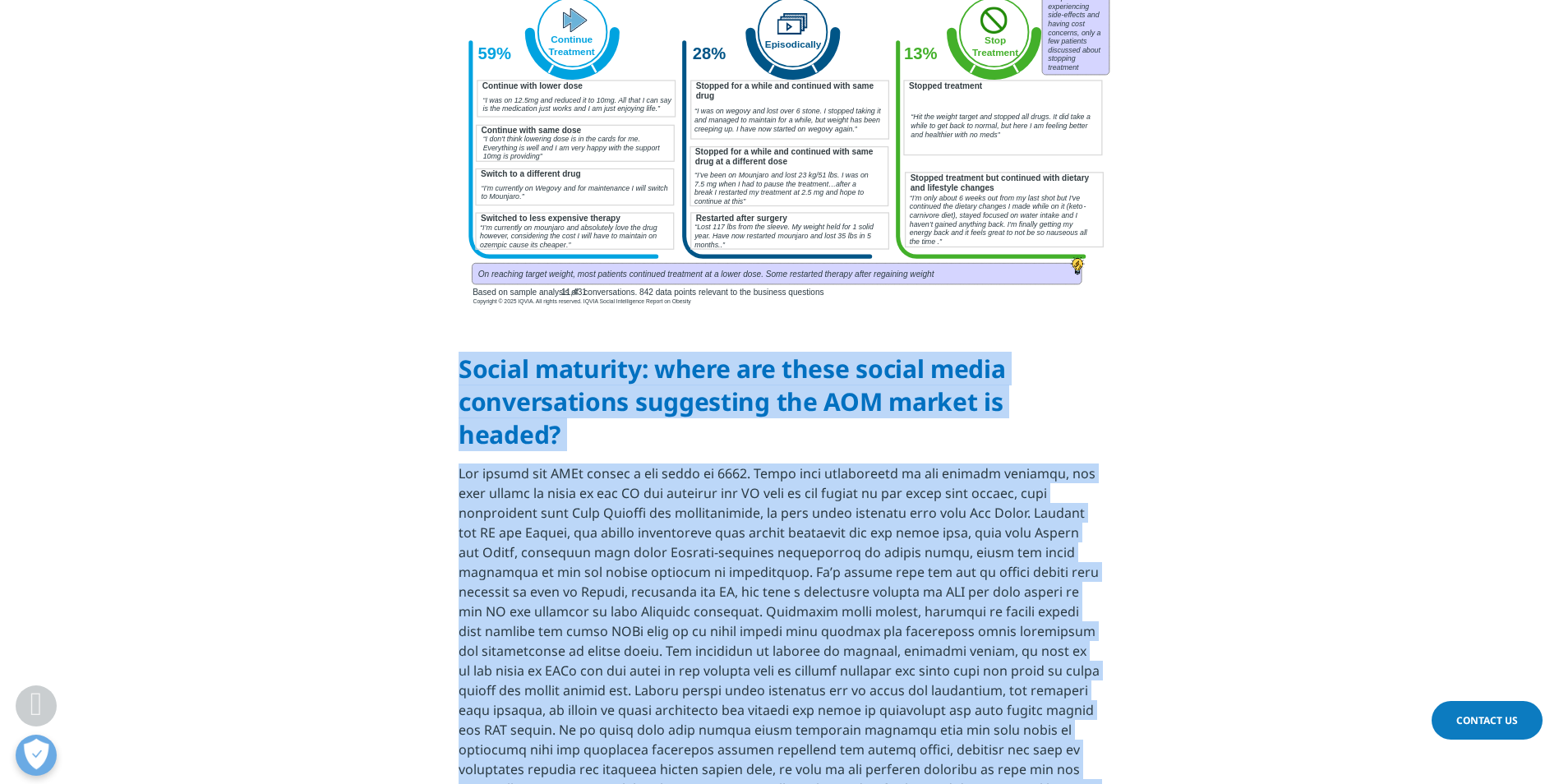
scroll to position [5390, 0]
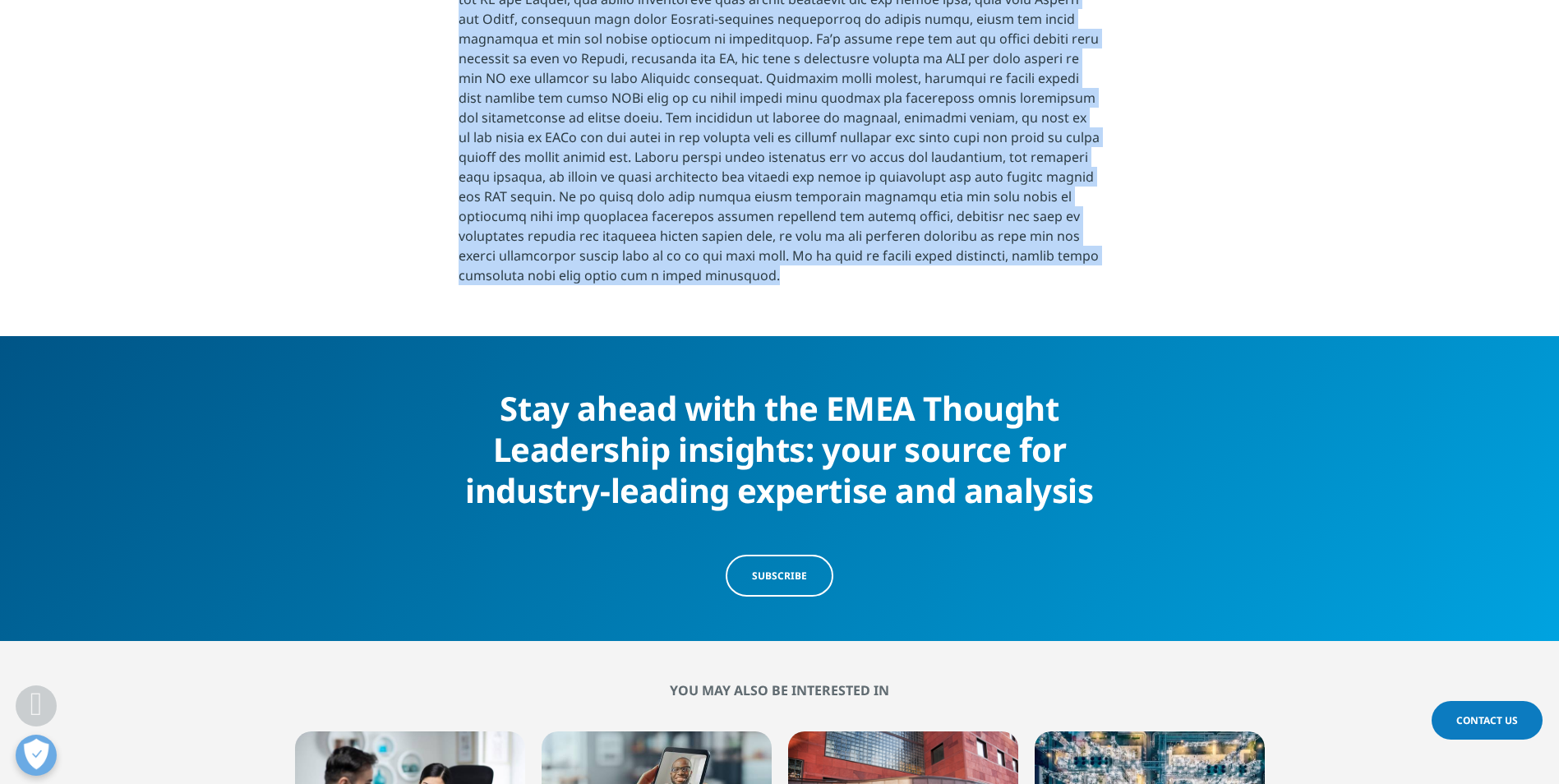
drag, startPoint x: 384, startPoint y: 368, endPoint x: 606, endPoint y: 198, distance: 279.6
click at [606, 198] on section "Social maturity: where are these social media conversations suggesting the AOM …" at bounding box center [780, 56] width 1559 height 557
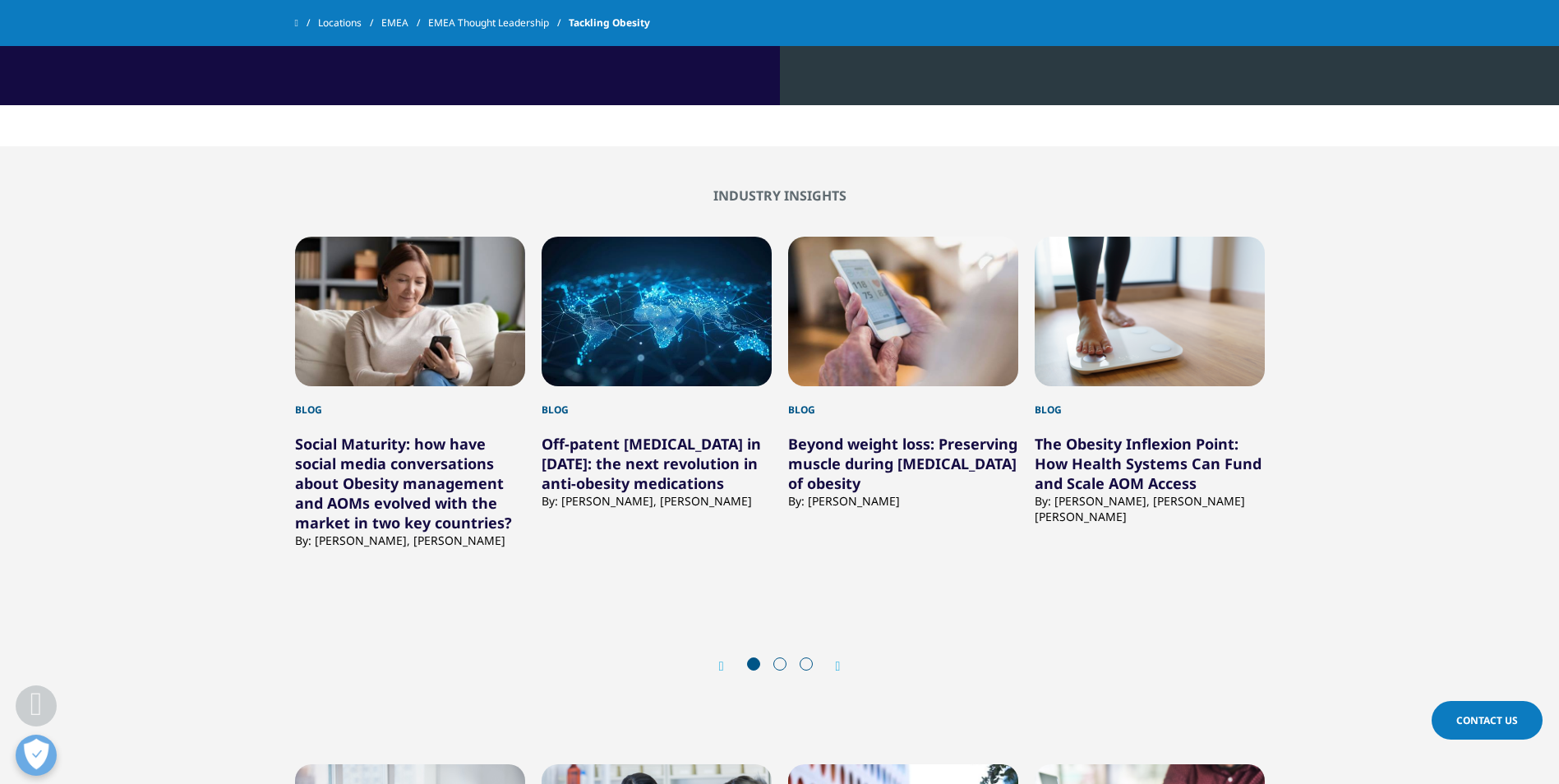
scroll to position [1643, 0]
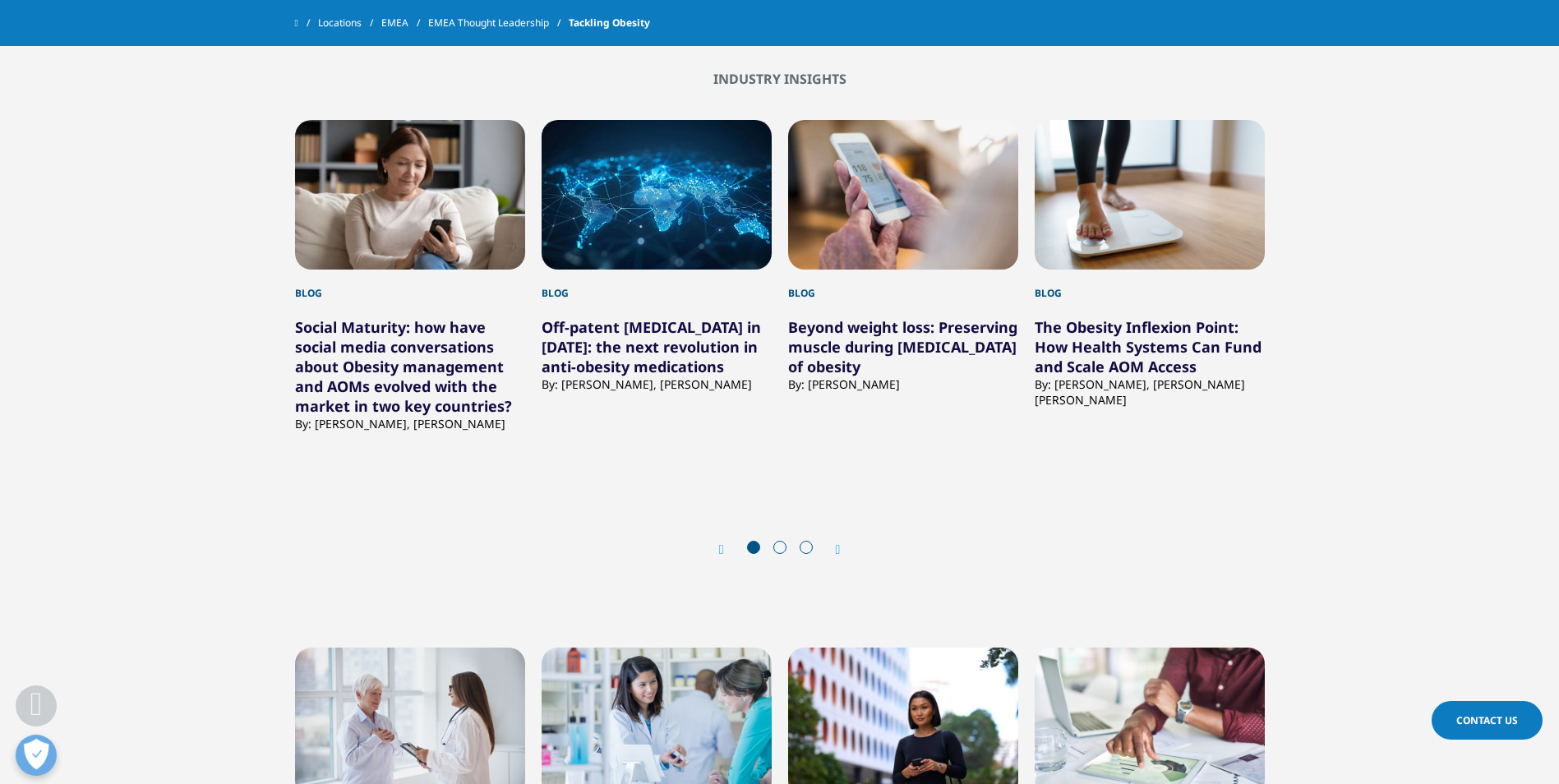
click at [387, 370] on link "Social Maturity: how have social media conversations about Obesity management a…" at bounding box center [403, 366] width 217 height 99
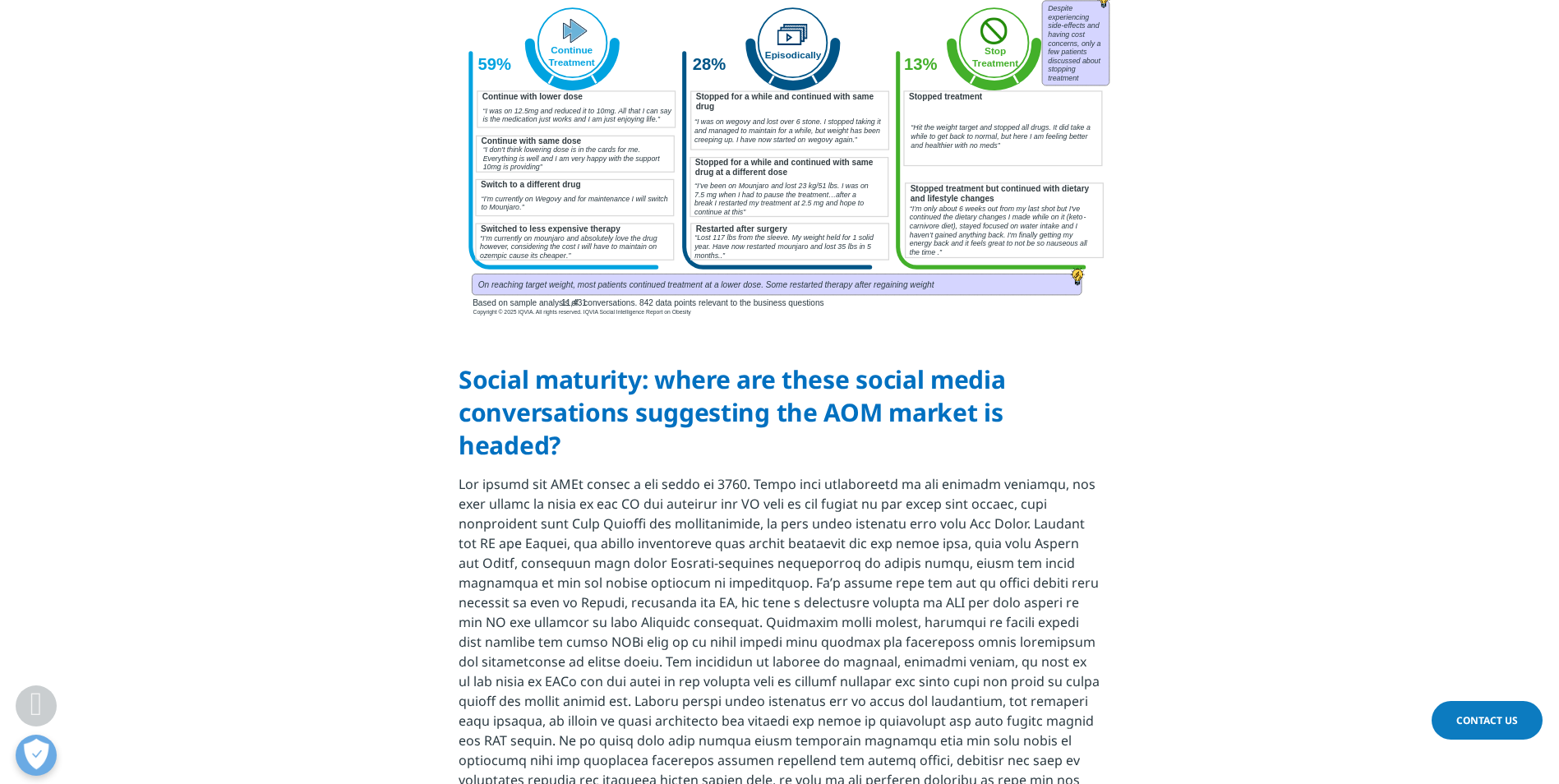
scroll to position [5093, 0]
